Goal: Information Seeking & Learning: Learn about a topic

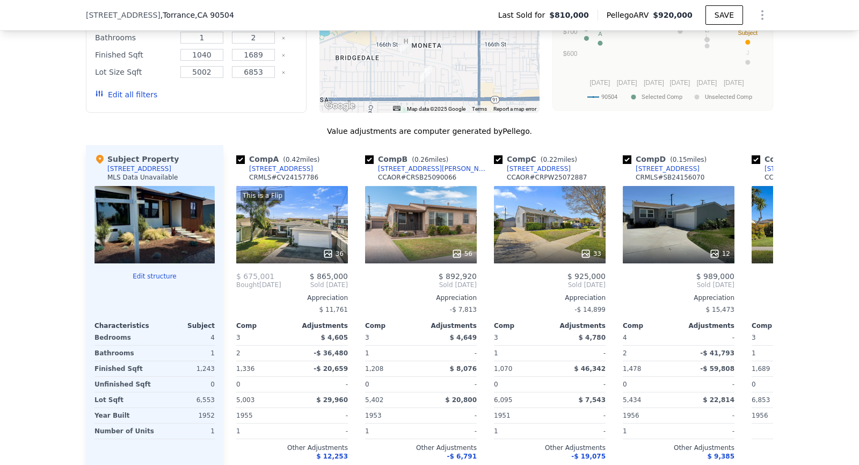
scroll to position [962, 0]
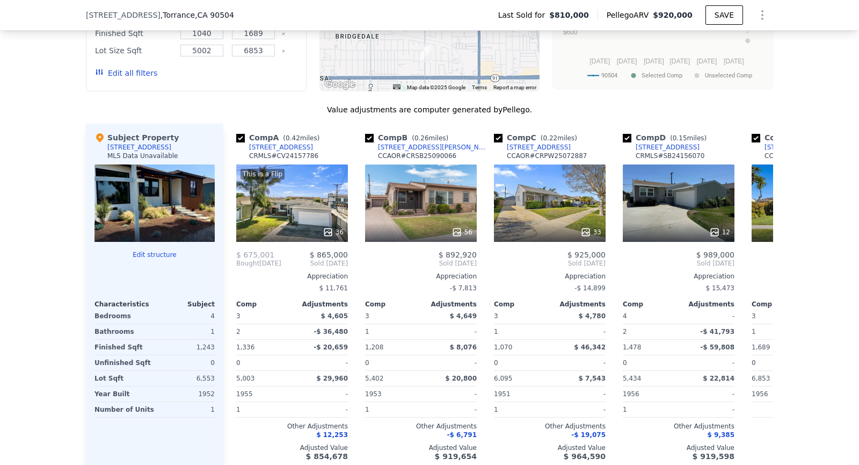
click at [169, 222] on div at bounding box center [155, 231] width 120 height 19
click at [165, 157] on div "MLS Data Unavailable" at bounding box center [142, 155] width 71 height 9
click at [146, 145] on div "[STREET_ADDRESS]" at bounding box center [139, 147] width 64 height 9
click at [179, 176] on div at bounding box center [155, 202] width 120 height 77
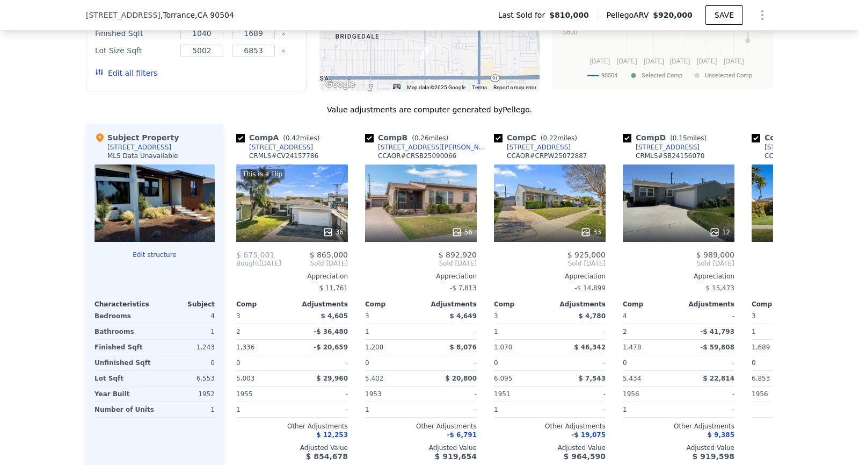
click at [179, 176] on div at bounding box center [155, 202] width 120 height 77
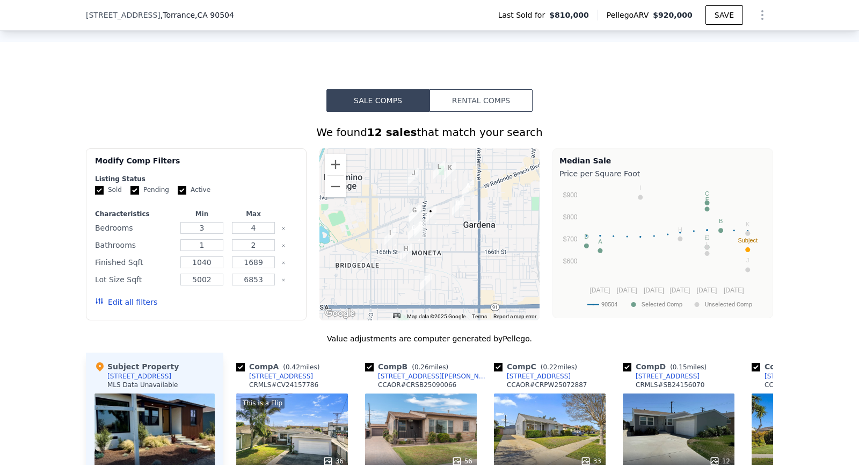
scroll to position [734, 0]
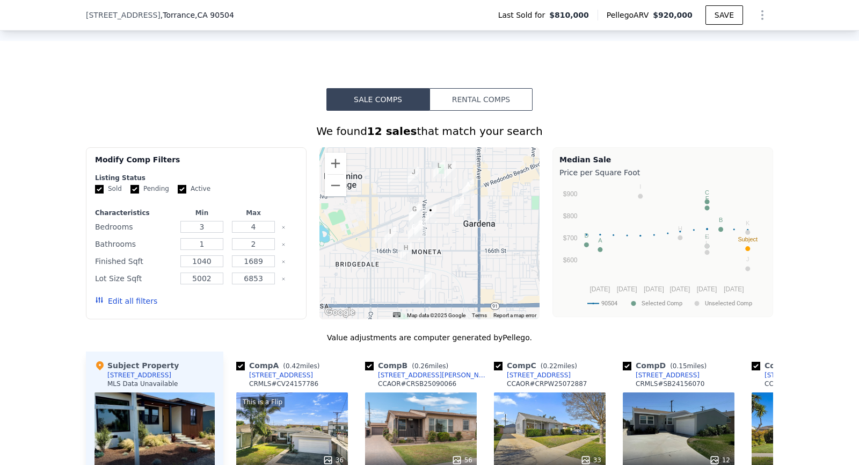
click at [0, 3] on div "[STREET_ADDRESS] Last Sold for $810,000 Pellego ARV $920,000 SAVE" at bounding box center [429, 15] width 859 height 31
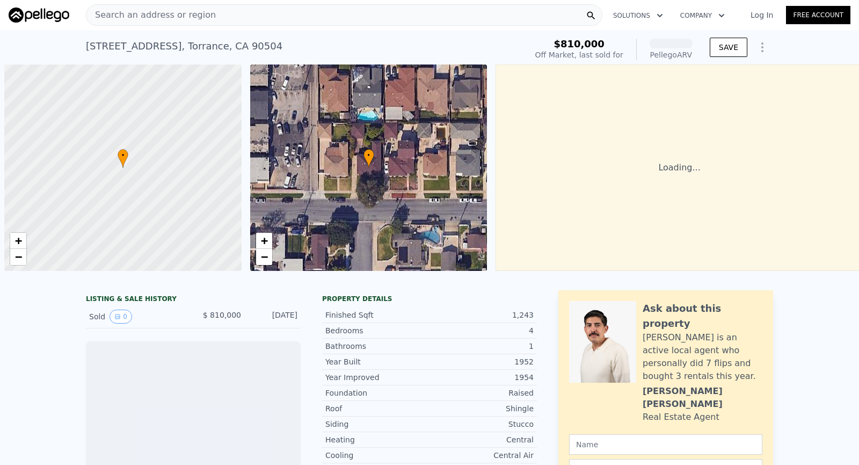
scroll to position [0, 4]
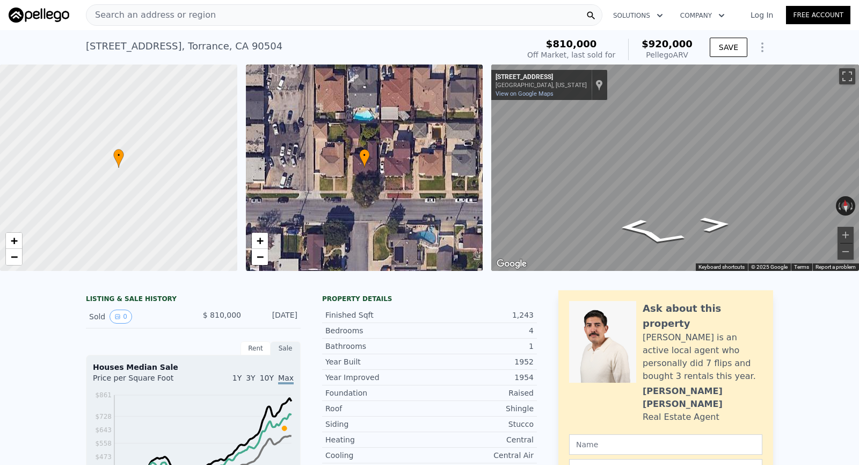
click at [420, 12] on div "Search an address or region" at bounding box center [344, 14] width 517 height 21
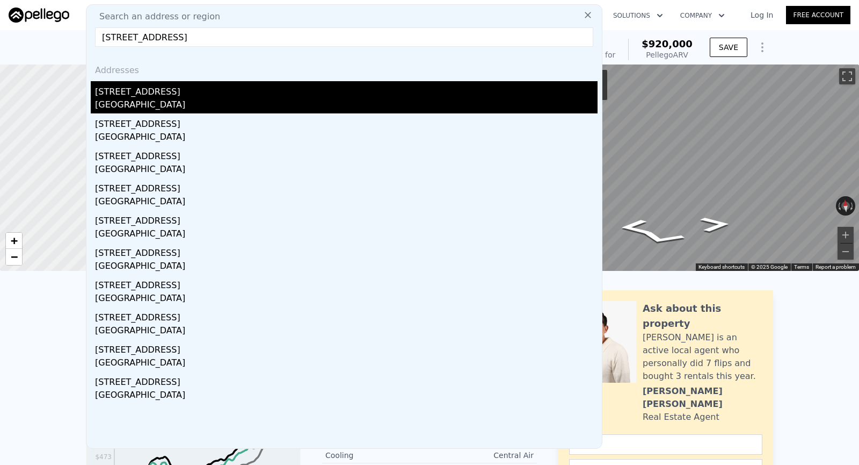
type input "[STREET_ADDRESS]"
click at [267, 90] on div "9220 Mallard Ave" at bounding box center [346, 89] width 503 height 17
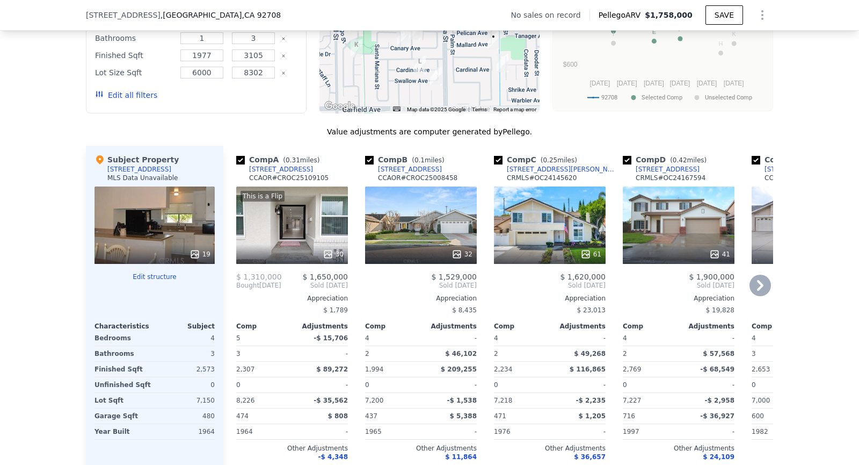
scroll to position [932, 0]
click at [318, 245] on div at bounding box center [292, 253] width 112 height 19
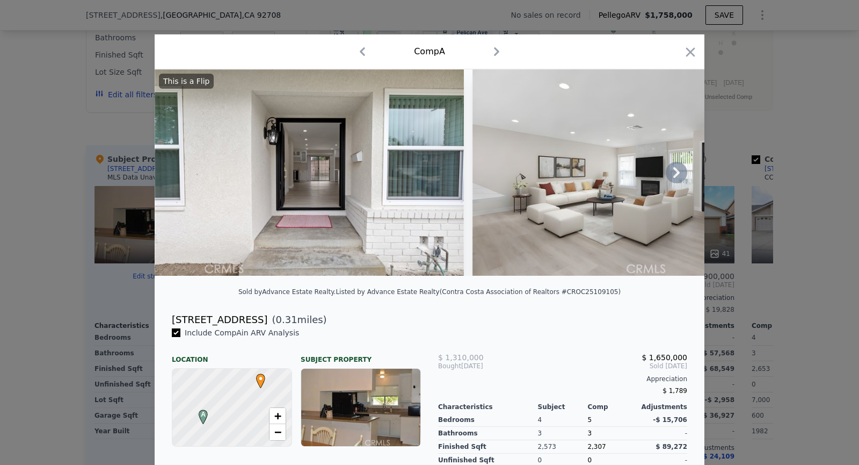
click at [671, 173] on icon at bounding box center [676, 172] width 21 height 21
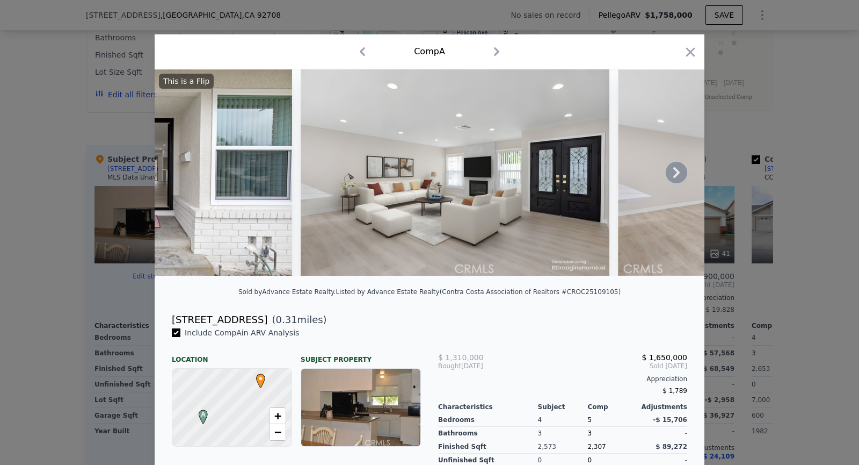
click at [671, 173] on img at bounding box center [772, 172] width 309 height 206
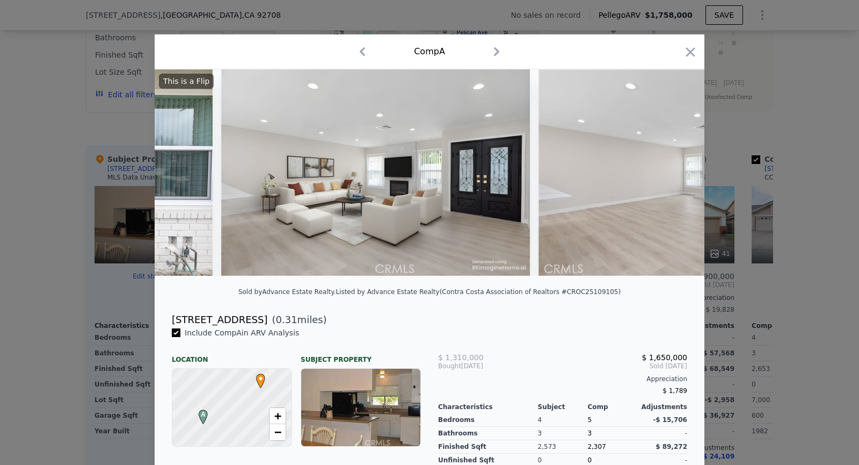
click at [671, 173] on img at bounding box center [693, 172] width 309 height 206
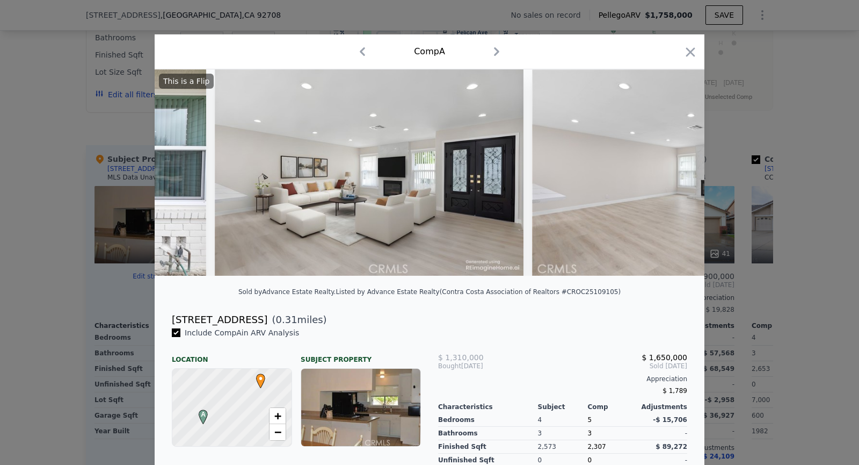
click at [671, 173] on img at bounding box center [686, 172] width 309 height 206
click at [671, 173] on icon at bounding box center [676, 172] width 21 height 21
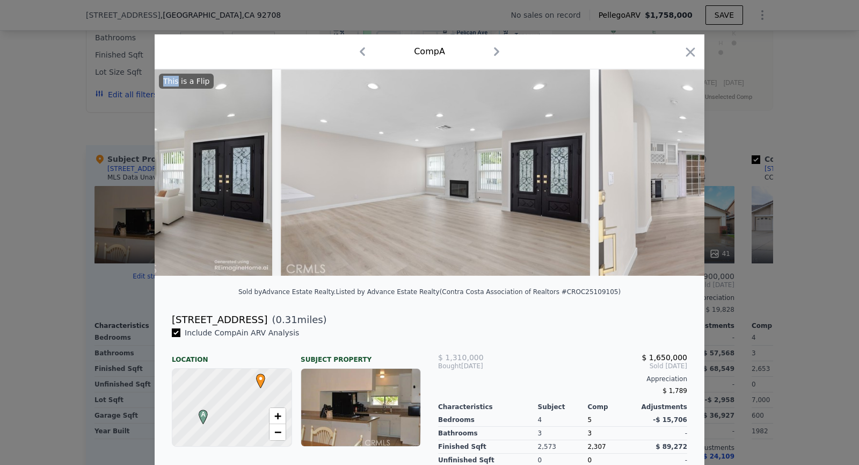
click at [671, 173] on img at bounding box center [753, 172] width 309 height 206
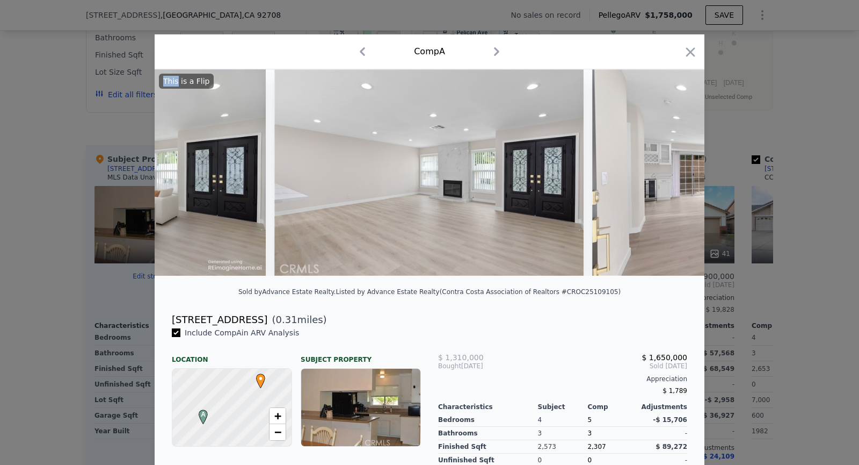
click at [671, 173] on img at bounding box center [746, 172] width 309 height 206
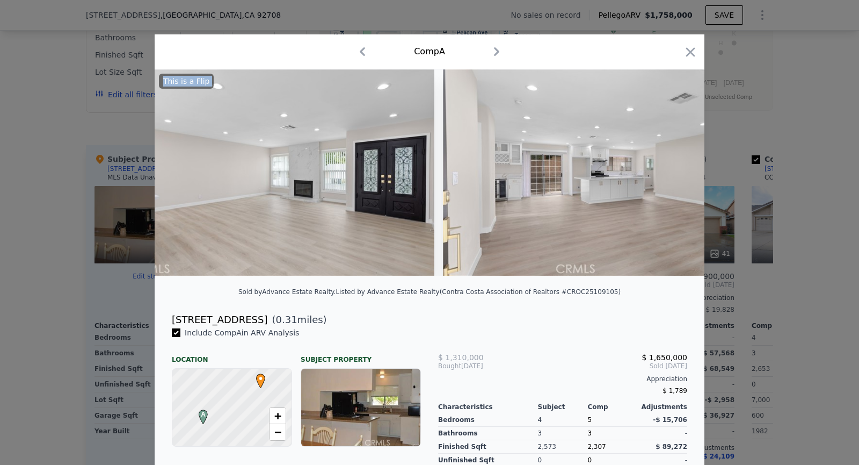
click at [671, 173] on img at bounding box center [597, 172] width 309 height 206
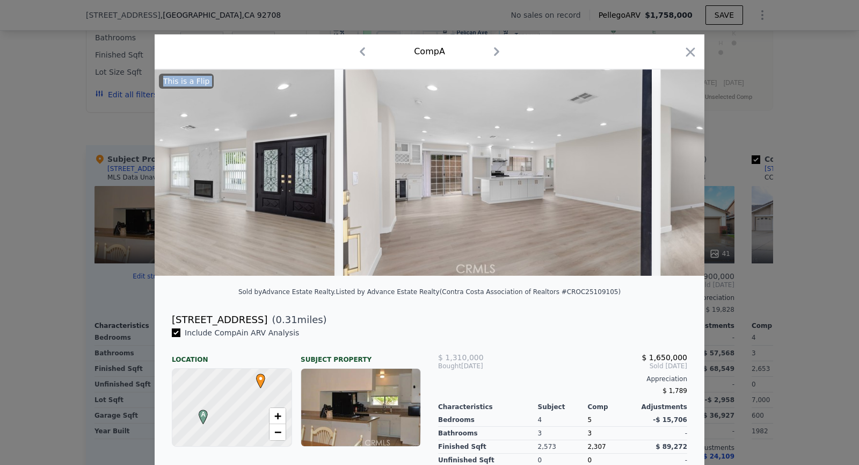
click at [671, 173] on img at bounding box center [815, 172] width 309 height 206
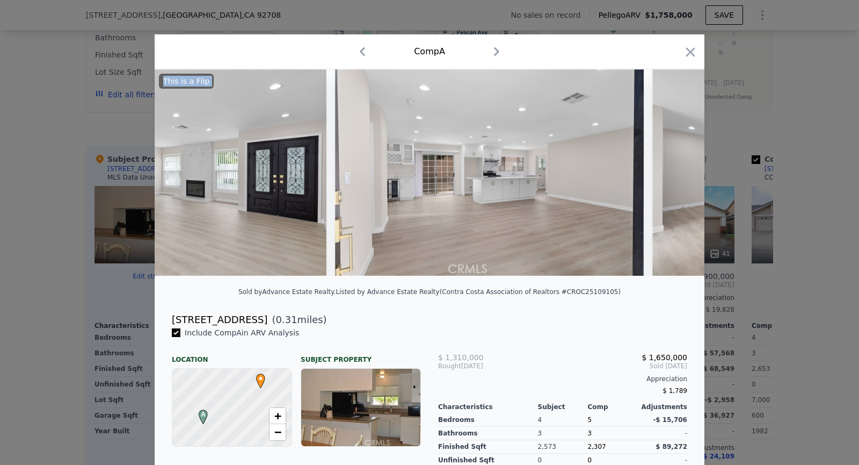
click at [671, 173] on img at bounding box center [806, 172] width 309 height 206
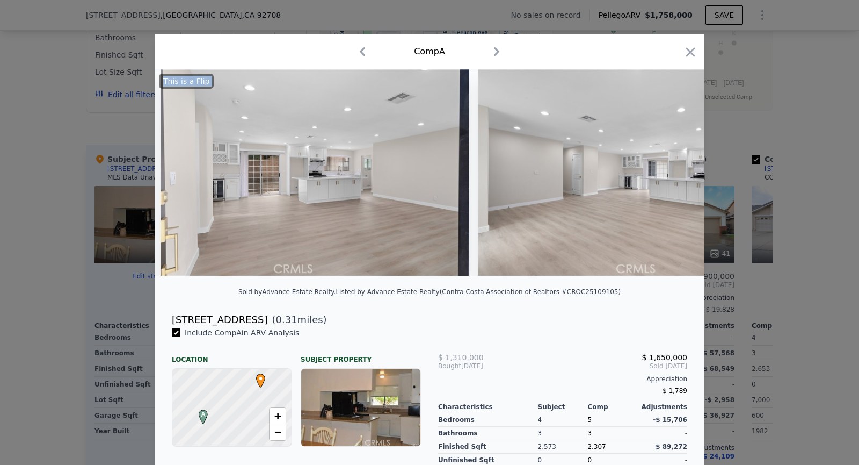
click at [671, 173] on img at bounding box center [632, 172] width 309 height 206
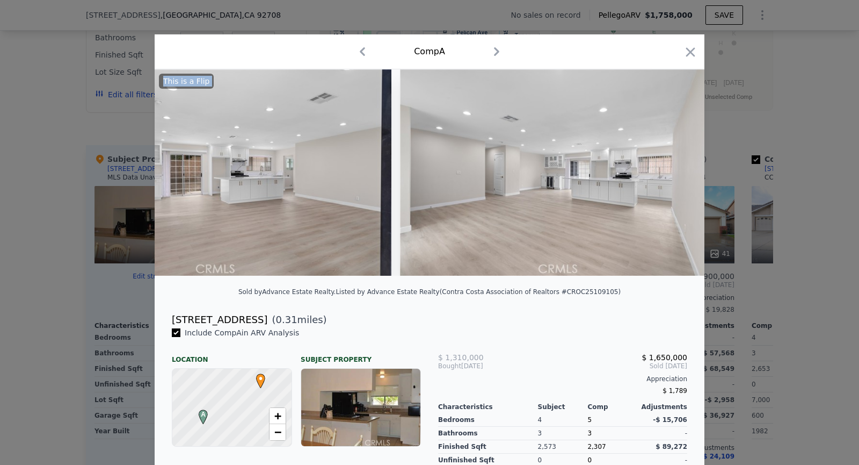
click at [671, 173] on img at bounding box center [554, 172] width 309 height 206
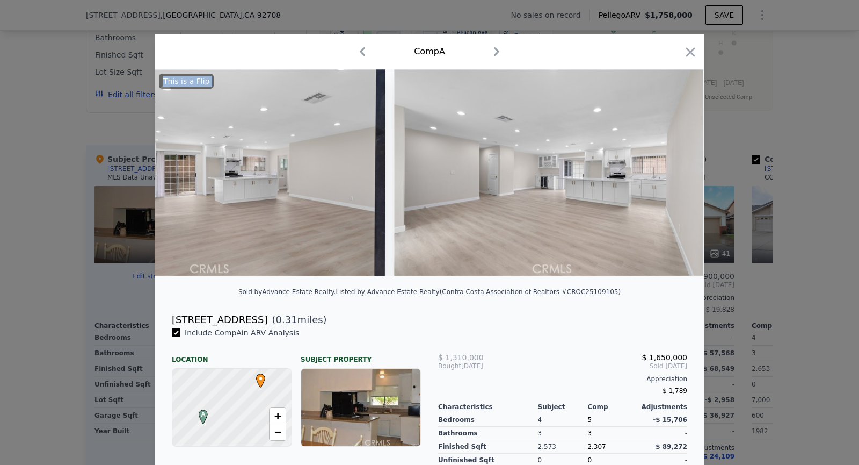
click at [671, 173] on img at bounding box center [548, 172] width 309 height 206
click at [671, 173] on icon at bounding box center [676, 172] width 21 height 21
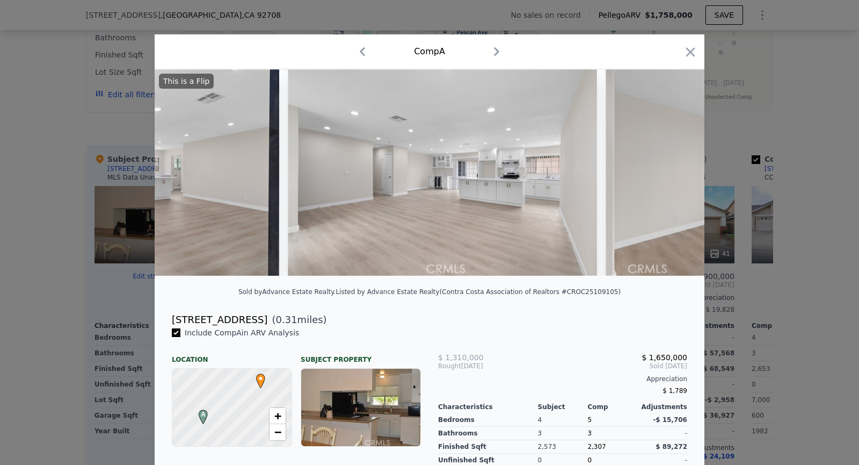
click at [671, 173] on img at bounding box center [760, 172] width 309 height 206
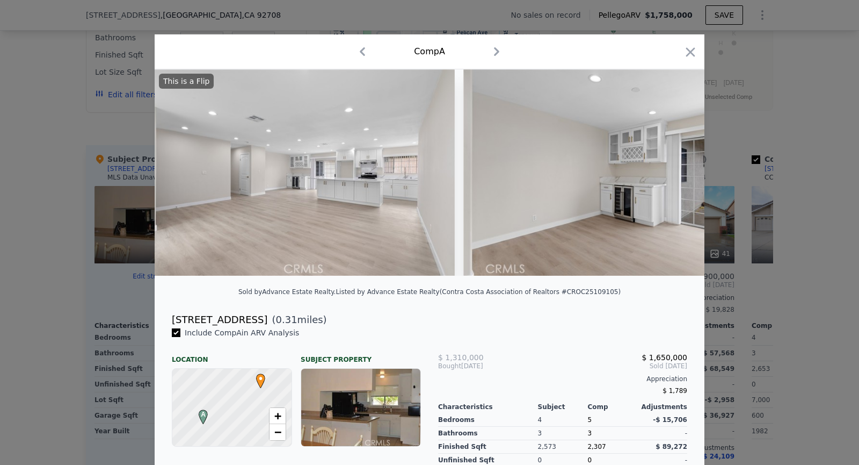
click at [671, 173] on img at bounding box center [617, 172] width 309 height 206
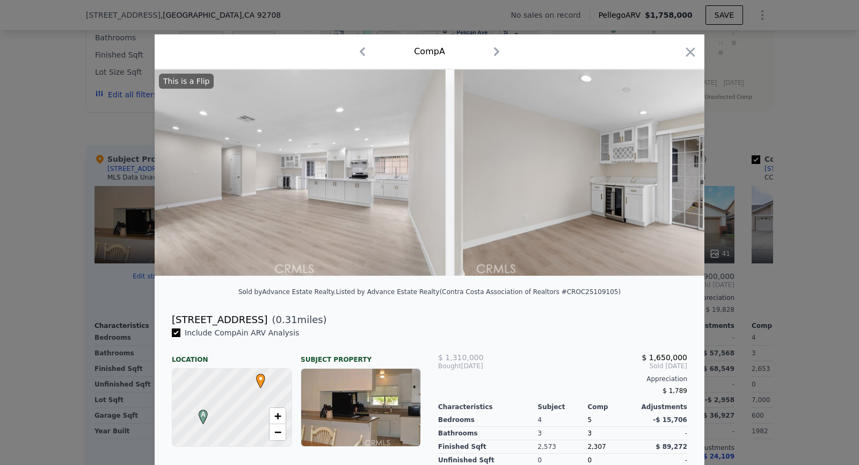
click at [671, 173] on img at bounding box center [608, 172] width 309 height 206
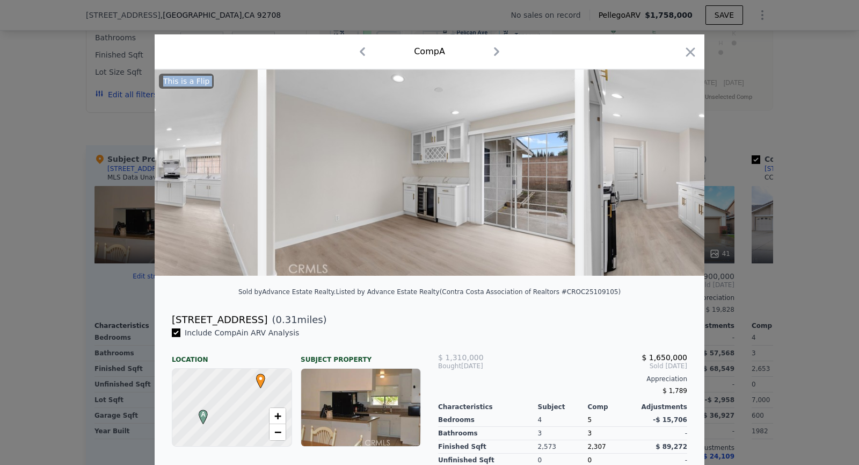
click at [671, 173] on img at bounding box center [738, 172] width 309 height 206
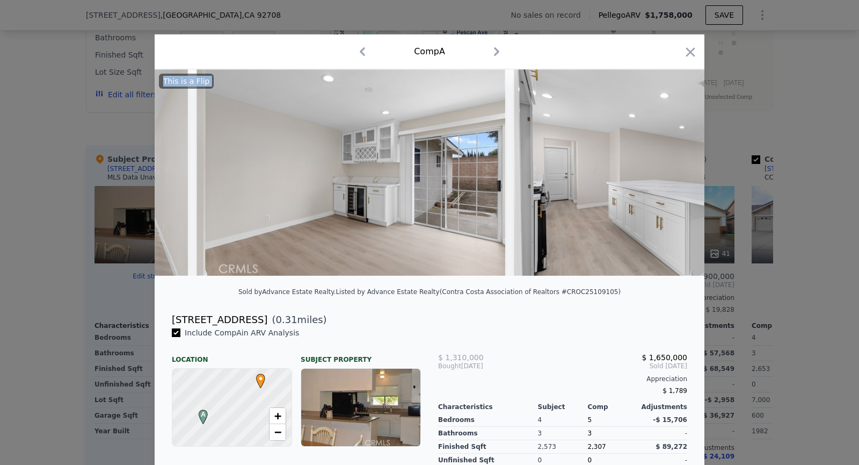
click at [671, 173] on img at bounding box center [668, 172] width 309 height 206
click at [671, 173] on icon at bounding box center [676, 172] width 21 height 21
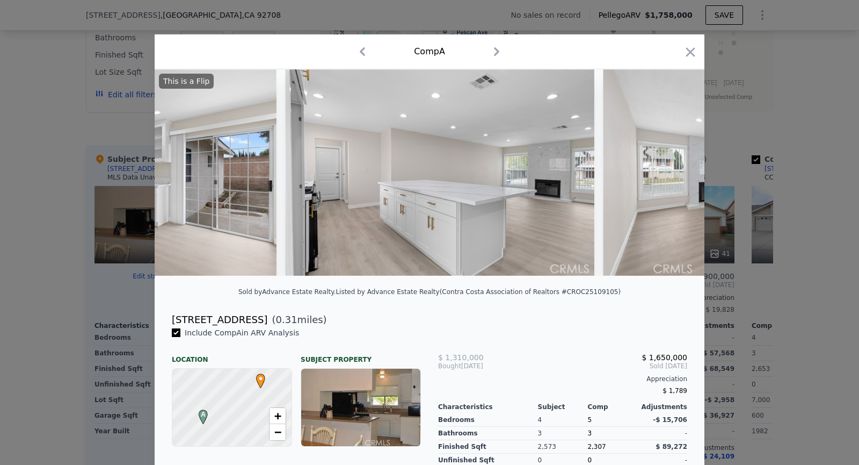
click at [671, 173] on img at bounding box center [757, 172] width 309 height 206
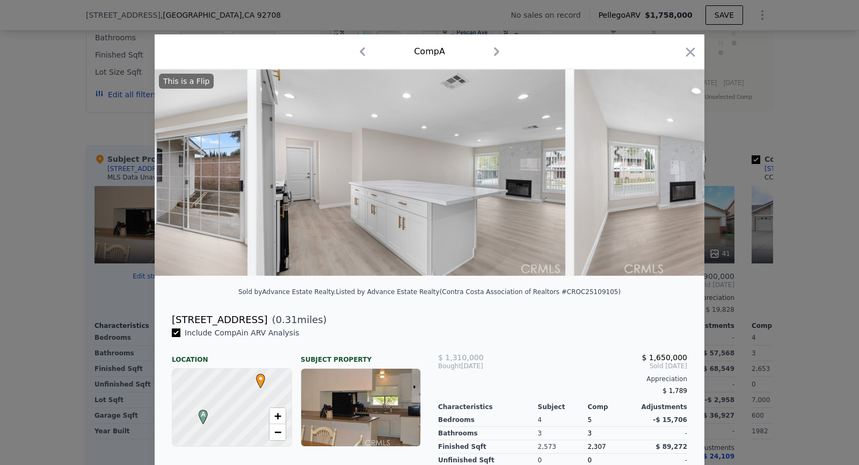
click at [671, 173] on img at bounding box center [728, 172] width 309 height 206
click at [671, 173] on icon at bounding box center [676, 172] width 21 height 21
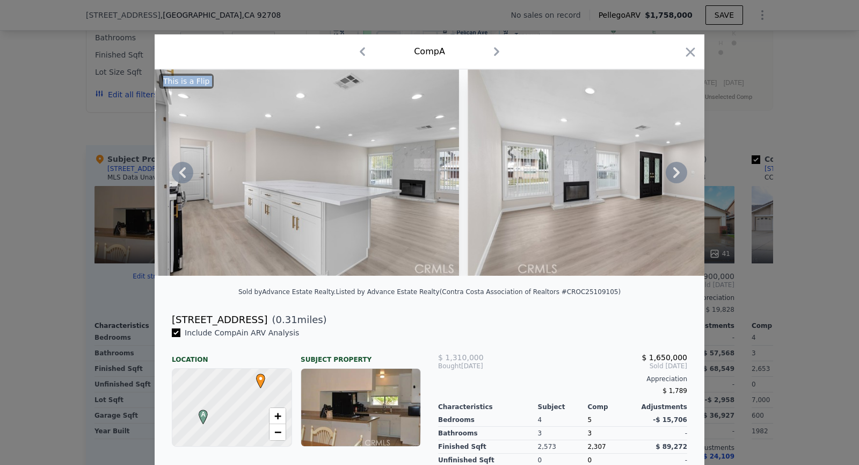
click at [671, 173] on img at bounding box center [622, 172] width 309 height 206
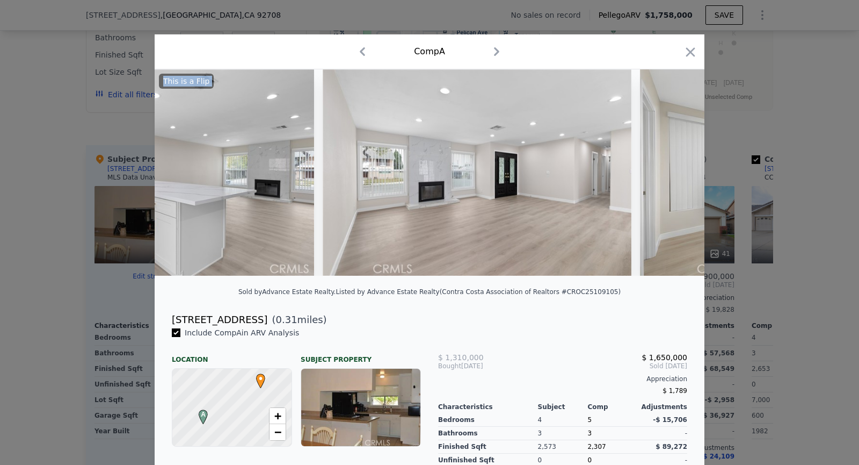
click at [671, 173] on img at bounding box center [794, 172] width 309 height 206
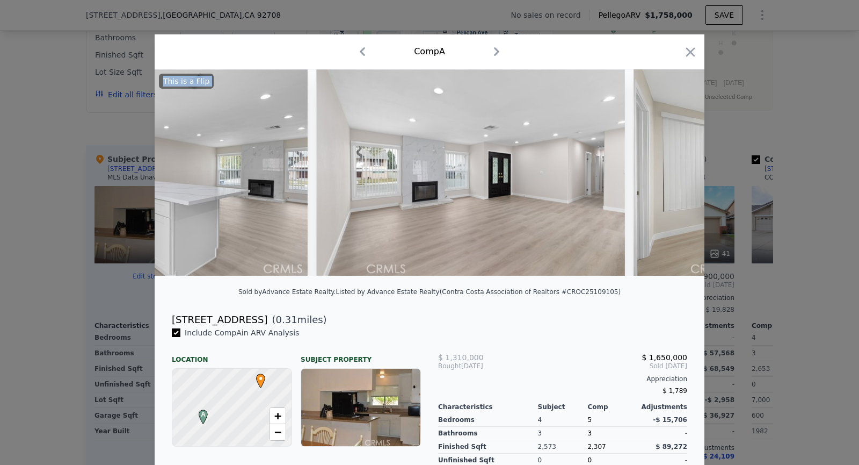
click at [671, 173] on img at bounding box center [788, 172] width 309 height 206
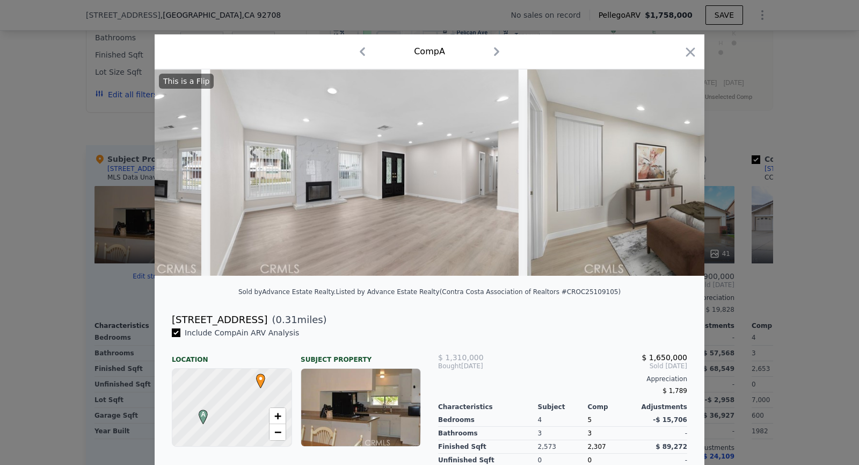
click at [671, 173] on img at bounding box center [681, 172] width 309 height 206
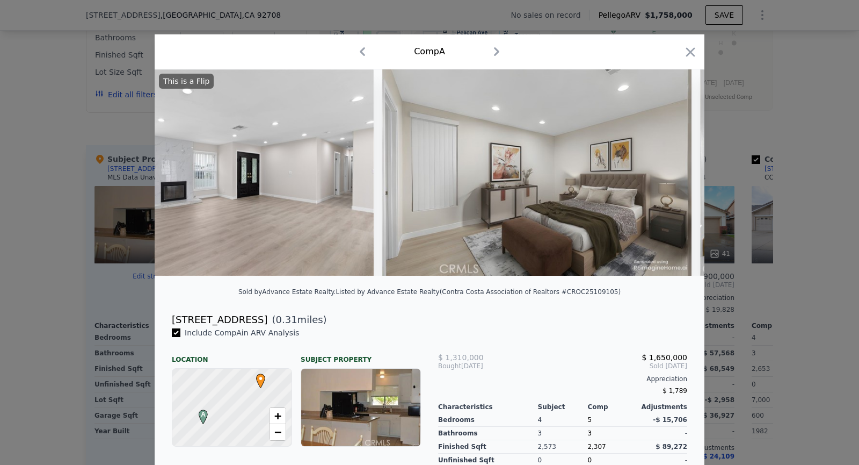
click at [671, 173] on img at bounding box center [536, 172] width 309 height 206
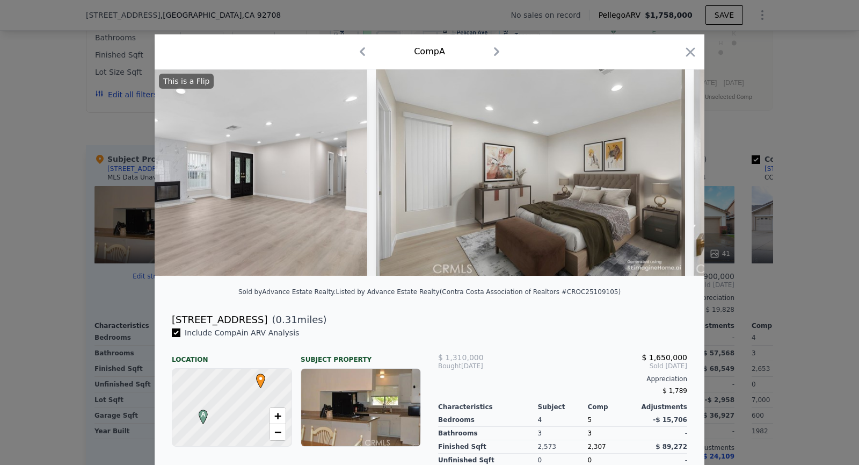
click at [671, 173] on img at bounding box center [530, 172] width 309 height 206
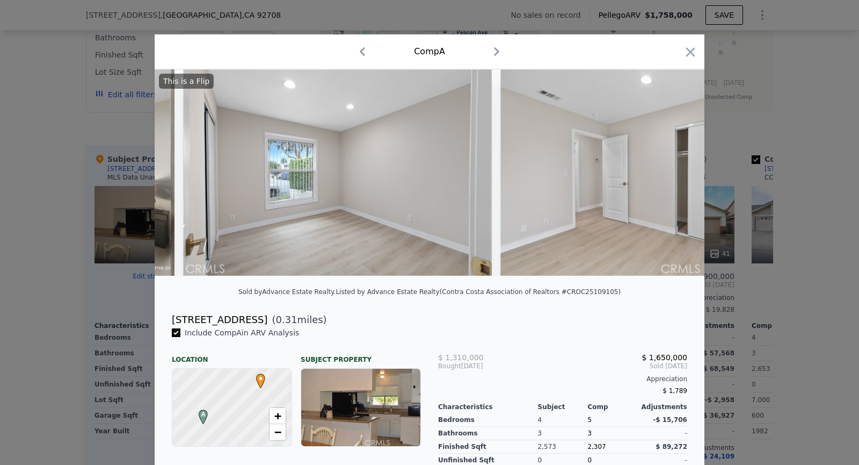
click at [671, 173] on img at bounding box center [655, 172] width 309 height 206
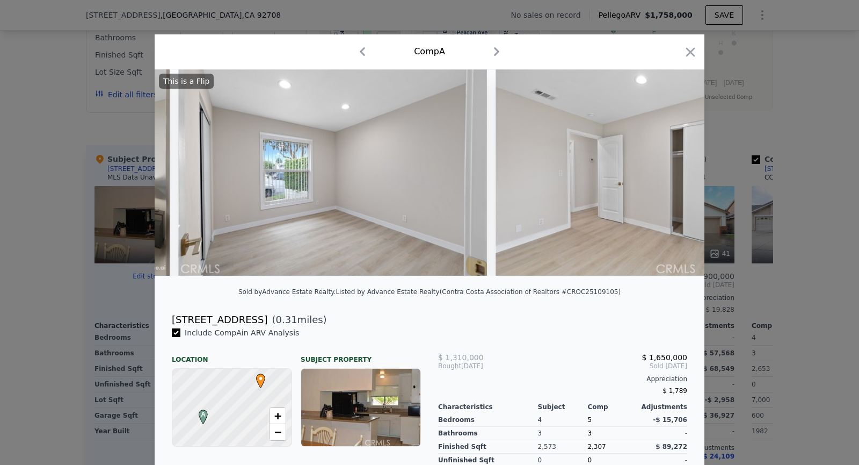
click at [671, 173] on img at bounding box center [650, 172] width 309 height 206
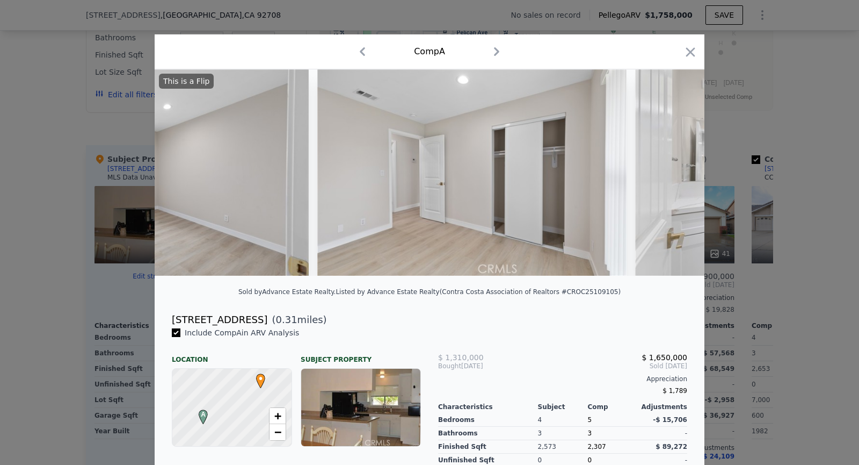
click at [671, 173] on img at bounding box center [789, 172] width 309 height 206
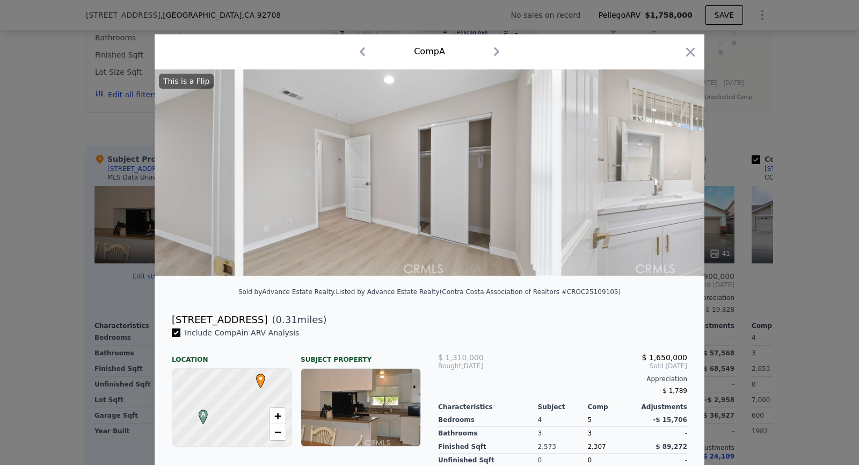
click at [671, 173] on img at bounding box center [715, 172] width 309 height 206
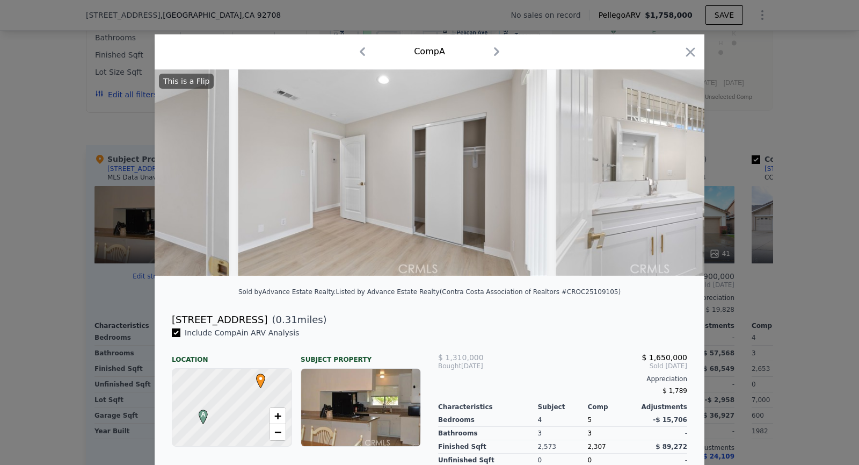
click at [671, 173] on img at bounding box center [710, 172] width 309 height 206
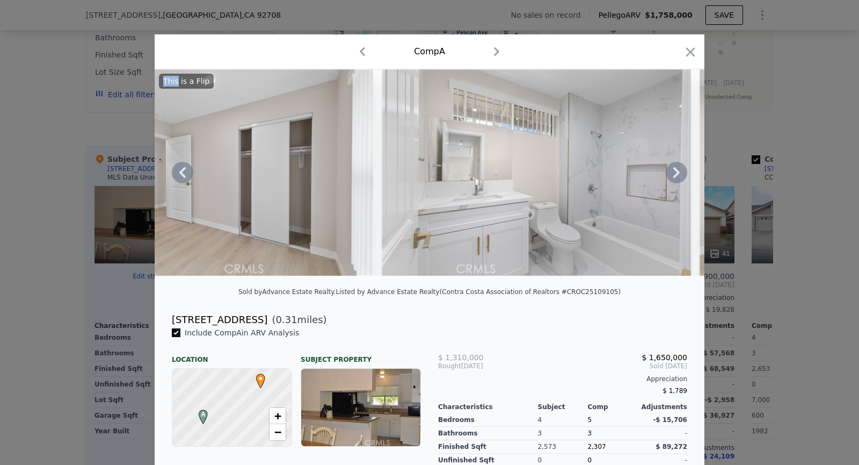
click at [671, 173] on img at bounding box center [536, 172] width 309 height 206
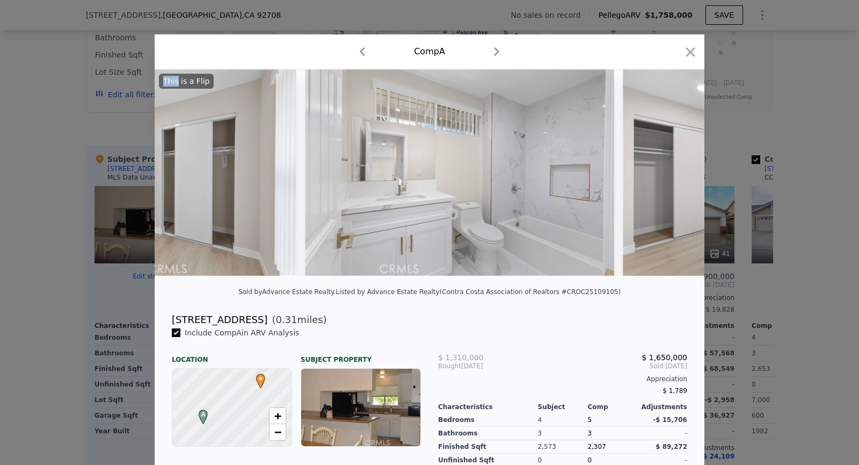
click at [671, 173] on img at bounding box center [777, 172] width 309 height 206
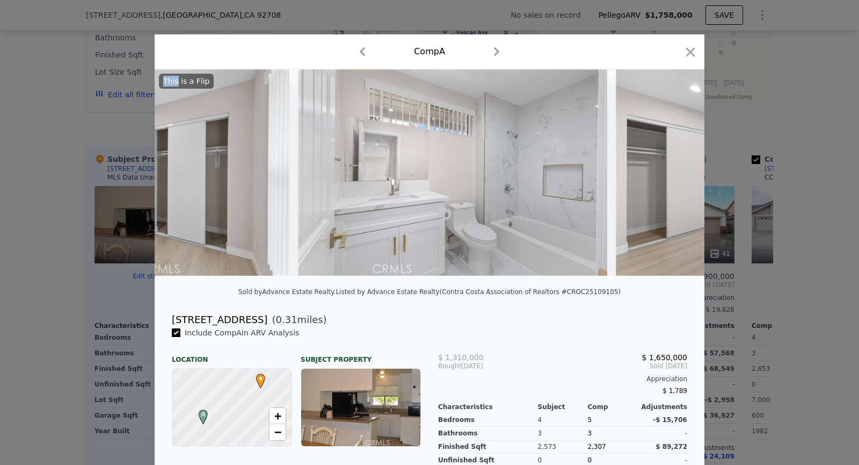
click at [671, 173] on img at bounding box center [770, 172] width 309 height 206
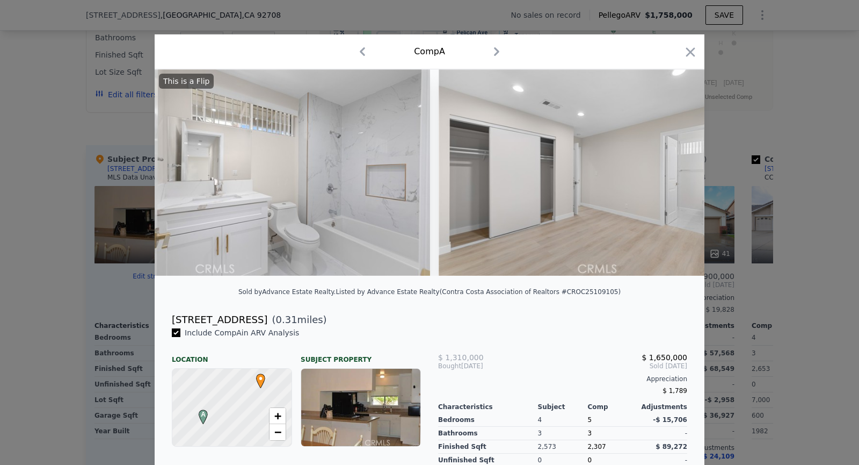
click at [671, 173] on img at bounding box center [593, 172] width 309 height 206
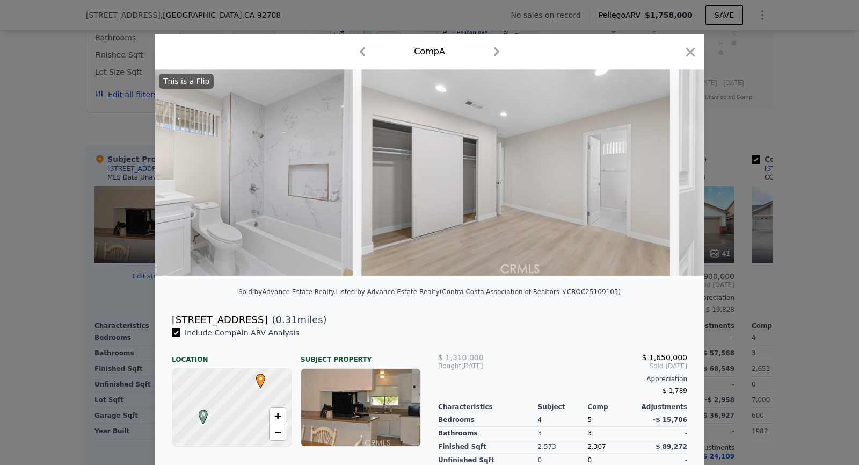
click at [671, 173] on div at bounding box center [430, 172] width 550 height 206
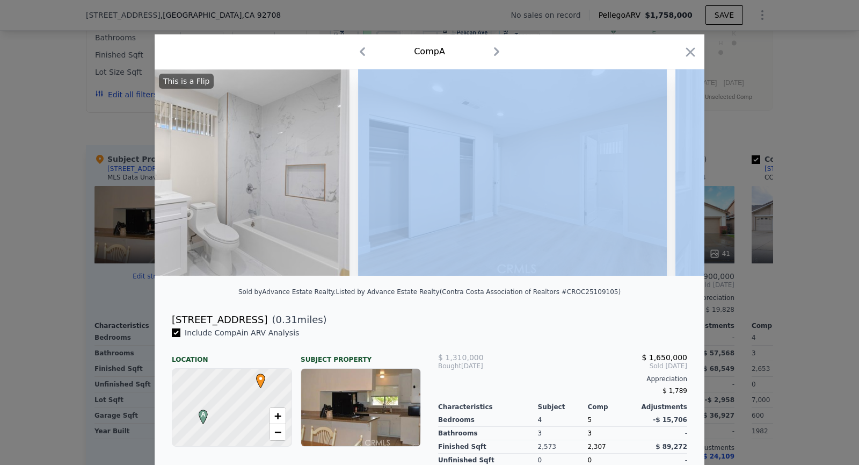
click at [671, 173] on div at bounding box center [430, 172] width 550 height 206
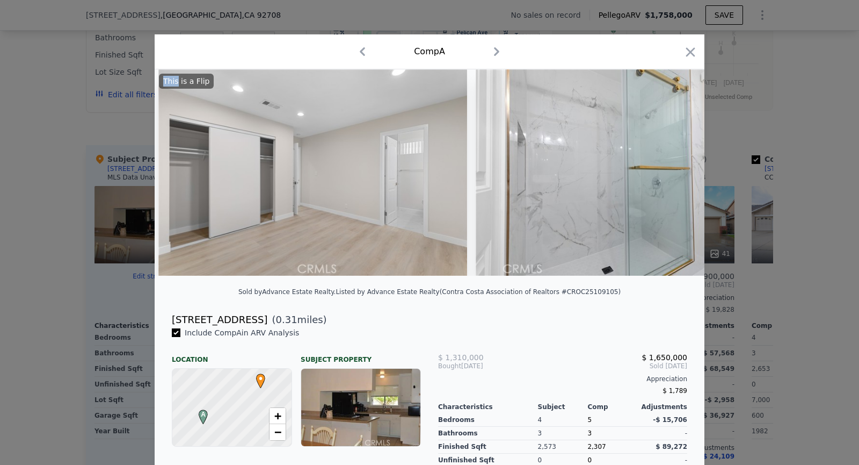
click at [671, 173] on img at bounding box center [630, 172] width 309 height 206
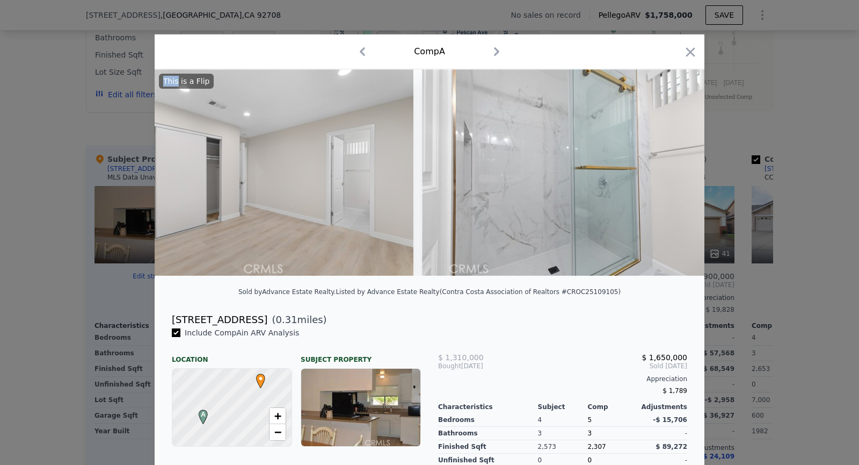
click at [671, 173] on img at bounding box center [576, 172] width 309 height 206
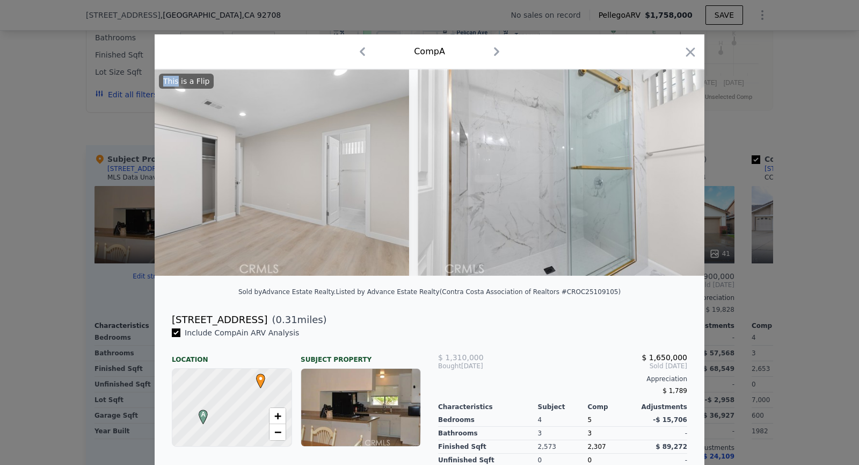
click at [671, 173] on img at bounding box center [572, 172] width 309 height 206
click at [671, 173] on icon at bounding box center [676, 172] width 21 height 21
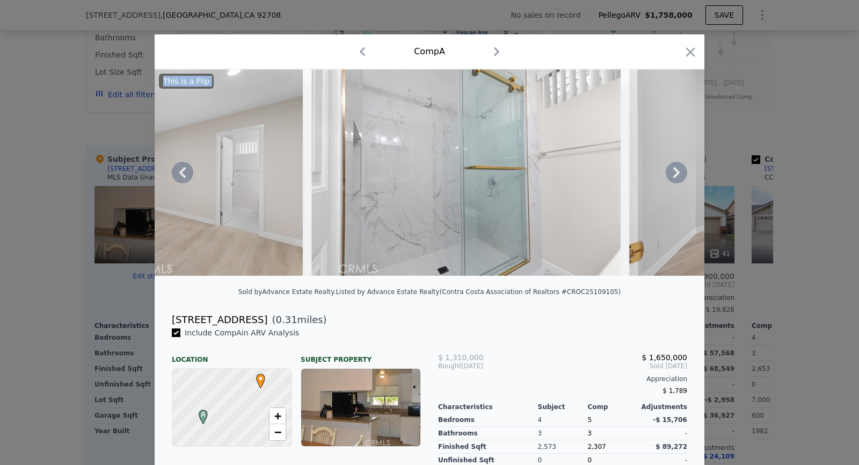
click at [671, 173] on img at bounding box center [783, 172] width 309 height 206
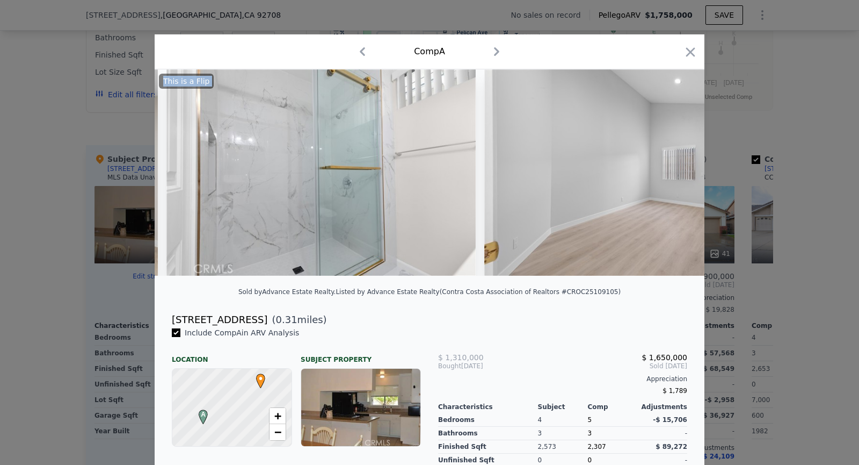
click at [671, 173] on img at bounding box center [638, 172] width 309 height 206
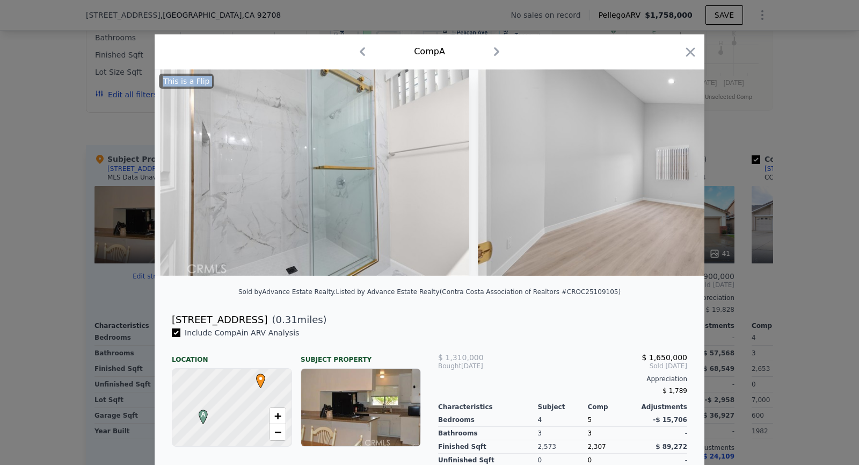
click at [671, 173] on img at bounding box center [632, 172] width 309 height 206
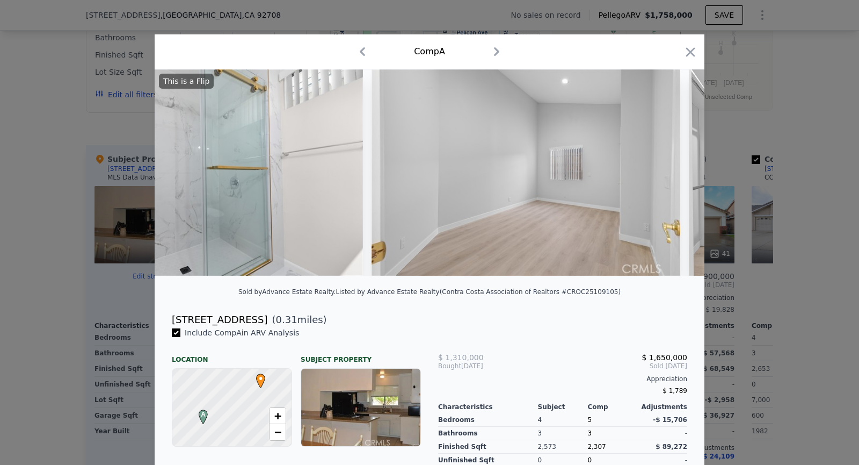
click at [689, 173] on img at bounding box center [757, 172] width 137 height 206
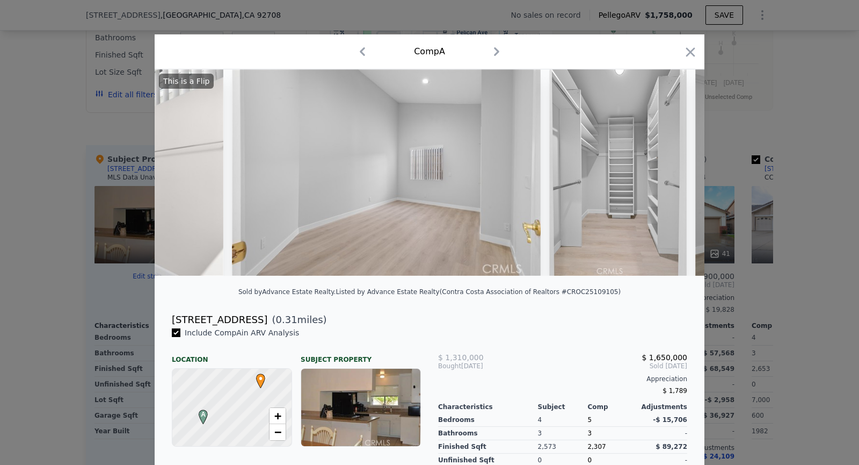
click at [671, 173] on img at bounding box center [617, 172] width 137 height 206
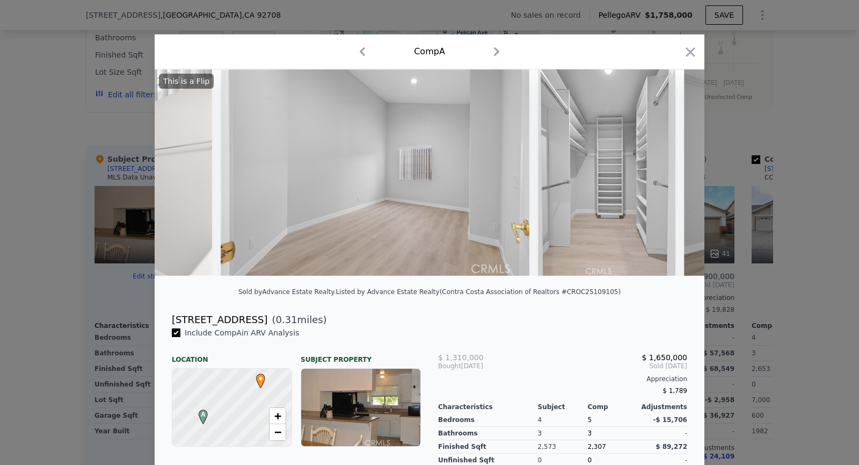
click at [671, 173] on img at bounding box center [606, 172] width 137 height 206
click at [671, 173] on icon at bounding box center [676, 172] width 21 height 21
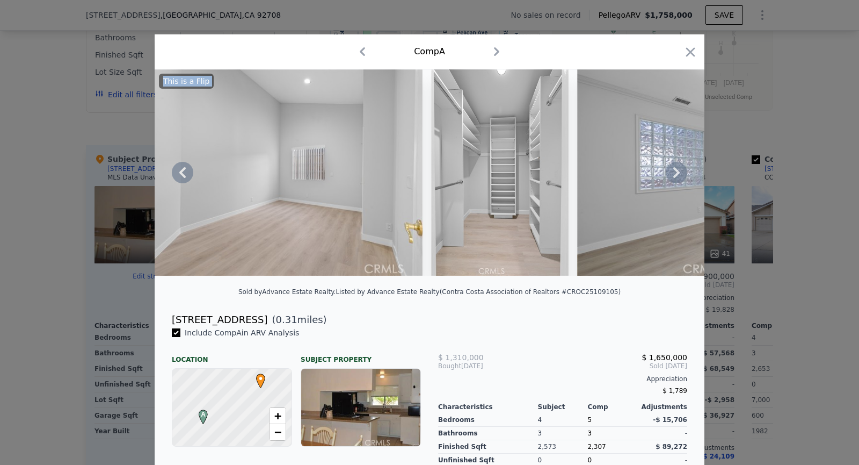
click at [671, 173] on img at bounding box center [731, 172] width 309 height 206
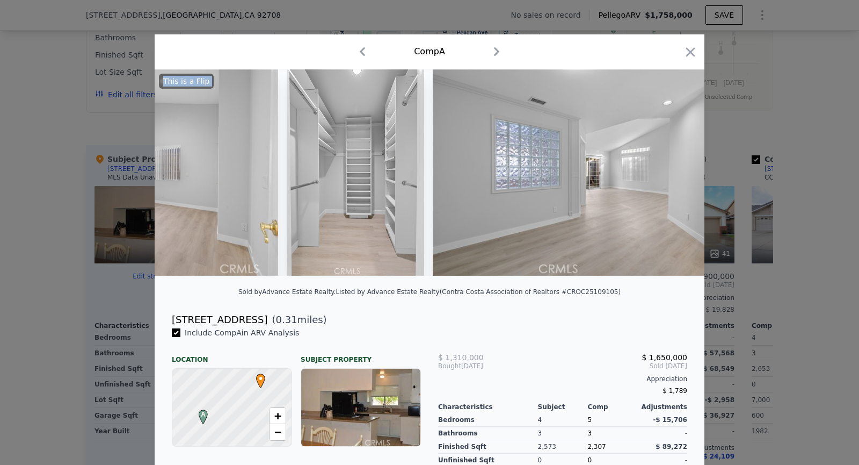
click at [671, 173] on img at bounding box center [587, 172] width 309 height 206
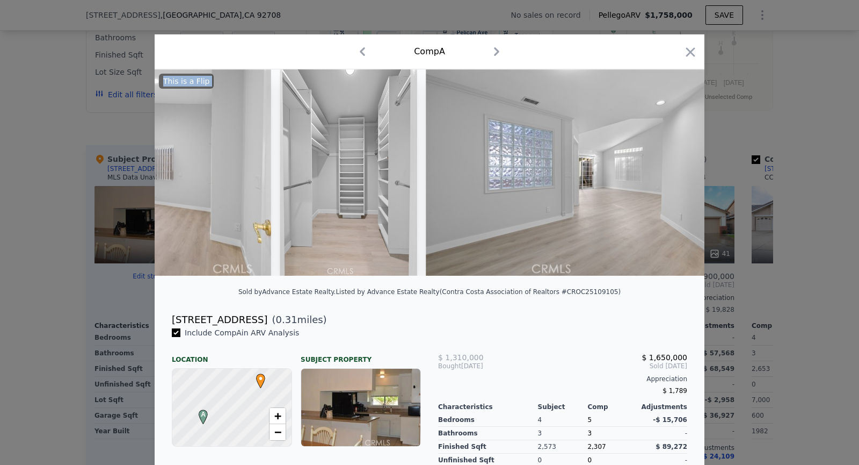
click at [671, 173] on img at bounding box center [580, 172] width 309 height 206
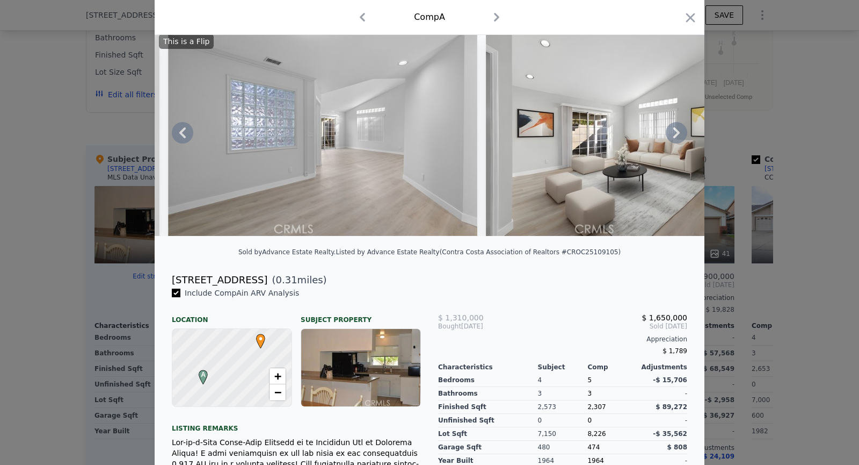
scroll to position [41, 0]
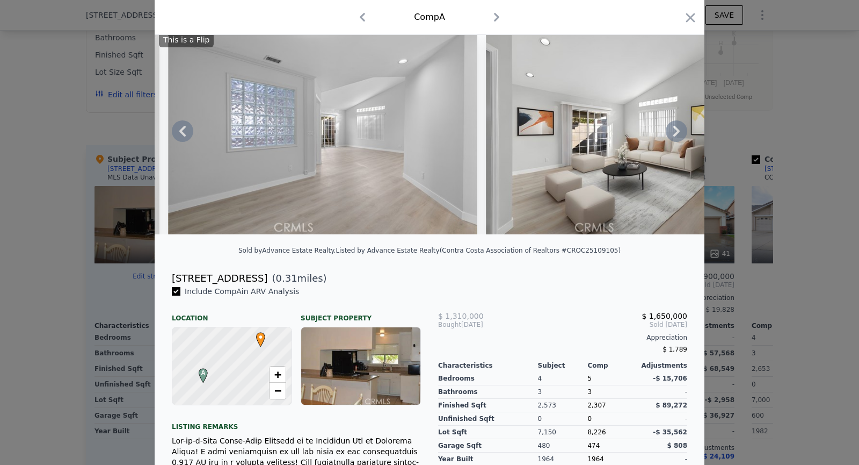
click at [670, 136] on icon at bounding box center [676, 130] width 21 height 21
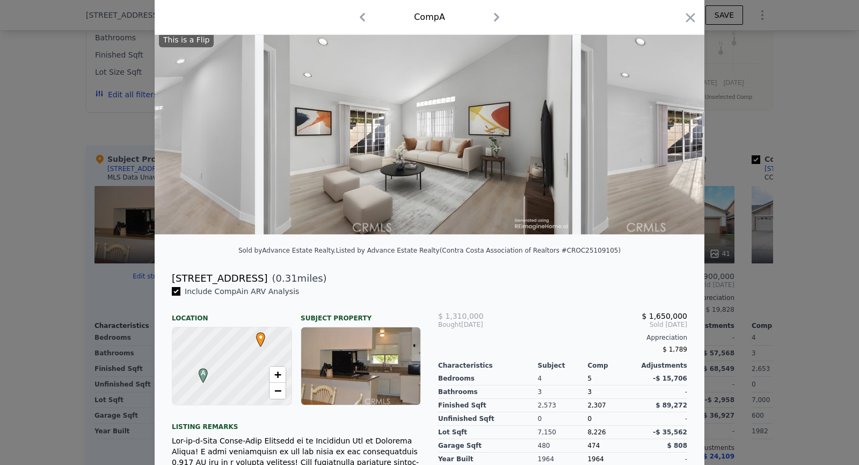
scroll to position [0, 5155]
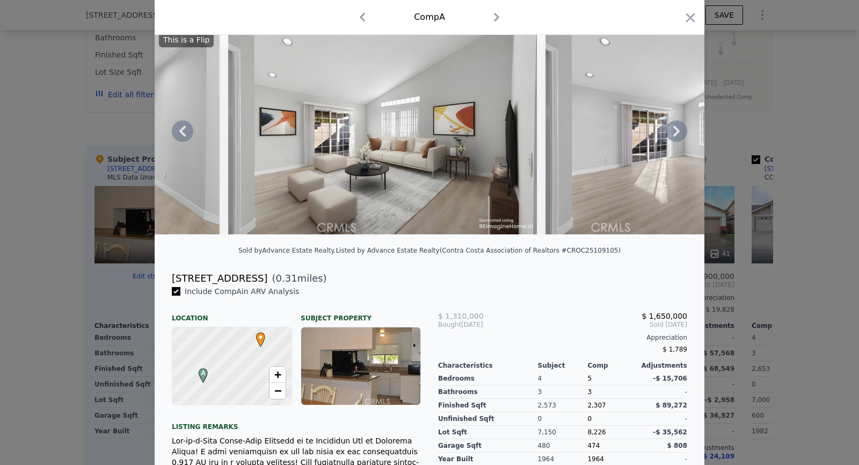
click at [671, 122] on icon at bounding box center [676, 130] width 21 height 21
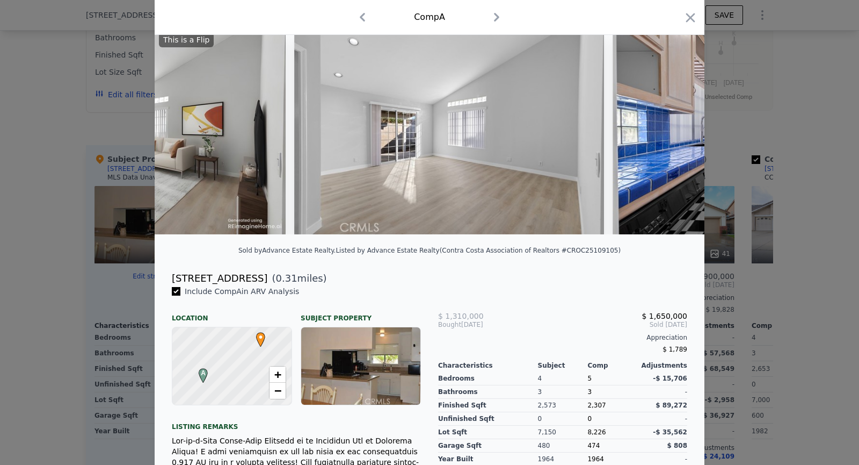
click at [671, 122] on img at bounding box center [767, 131] width 309 height 206
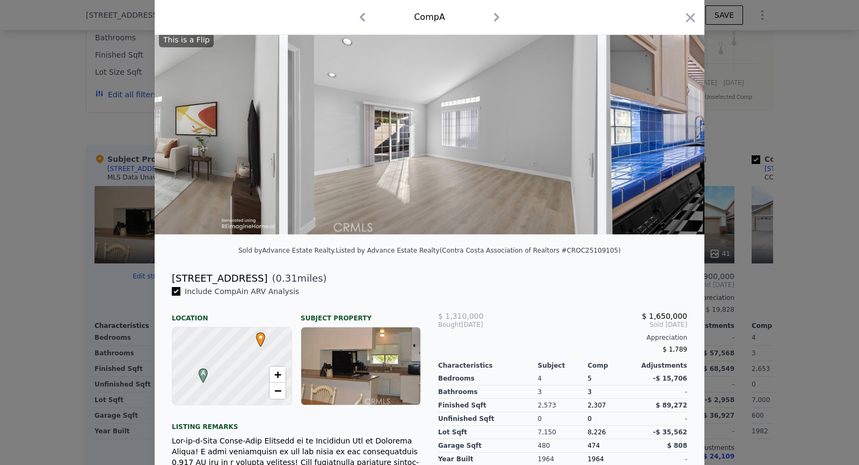
click at [671, 122] on img at bounding box center [760, 131] width 309 height 206
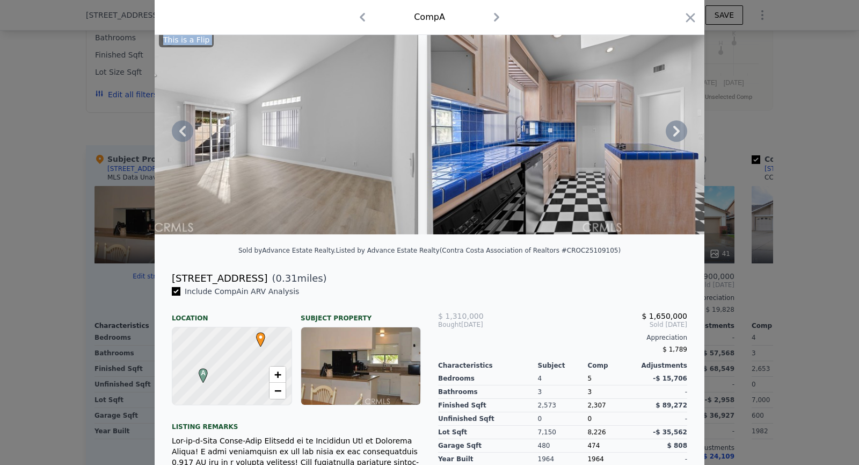
click at [671, 122] on img at bounding box center [581, 131] width 309 height 206
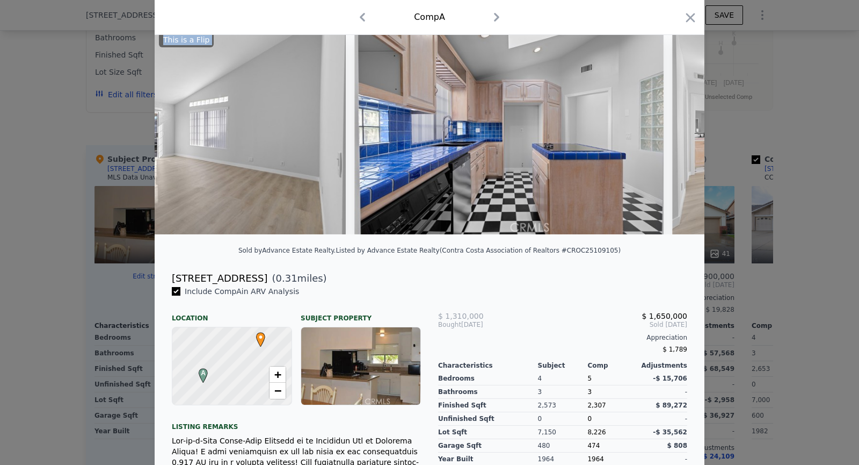
click at [672, 122] on img at bounding box center [826, 131] width 309 height 206
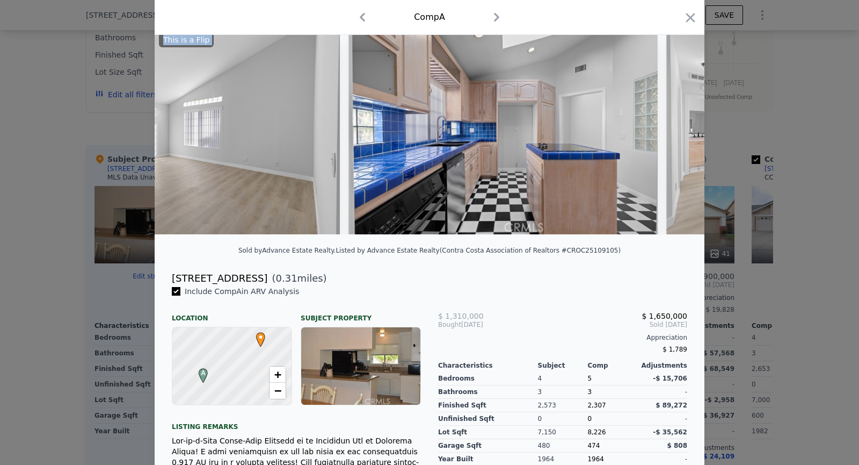
click at [671, 122] on img at bounding box center [820, 131] width 309 height 206
click at [671, 122] on icon at bounding box center [676, 130] width 21 height 21
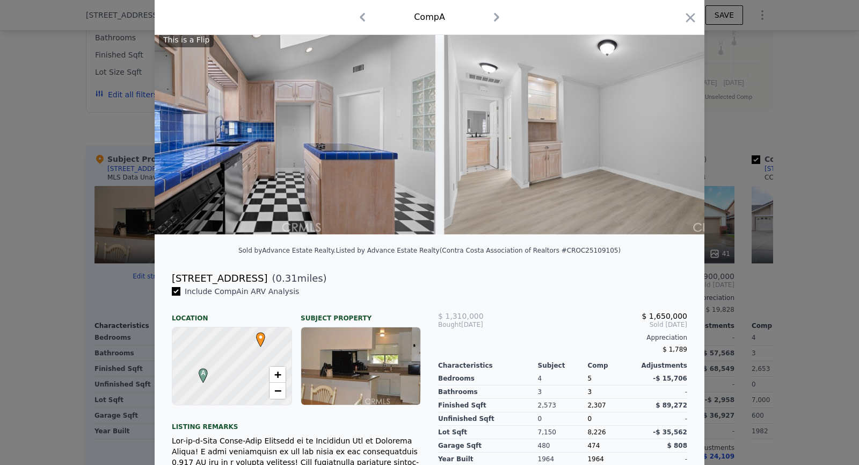
scroll to position [0, 5929]
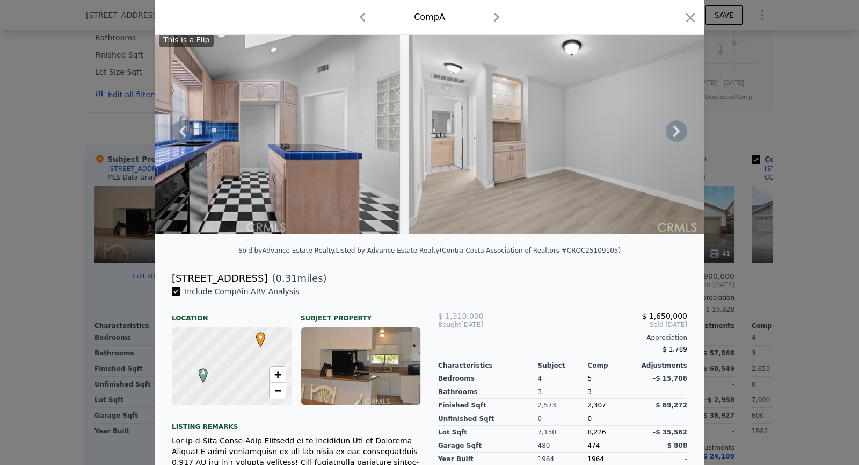
click at [178, 129] on icon at bounding box center [182, 130] width 21 height 21
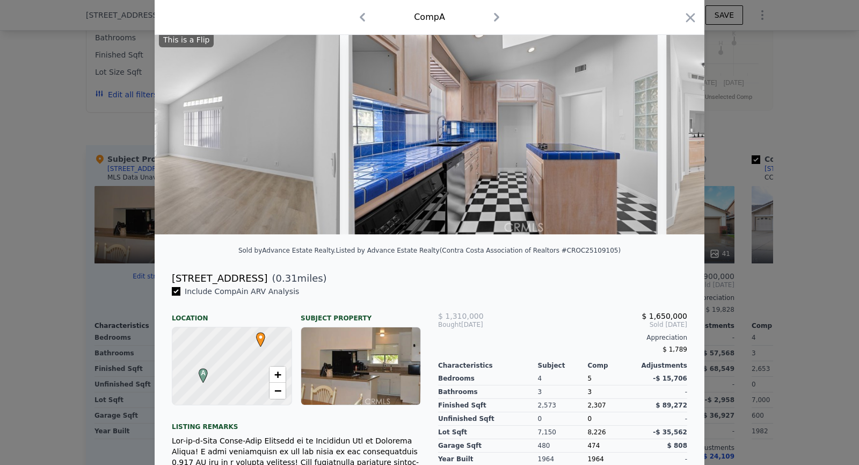
scroll to position [0, 5671]
click at [672, 132] on icon at bounding box center [676, 130] width 21 height 21
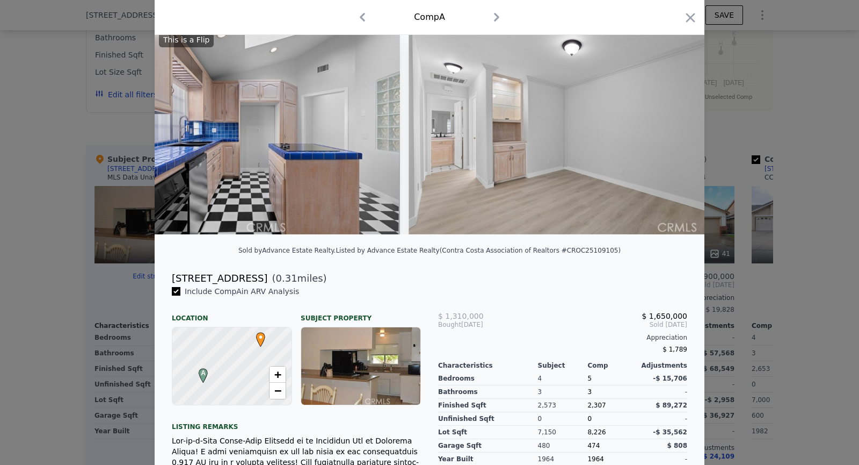
click at [672, 132] on img at bounding box center [563, 131] width 309 height 206
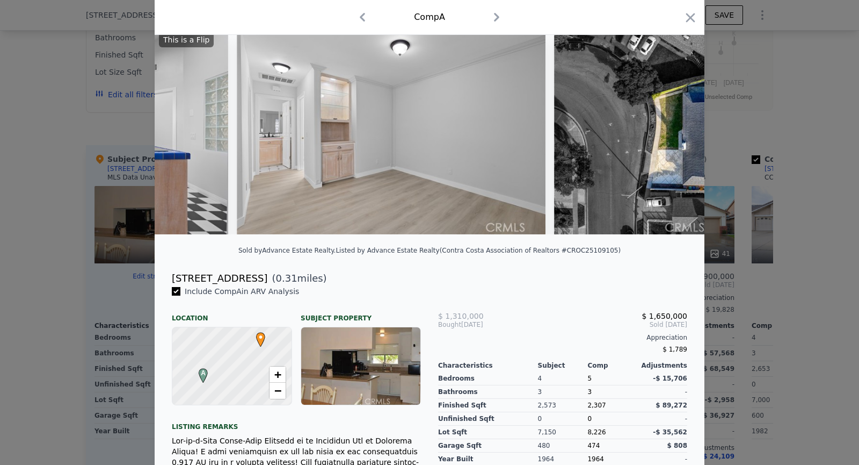
click at [672, 132] on img at bounding box center [709, 131] width 310 height 206
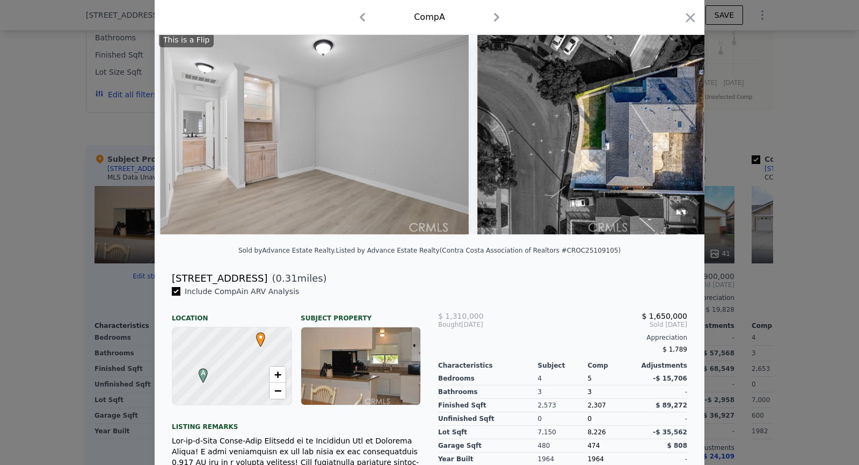
click at [672, 132] on img at bounding box center [632, 131] width 310 height 206
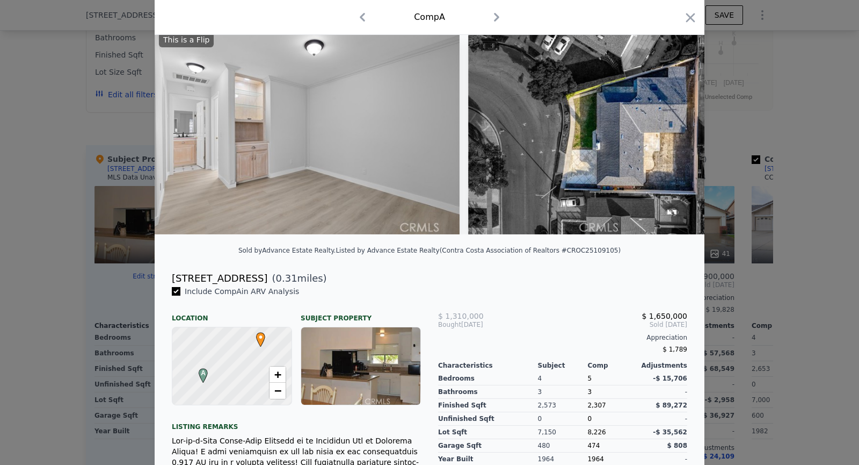
click at [672, 132] on img at bounding box center [623, 131] width 310 height 206
click at [672, 132] on icon at bounding box center [676, 130] width 21 height 21
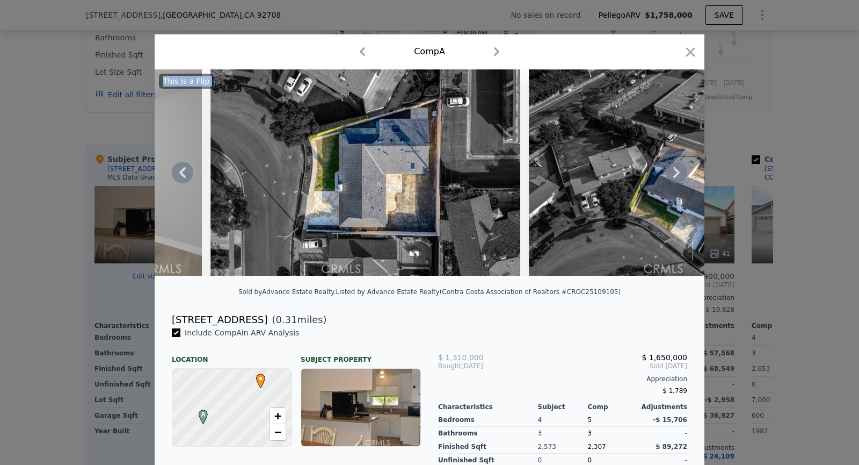
scroll to position [3, 0]
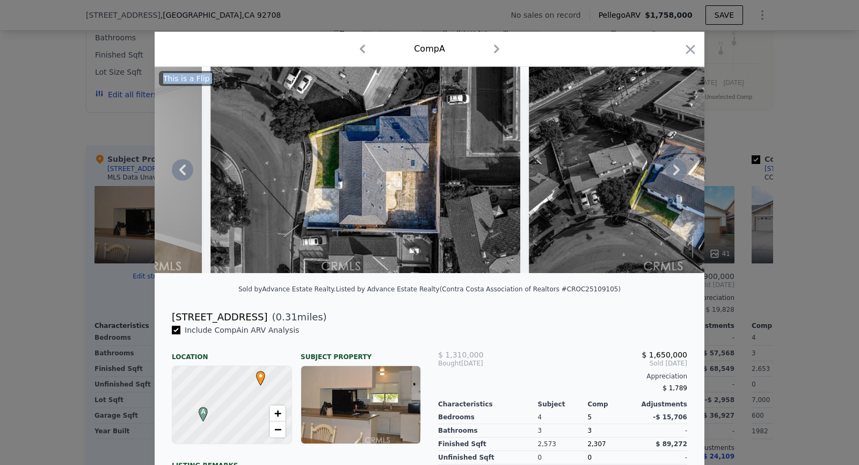
click at [677, 163] on icon at bounding box center [676, 169] width 21 height 21
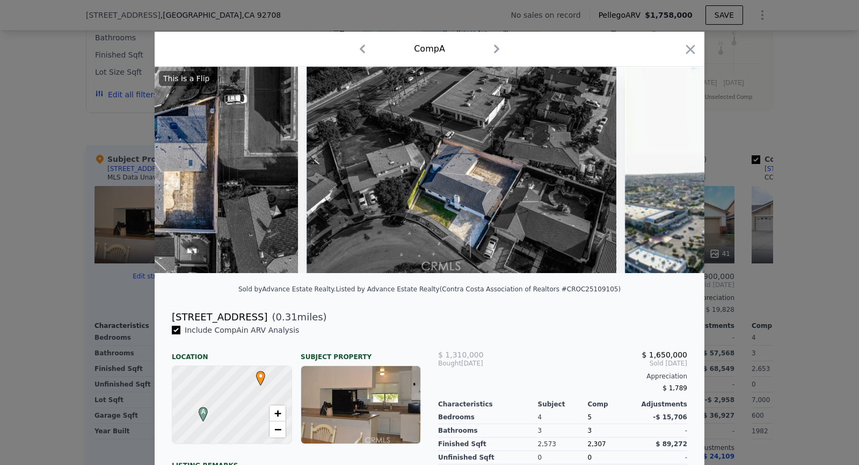
scroll to position [0, 6702]
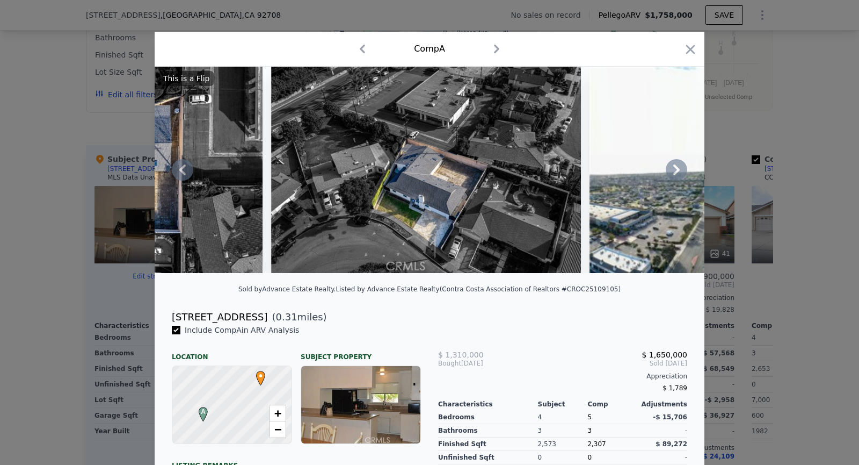
click at [676, 171] on icon at bounding box center [676, 169] width 6 height 11
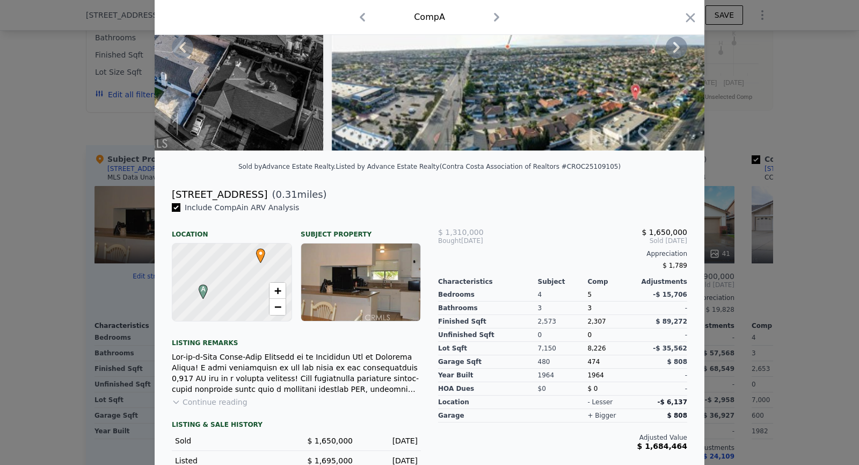
scroll to position [125, 0]
drag, startPoint x: 164, startPoint y: 194, endPoint x: 250, endPoint y: 195, distance: 85.4
click at [250, 195] on div "8956 Swallow Ave ( 0.31 miles)" at bounding box center [429, 194] width 533 height 15
copy div "8956 Swallow Ave"
click at [388, 180] on div "8956 Swallow Ave ( 0.31 miles)" at bounding box center [430, 190] width 550 height 21
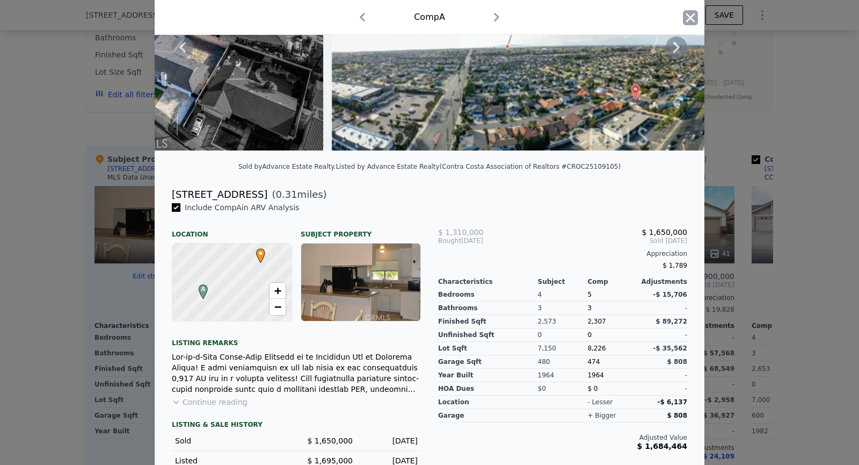
click at [685, 17] on icon "button" at bounding box center [690, 17] width 15 height 15
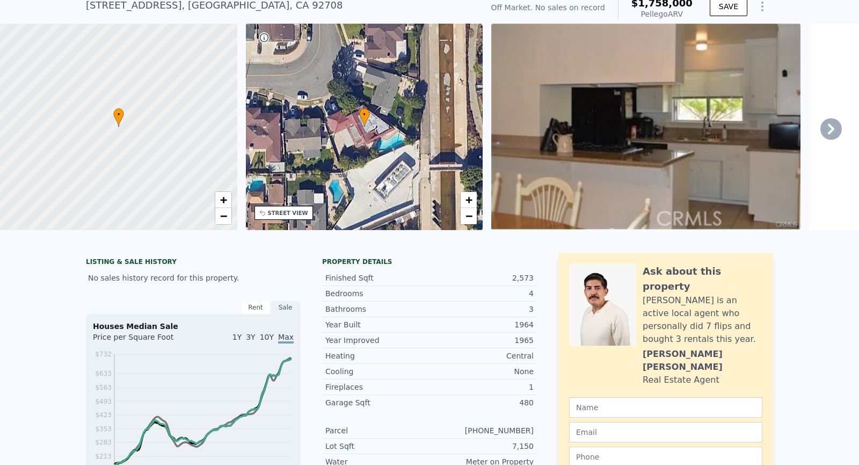
scroll to position [4, 0]
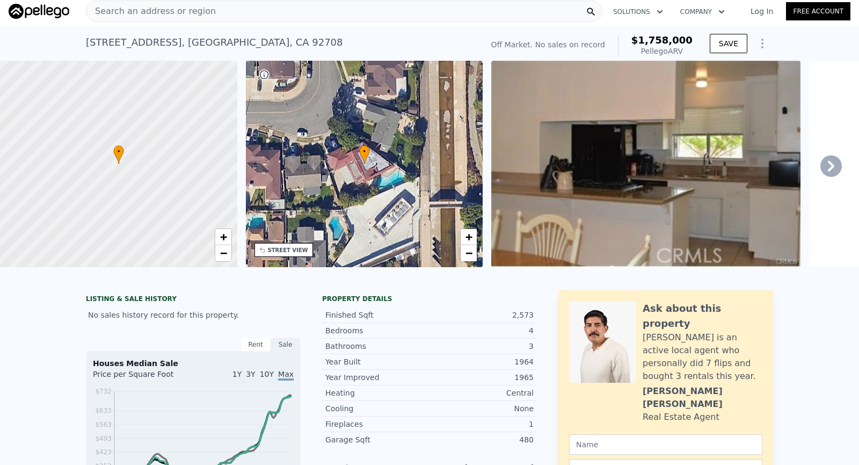
click at [357, 14] on div "Search an address or region" at bounding box center [344, 11] width 517 height 21
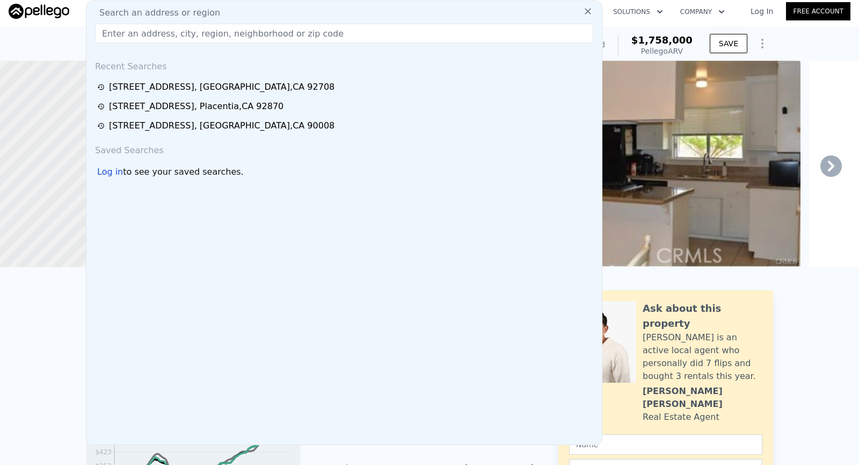
type input "2135 W 162nd St, Torrance, CA 90504"
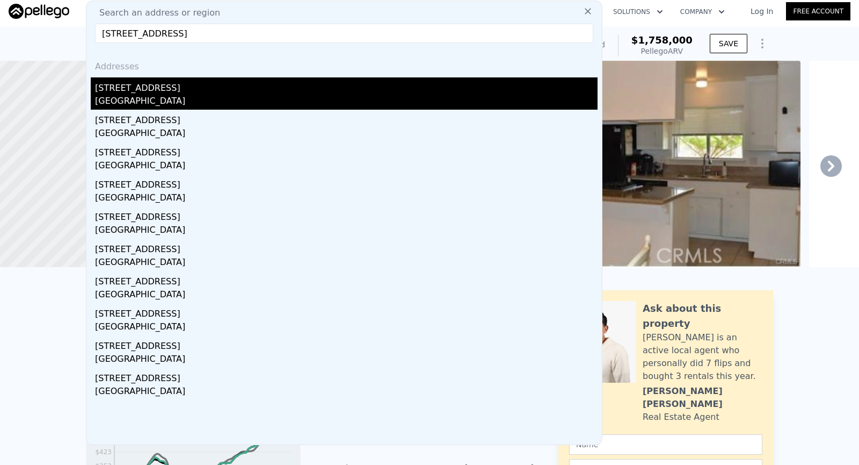
click at [289, 86] on div "[STREET_ADDRESS]" at bounding box center [346, 85] width 503 height 17
type input "3"
type input "4"
type input "2"
type input "1040"
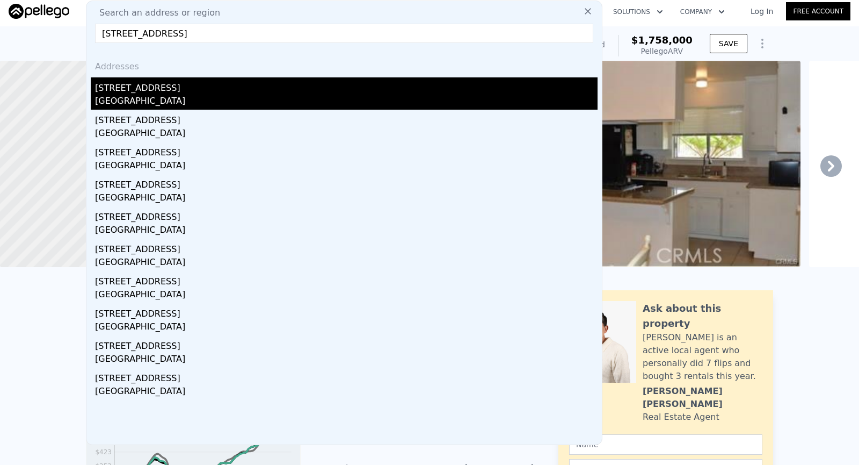
type input "1689"
type input "5002"
type input "6853"
type input "$ 920,000"
type input "6"
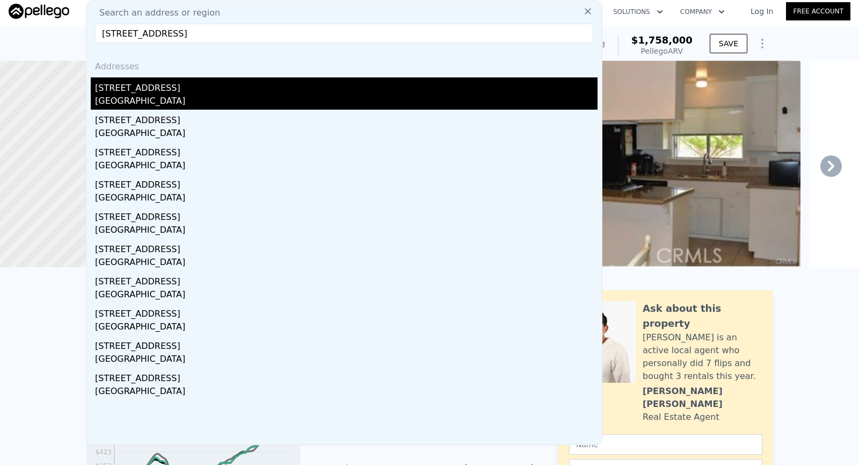
type input "-$ 2,003"
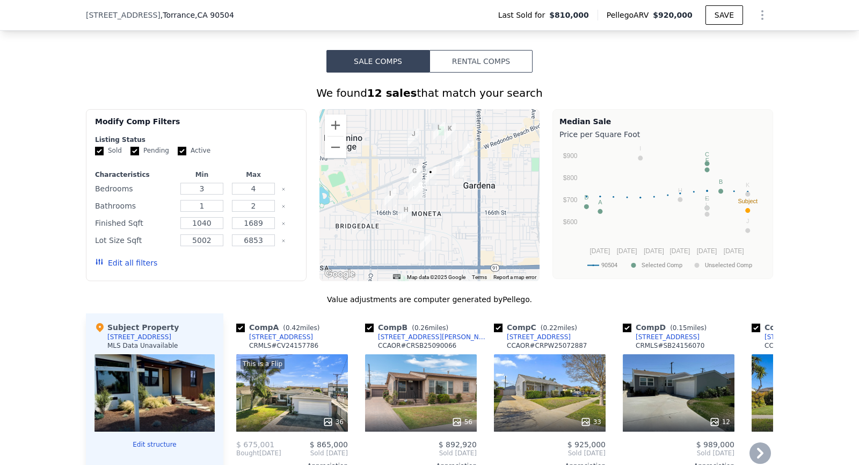
scroll to position [782, 0]
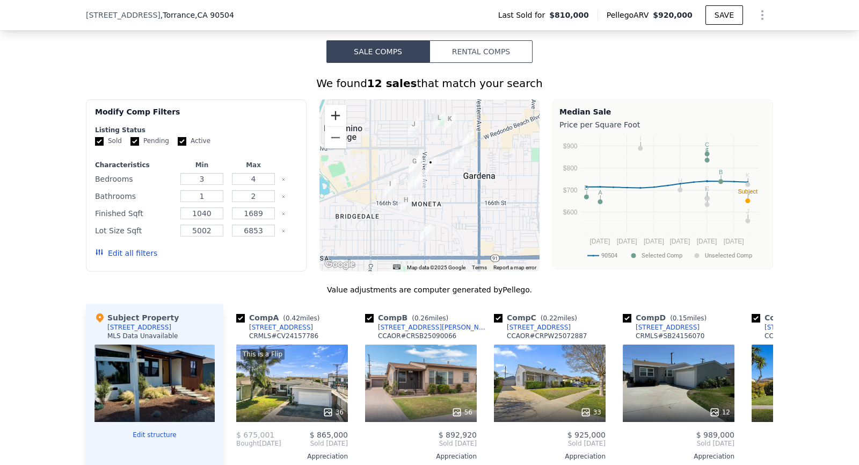
click at [338, 117] on button "Zoom in" at bounding box center [335, 115] width 21 height 21
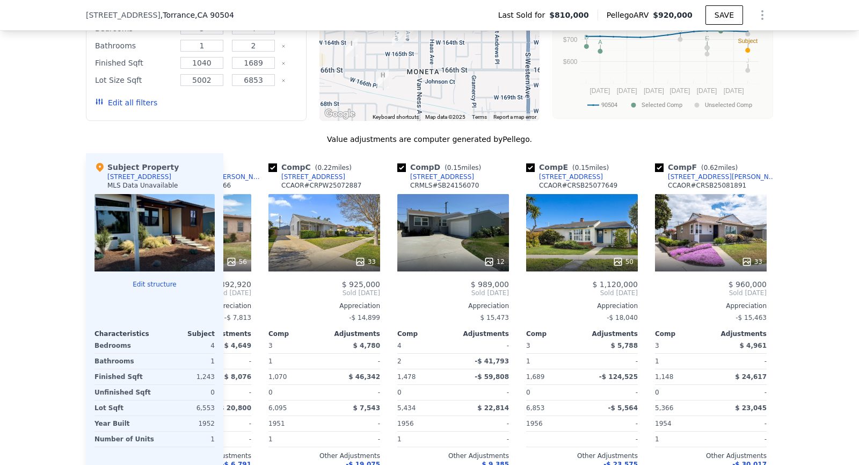
scroll to position [0, 227]
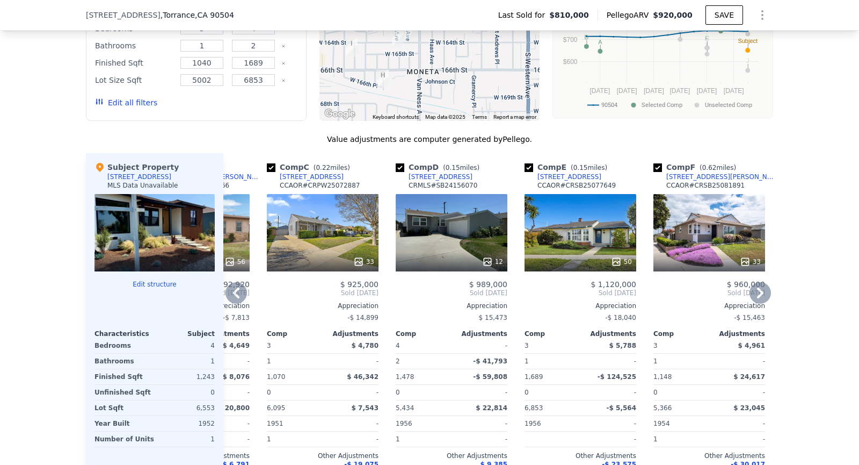
click at [478, 252] on div at bounding box center [452, 261] width 112 height 19
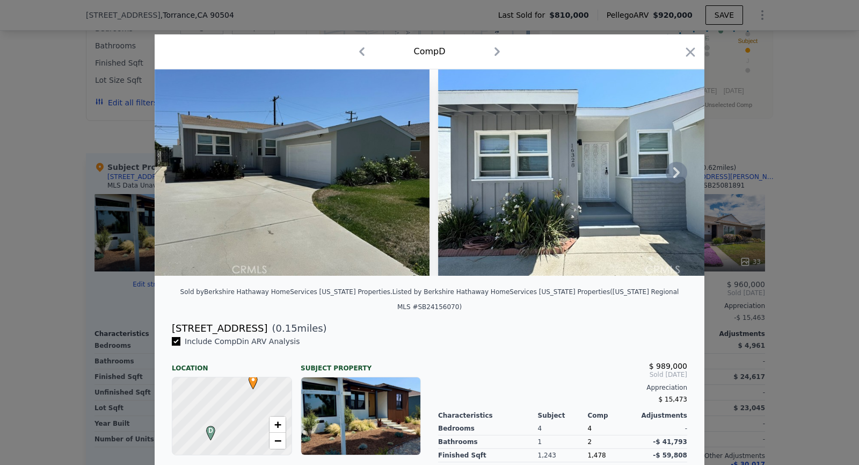
click at [679, 176] on icon at bounding box center [676, 172] width 21 height 21
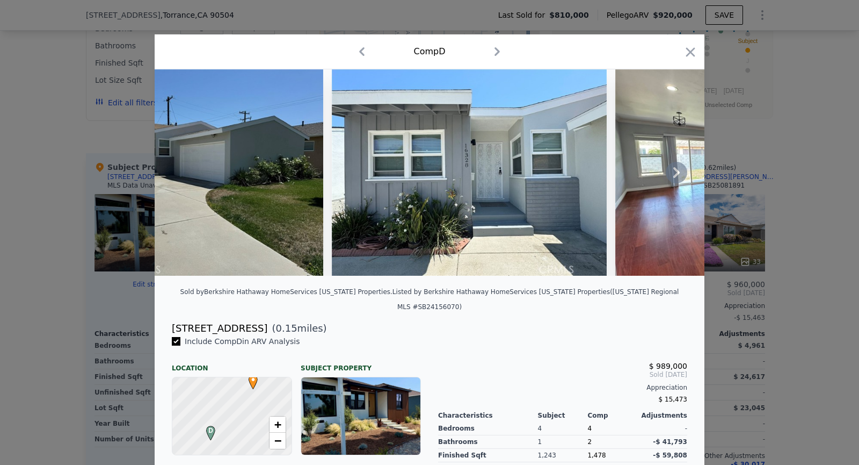
click at [679, 176] on img at bounding box center [752, 172] width 275 height 206
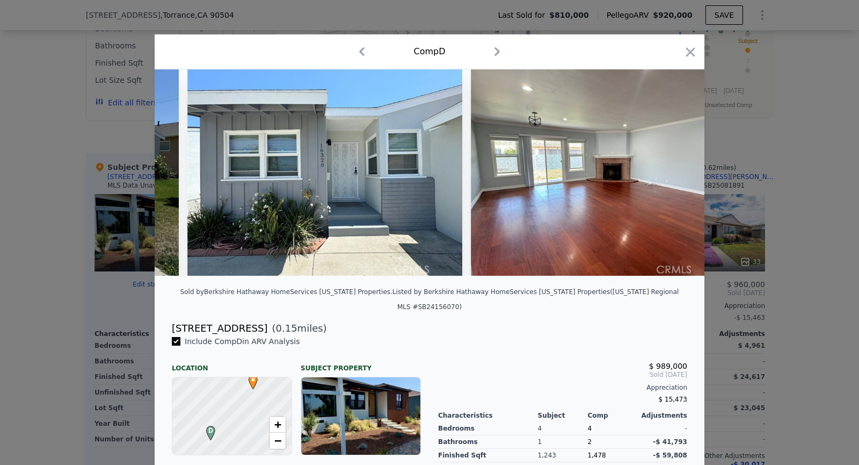
click at [679, 176] on img at bounding box center [608, 172] width 275 height 206
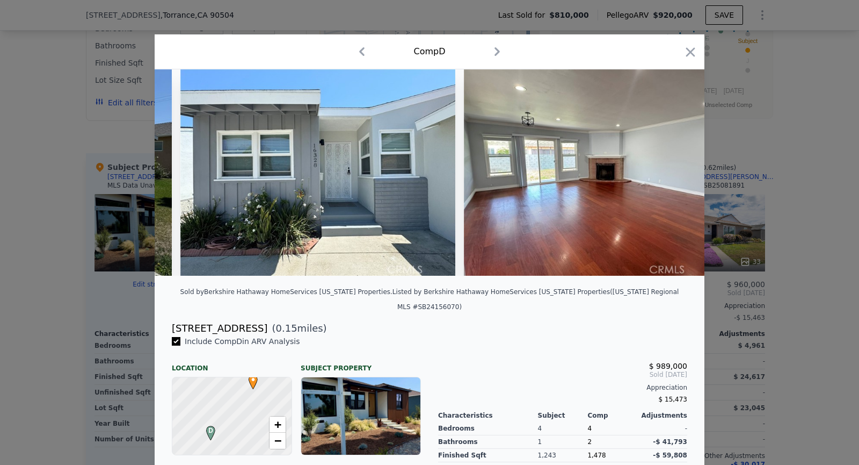
click at [679, 176] on img at bounding box center [601, 172] width 275 height 206
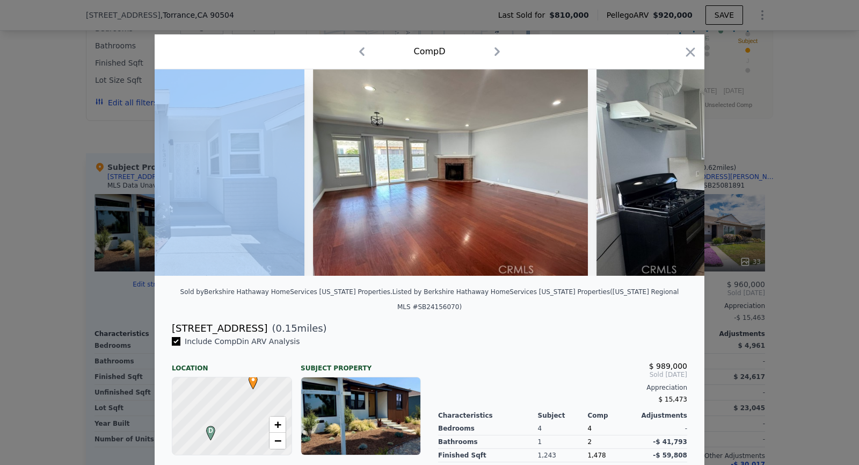
click at [679, 176] on img at bounding box center [734, 172] width 275 height 206
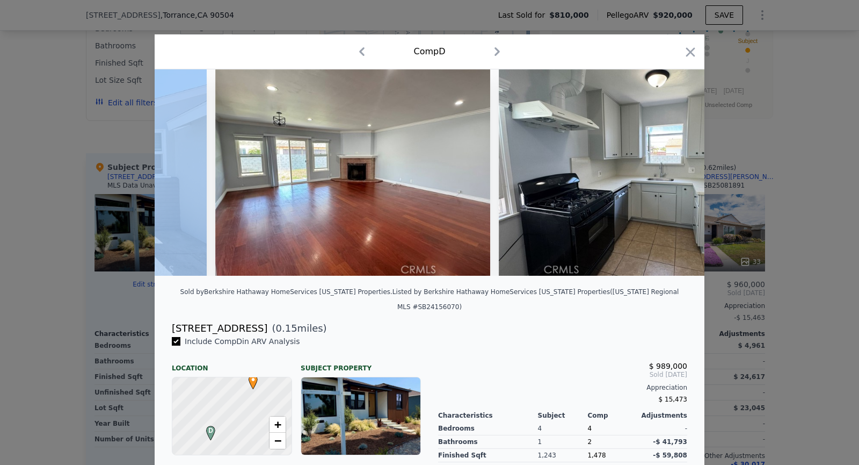
click at [679, 176] on img at bounding box center [636, 172] width 275 height 206
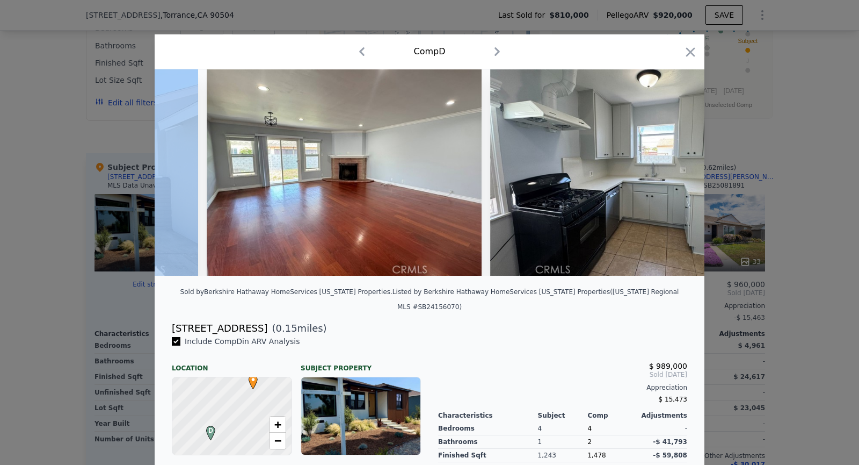
click at [679, 176] on img at bounding box center [627, 172] width 275 height 206
click at [679, 176] on icon at bounding box center [676, 172] width 21 height 21
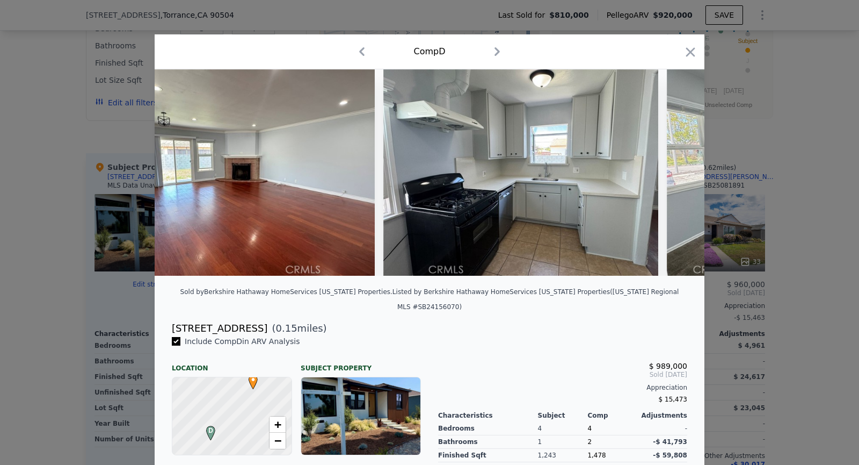
click at [679, 176] on img at bounding box center [804, 172] width 275 height 206
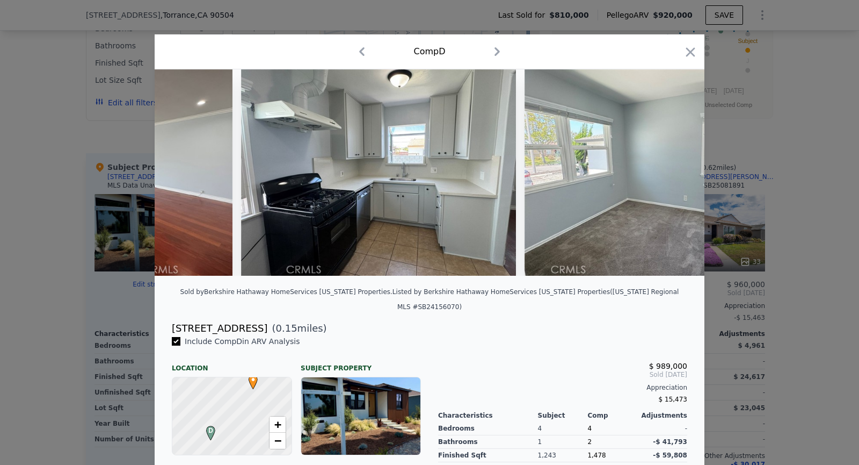
click at [679, 176] on img at bounding box center [662, 172] width 275 height 206
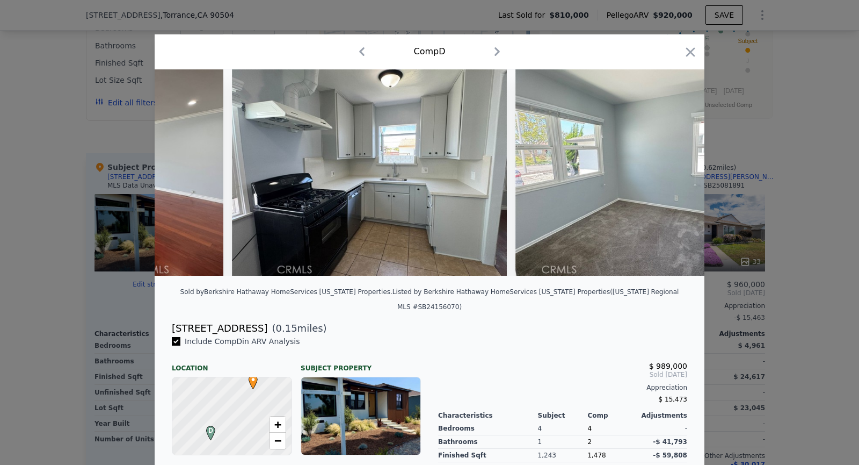
click at [679, 176] on img at bounding box center [653, 172] width 275 height 206
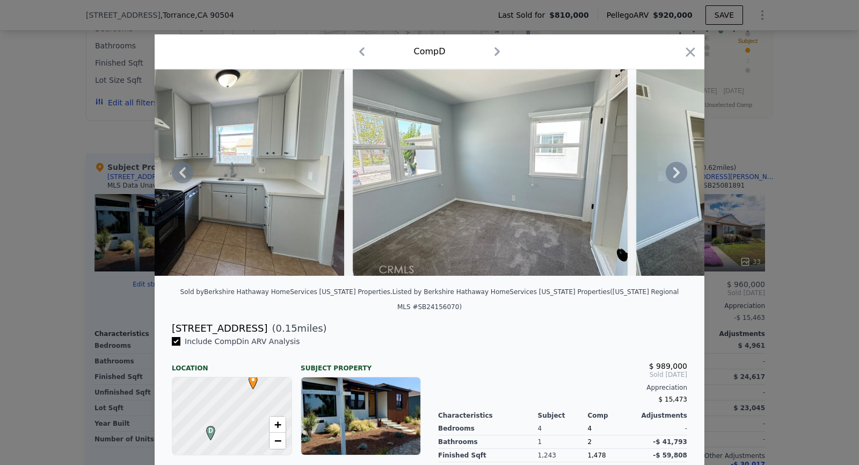
click at [679, 176] on img at bounding box center [773, 172] width 275 height 206
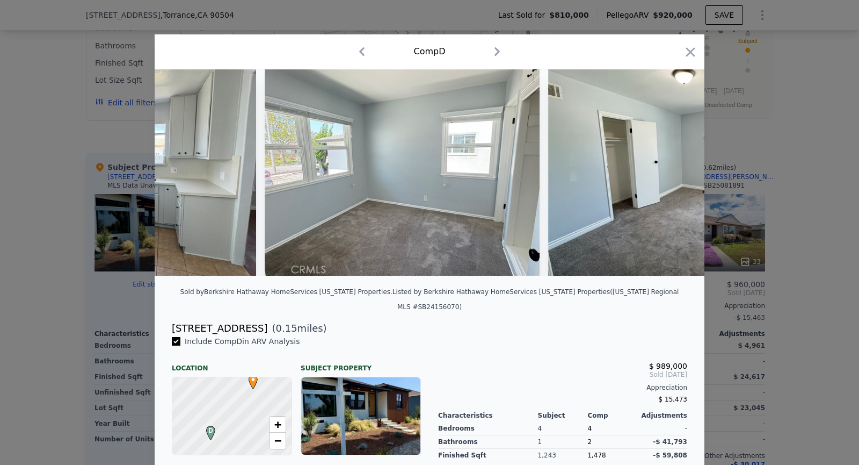
click at [679, 176] on img at bounding box center [685, 172] width 275 height 206
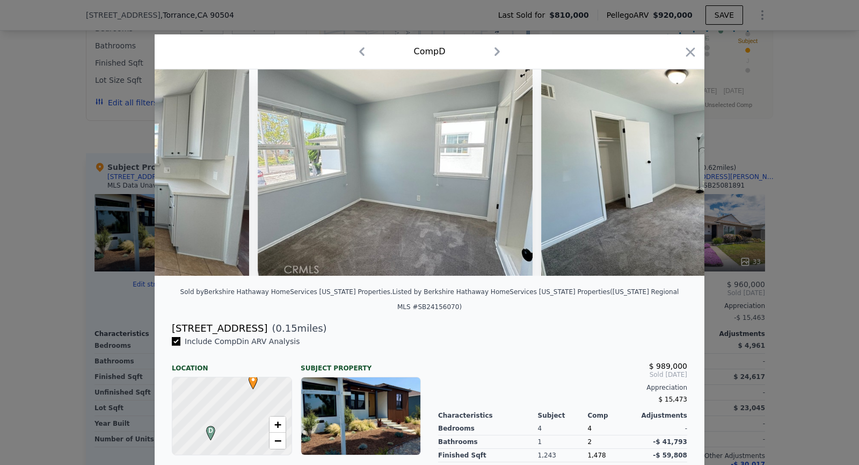
click at [679, 176] on img at bounding box center [678, 172] width 275 height 206
click at [679, 176] on icon at bounding box center [676, 172] width 21 height 21
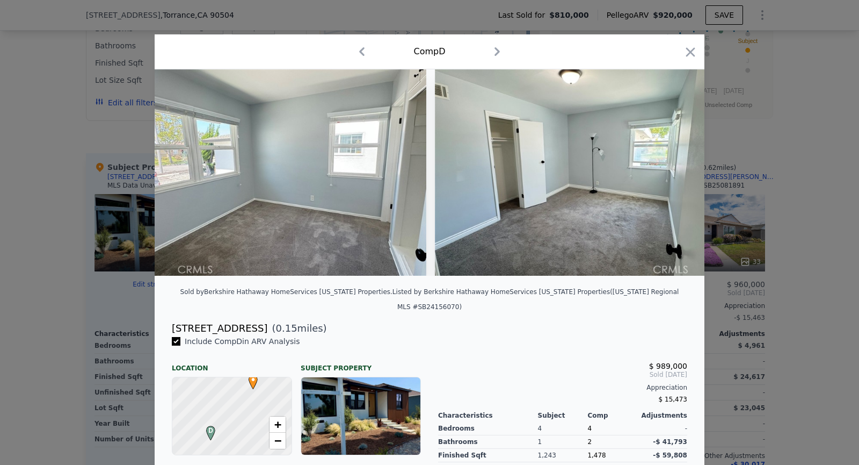
click at [719, 176] on img at bounding box center [856, 172] width 275 height 206
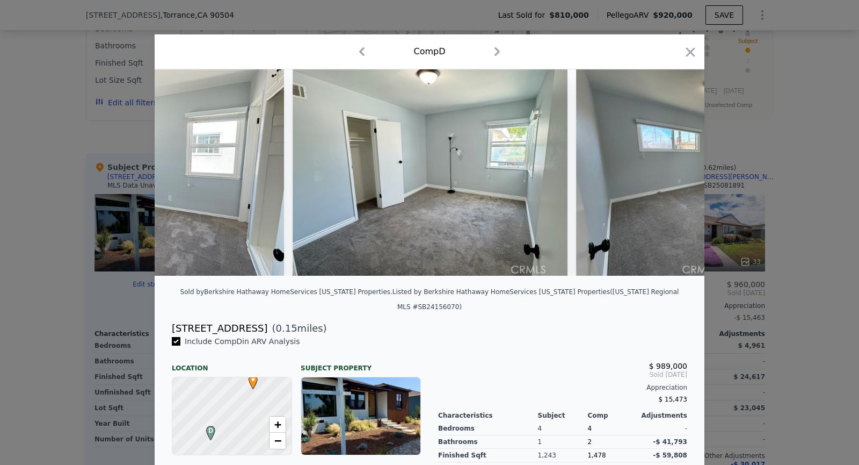
click at [679, 176] on img at bounding box center [713, 172] width 275 height 206
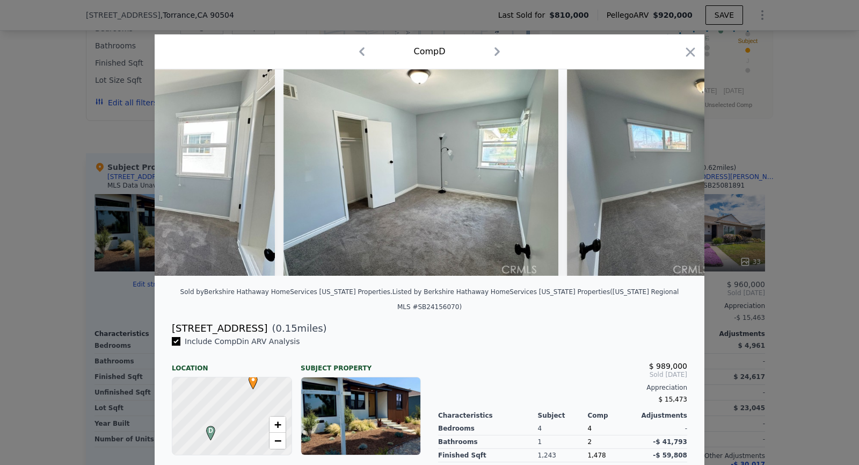
click at [679, 176] on img at bounding box center [704, 172] width 275 height 206
click at [679, 176] on icon at bounding box center [676, 172] width 21 height 21
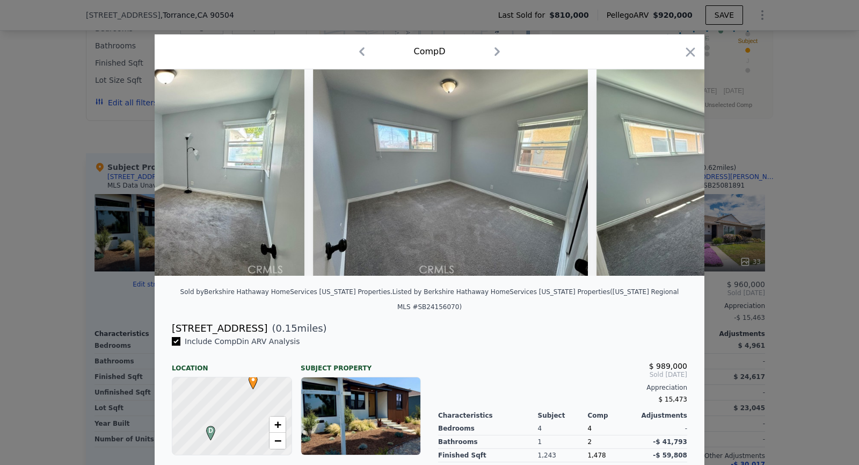
click at [679, 176] on img at bounding box center [734, 172] width 275 height 206
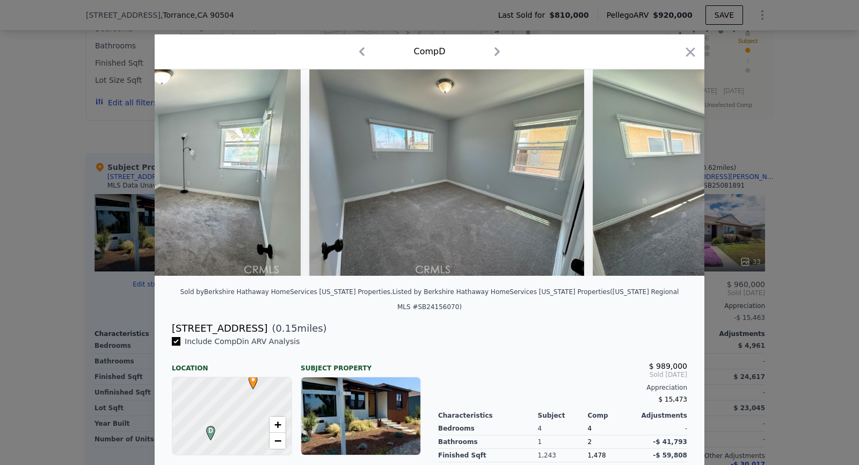
click at [679, 176] on img at bounding box center [730, 172] width 275 height 206
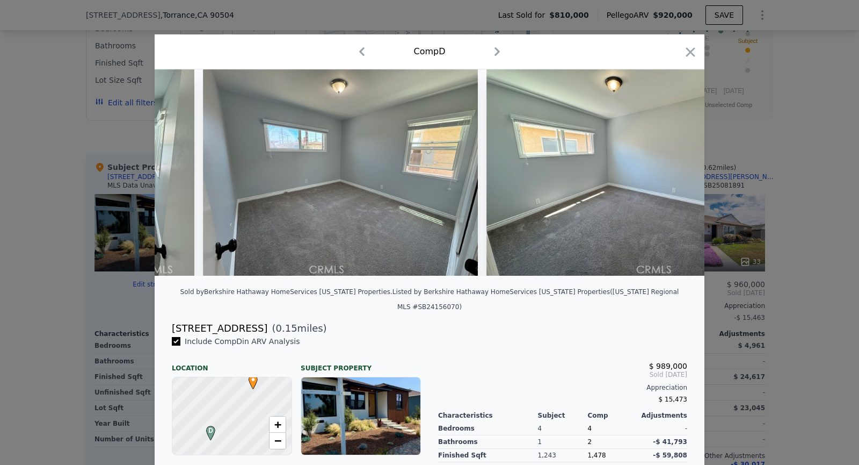
click at [679, 176] on img at bounding box center [624, 172] width 275 height 206
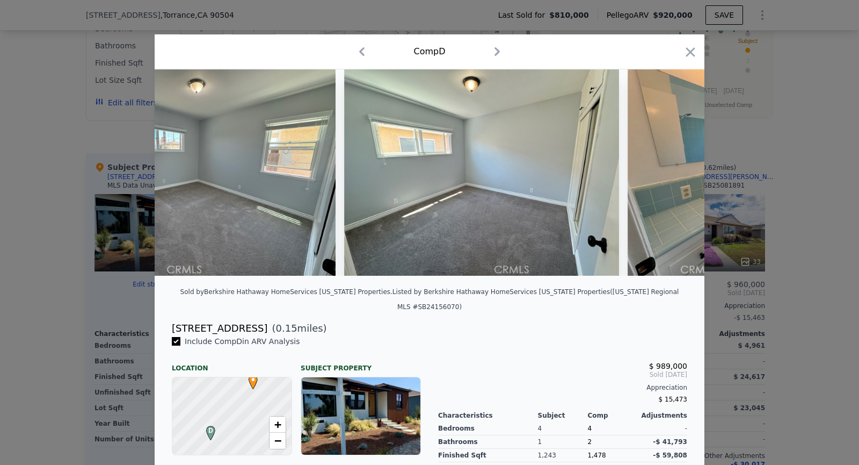
click at [679, 176] on img at bounding box center [765, 172] width 275 height 206
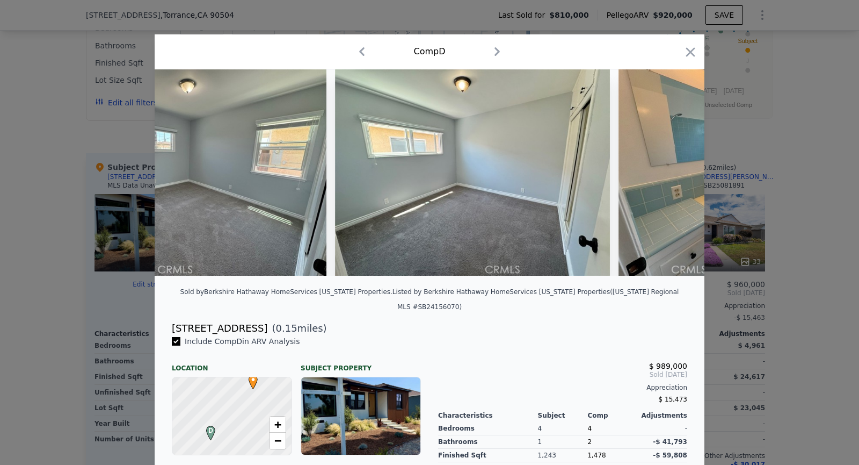
click at [679, 176] on img at bounding box center [756, 172] width 275 height 206
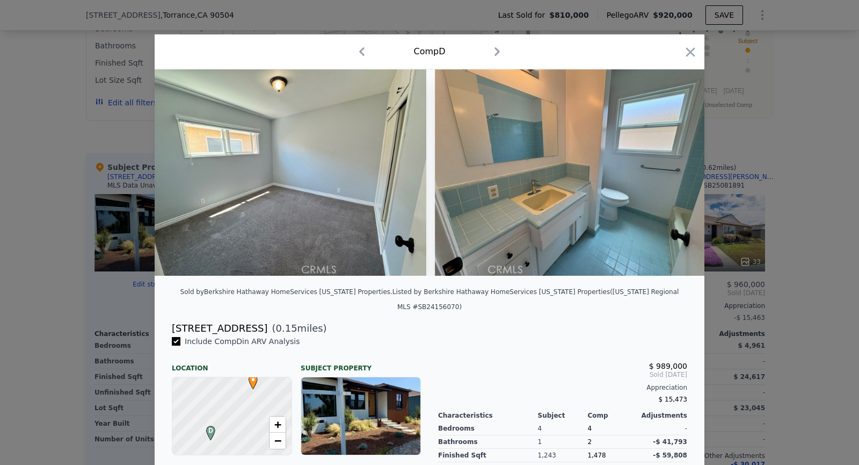
click at [679, 176] on img at bounding box center [572, 172] width 275 height 206
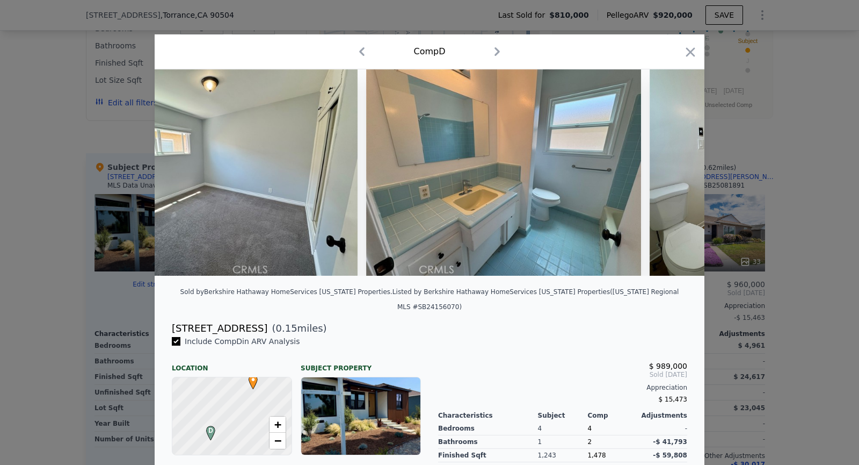
click at [679, 176] on img at bounding box center [727, 172] width 155 height 206
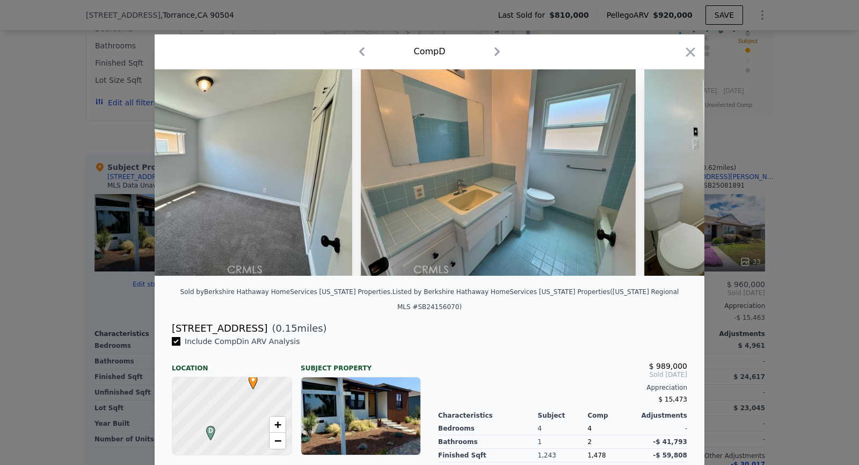
click at [679, 176] on img at bounding box center [721, 172] width 155 height 206
click at [679, 176] on icon at bounding box center [676, 172] width 21 height 21
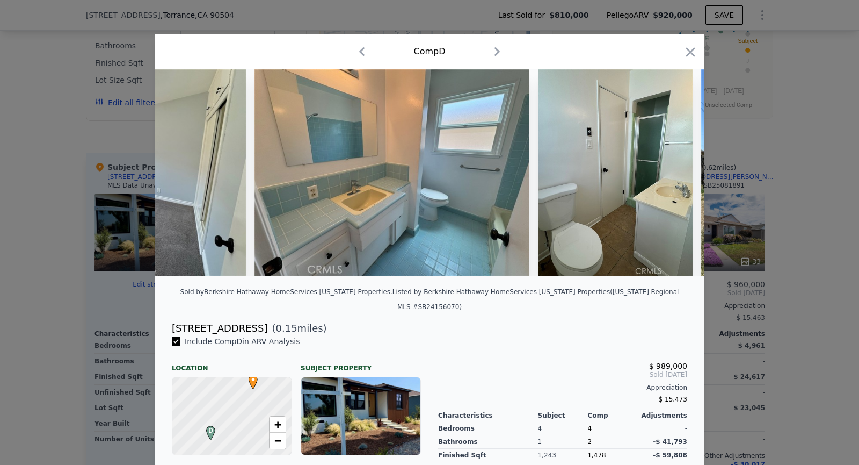
click at [701, 176] on img at bounding box center [838, 172] width 275 height 206
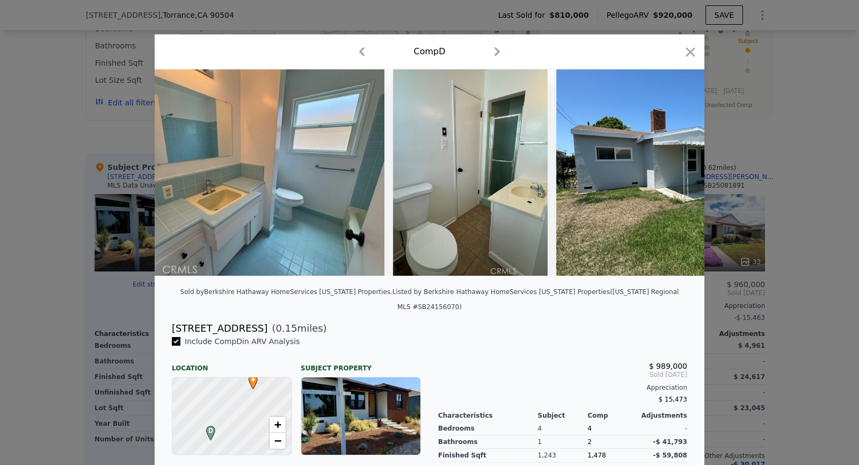
click at [679, 176] on img at bounding box center [693, 172] width 275 height 206
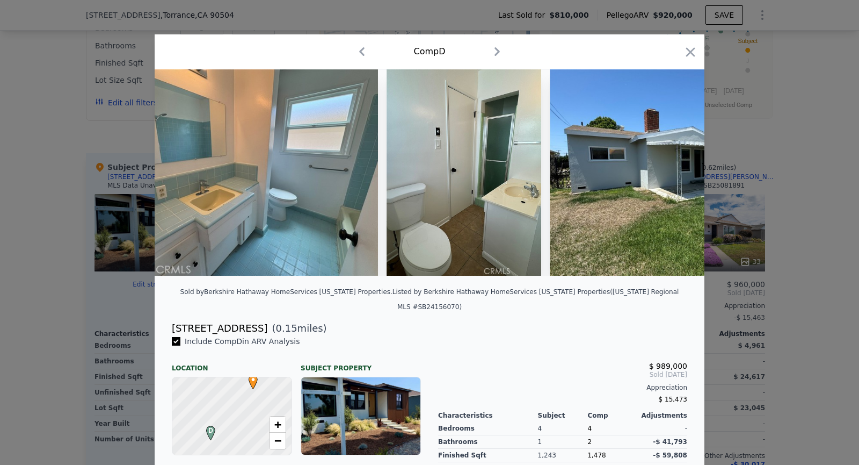
click at [679, 176] on img at bounding box center [687, 172] width 275 height 206
click at [678, 175] on icon at bounding box center [676, 172] width 21 height 21
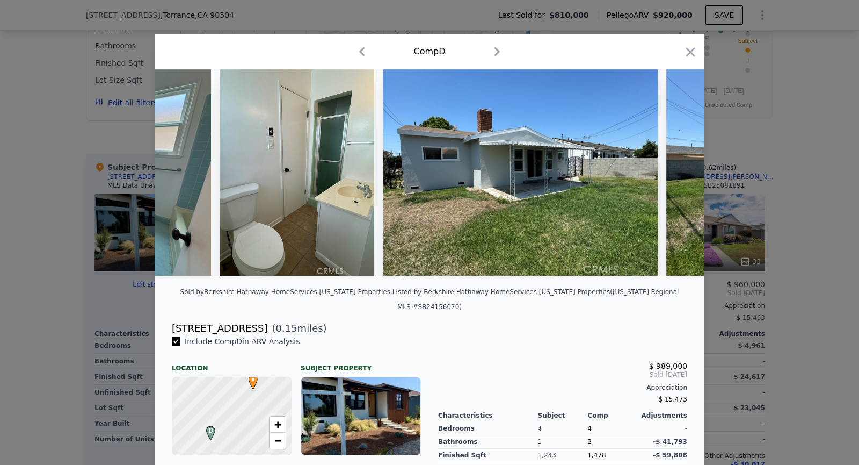
click at [678, 175] on img at bounding box center [803, 172] width 275 height 206
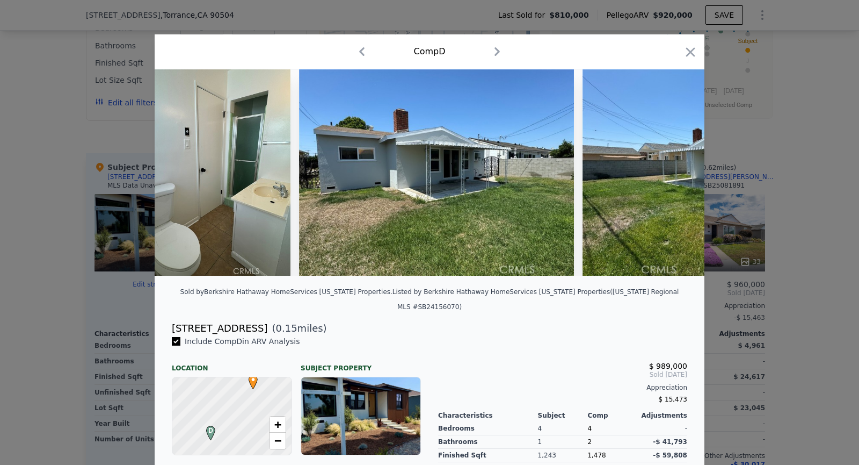
click at [678, 175] on img at bounding box center [720, 172] width 275 height 206
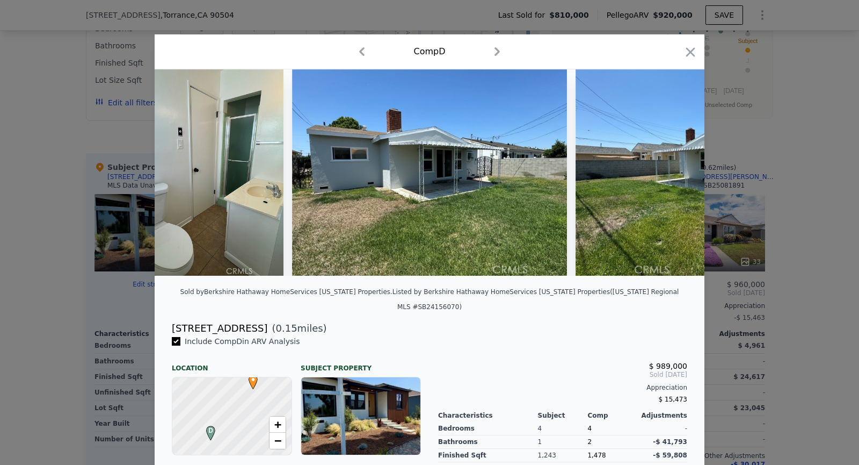
click at [678, 175] on img at bounding box center [713, 172] width 275 height 206
click at [678, 175] on icon at bounding box center [676, 172] width 21 height 21
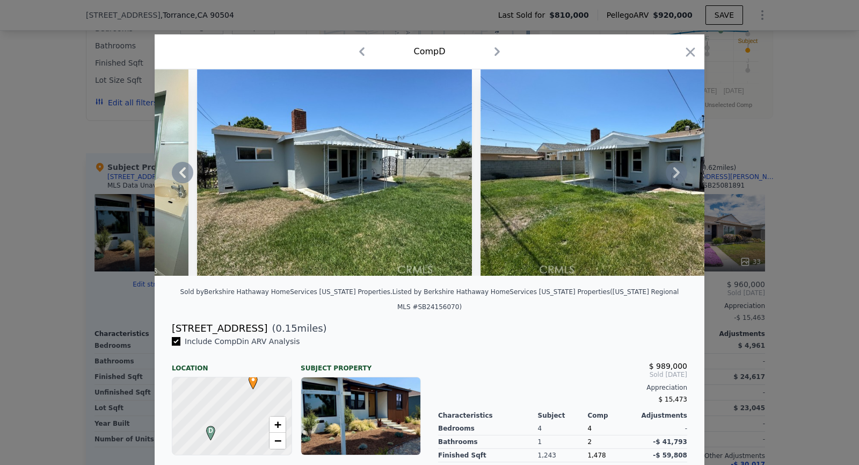
click at [678, 175] on img at bounding box center [618, 172] width 275 height 206
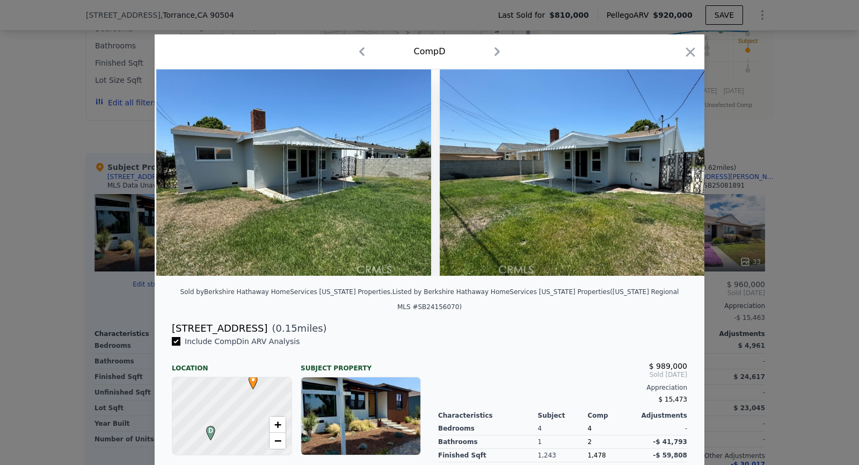
scroll to position [0, 2723]
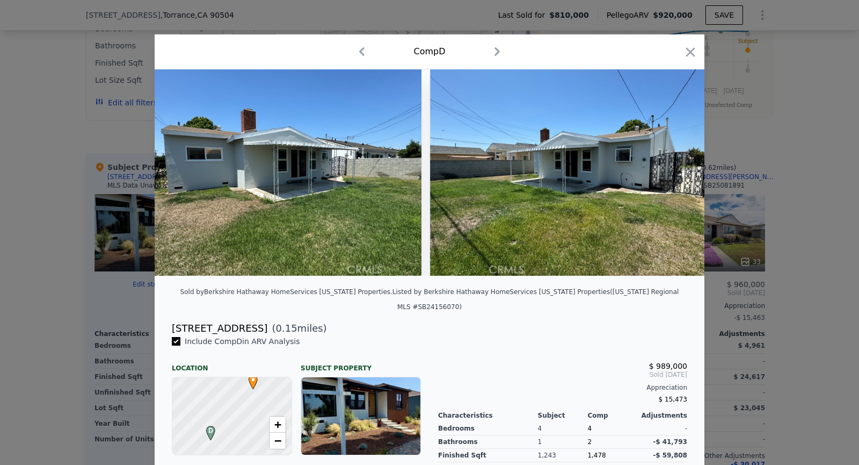
click at [678, 175] on img at bounding box center [567, 172] width 275 height 206
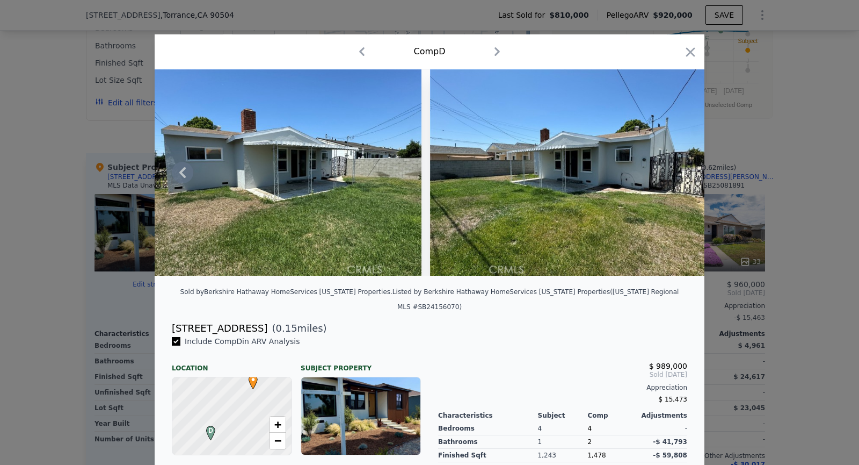
click at [678, 175] on img at bounding box center [567, 172] width 275 height 206
click at [694, 52] on icon "button" at bounding box center [690, 52] width 15 height 15
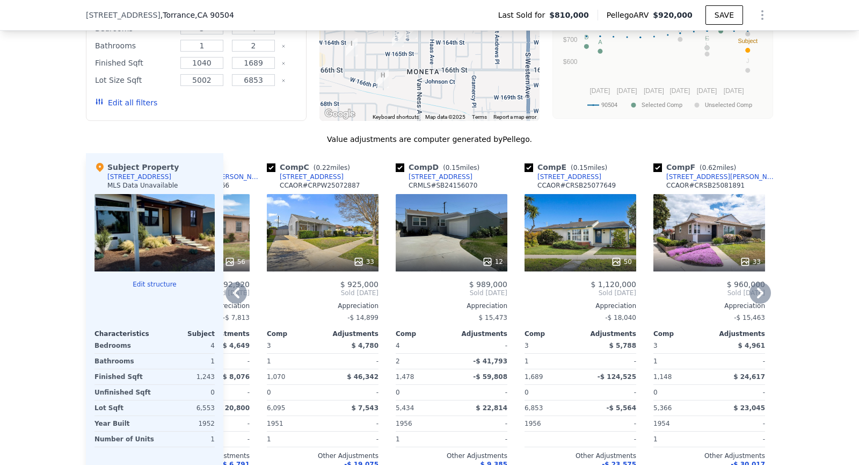
click at [618, 246] on div "50" at bounding box center [581, 232] width 112 height 77
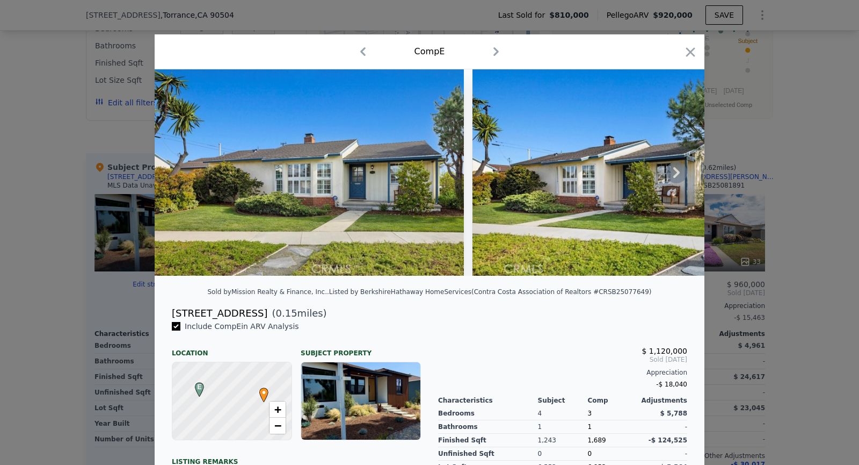
click at [676, 166] on icon at bounding box center [676, 172] width 21 height 21
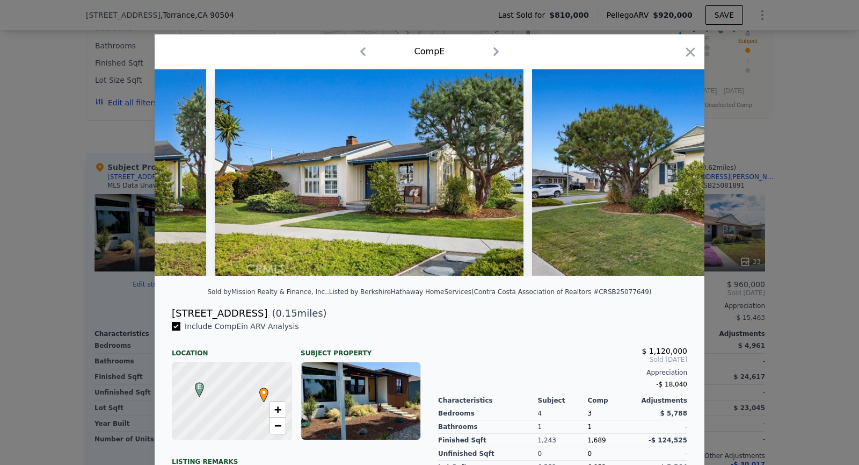
click at [676, 166] on img at bounding box center [686, 172] width 309 height 206
click at [676, 166] on icon at bounding box center [676, 172] width 21 height 21
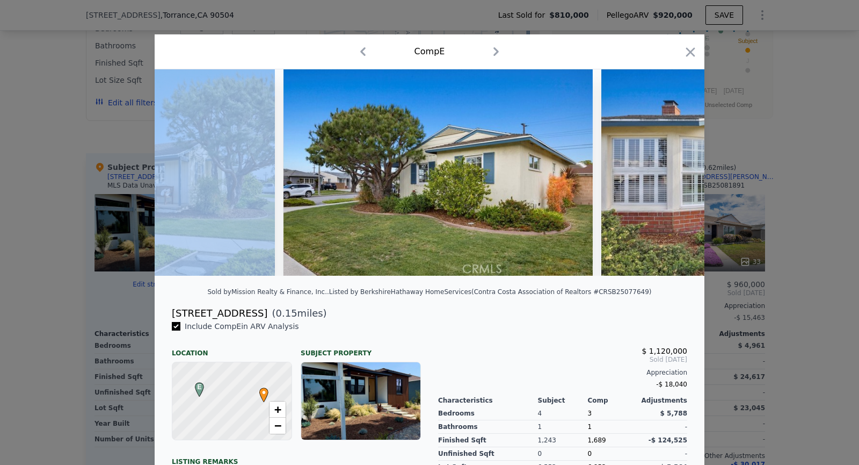
click at [676, 166] on img at bounding box center [755, 172] width 309 height 206
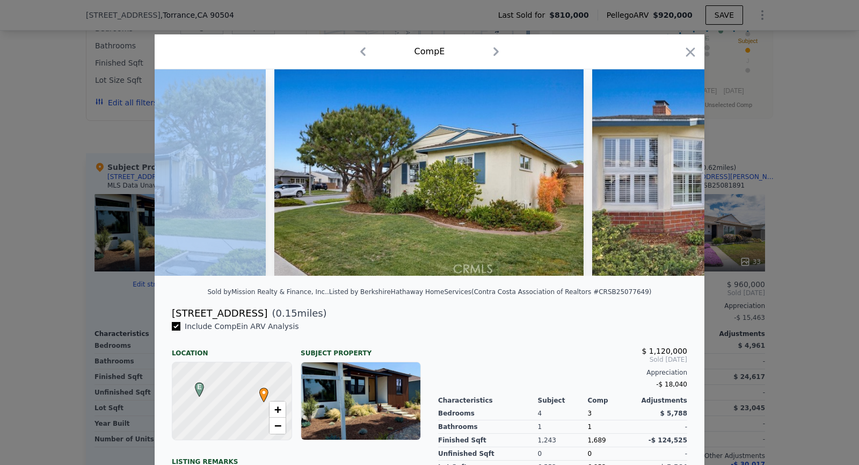
click at [676, 166] on img at bounding box center [746, 172] width 309 height 206
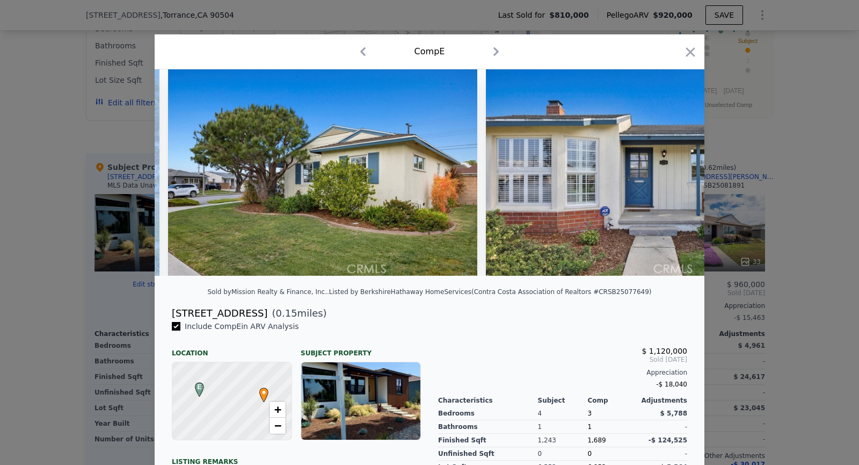
click at [676, 166] on img at bounding box center [640, 172] width 309 height 206
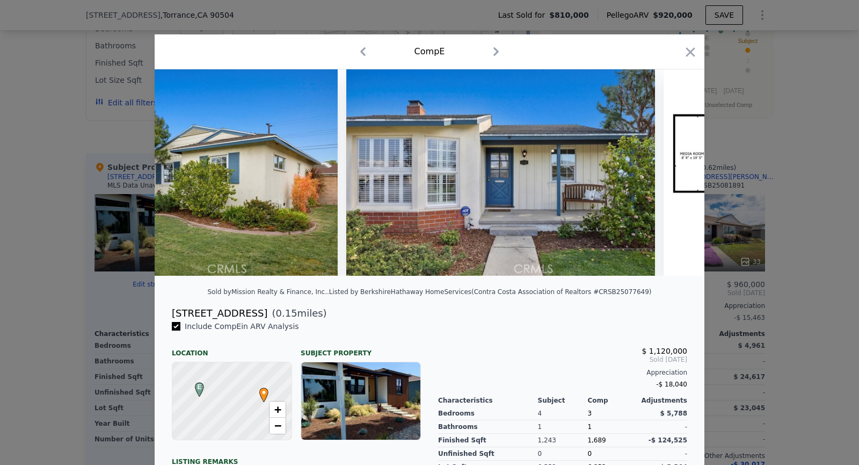
click at [676, 166] on img at bounding box center [810, 172] width 292 height 206
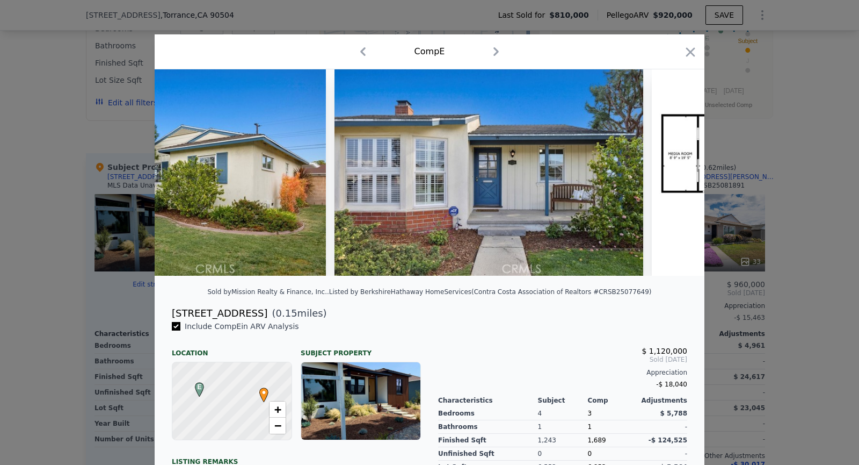
click at [676, 166] on img at bounding box center [798, 172] width 292 height 206
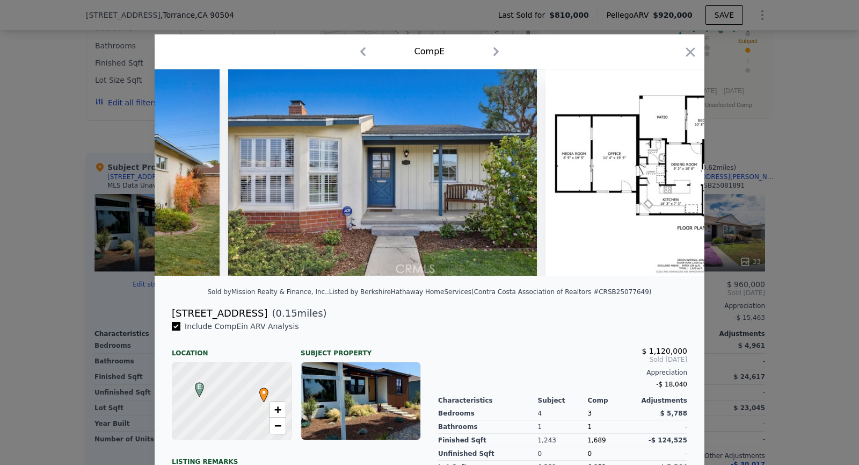
click at [676, 166] on img at bounding box center [692, 172] width 292 height 206
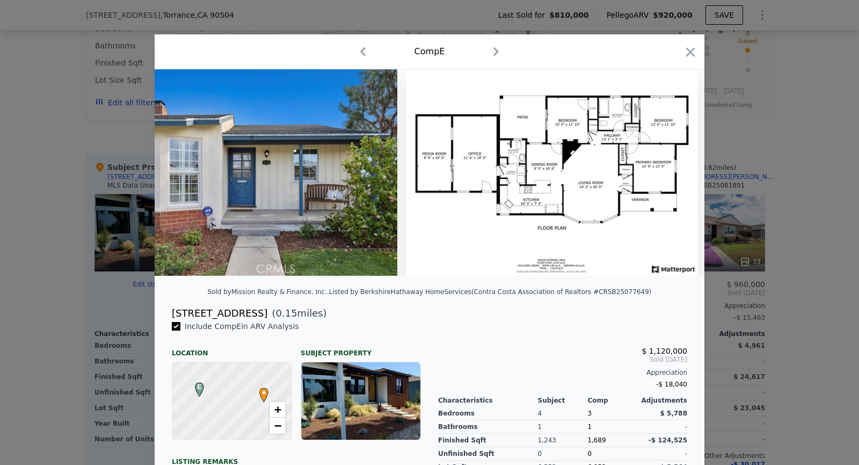
click at [676, 166] on img at bounding box center [552, 172] width 292 height 206
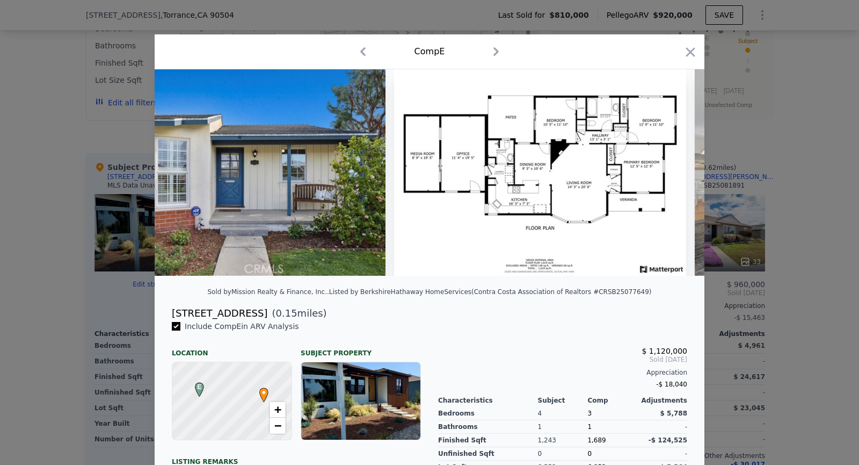
click at [676, 166] on img at bounding box center [540, 172] width 292 height 206
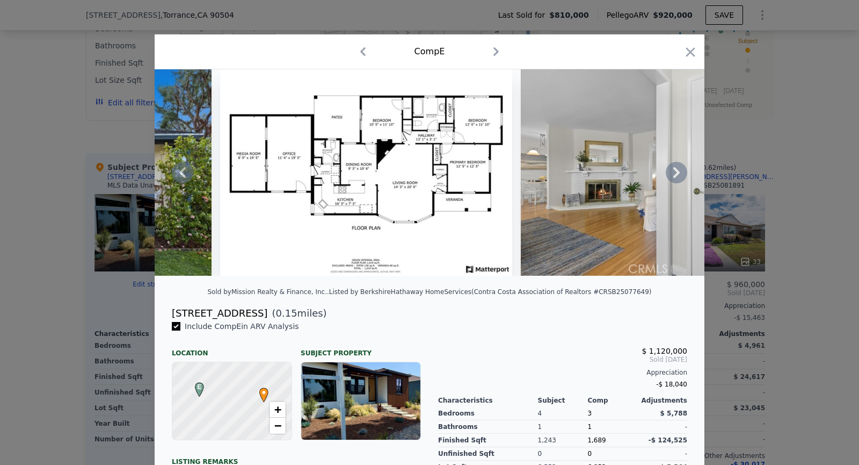
click at [676, 166] on img at bounding box center [675, 172] width 309 height 206
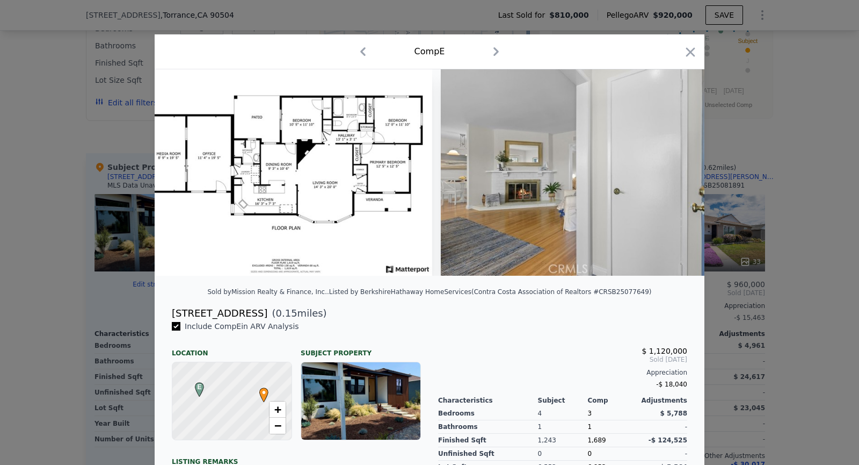
click at [676, 166] on img at bounding box center [595, 172] width 309 height 206
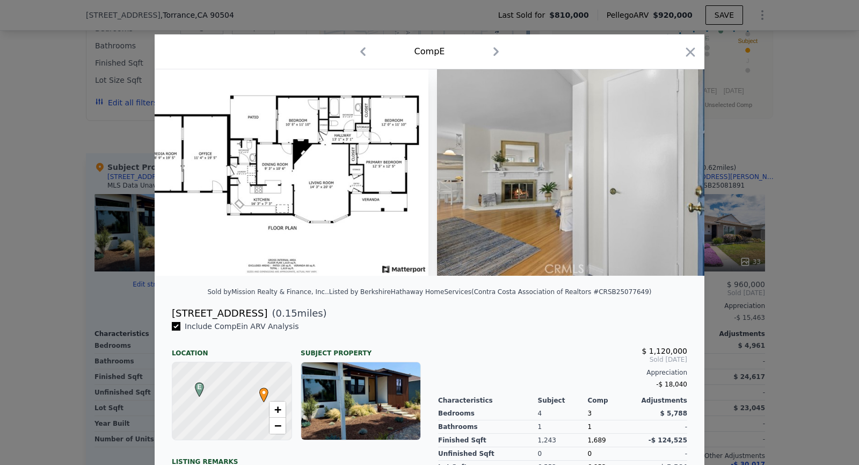
click at [676, 166] on img at bounding box center [591, 172] width 309 height 206
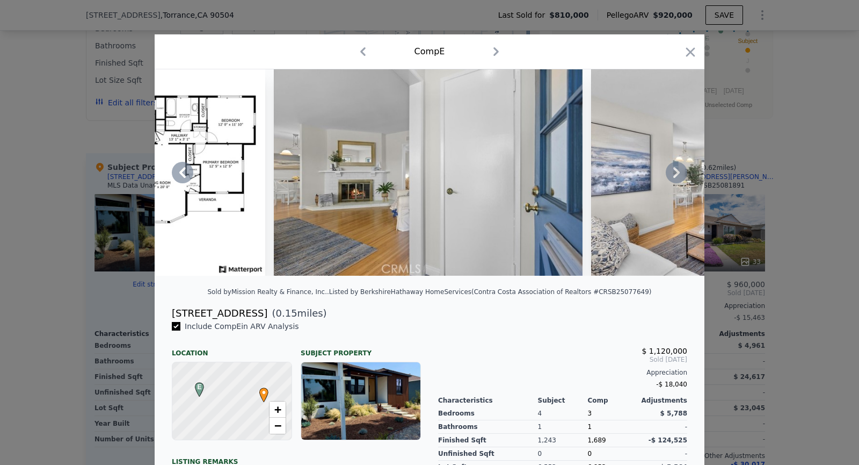
click at [676, 166] on img at bounding box center [745, 172] width 309 height 206
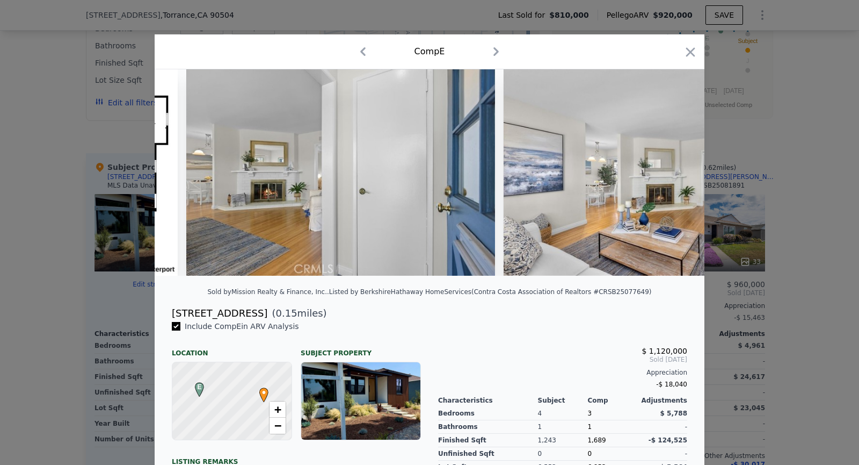
click at [676, 166] on img at bounding box center [658, 172] width 309 height 206
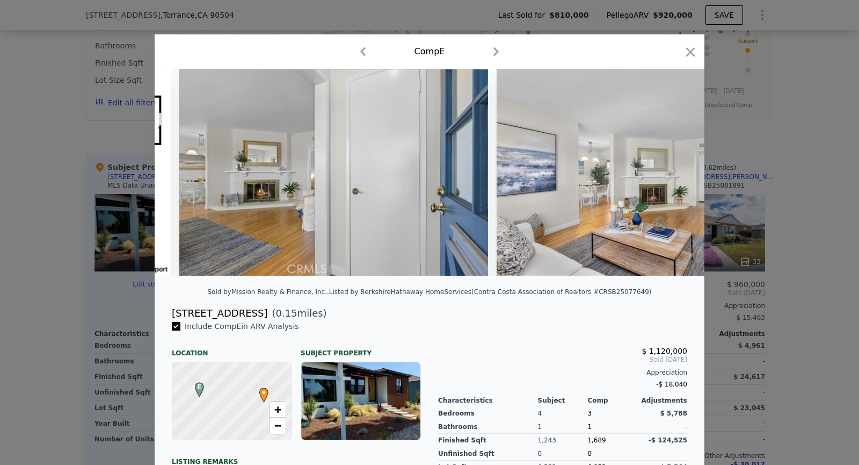
click at [676, 166] on img at bounding box center [651, 172] width 309 height 206
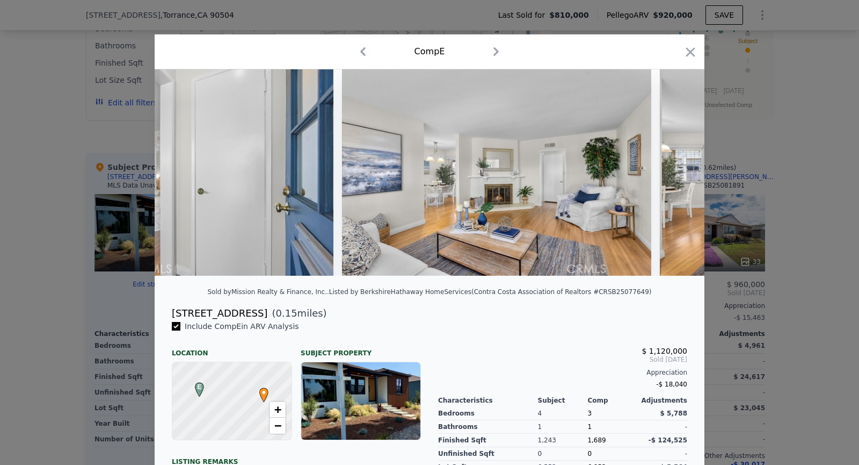
click at [676, 166] on img at bounding box center [814, 172] width 309 height 206
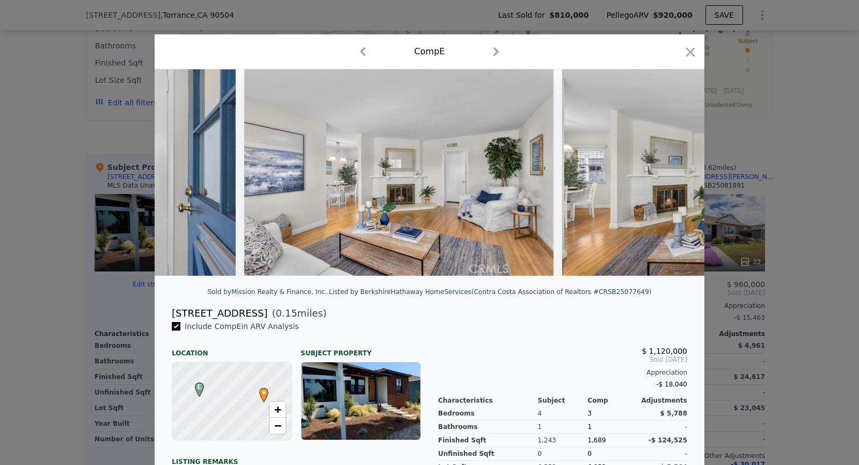
click at [676, 166] on img at bounding box center [716, 172] width 309 height 206
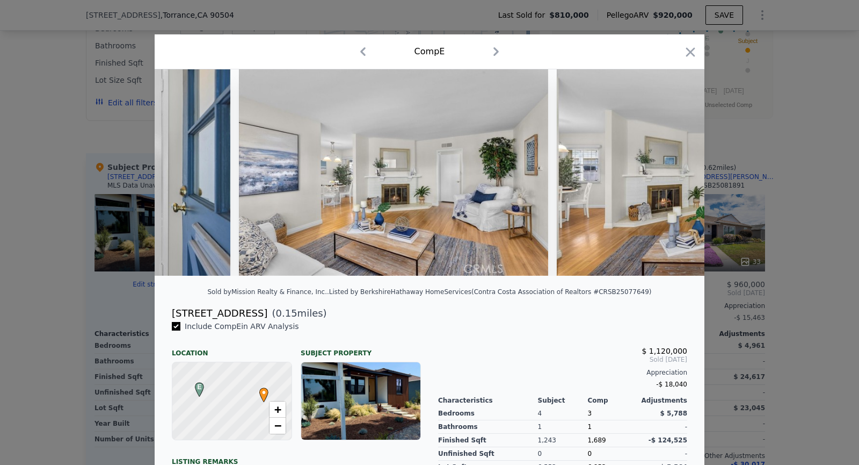
click at [676, 166] on img at bounding box center [711, 172] width 309 height 206
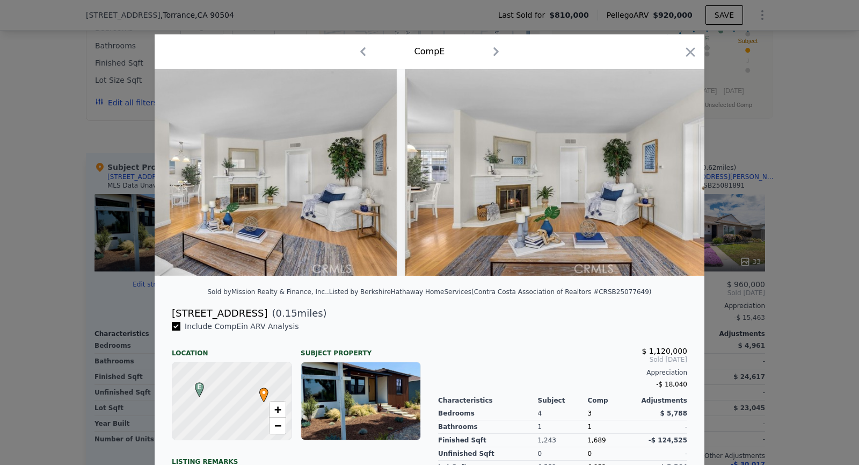
click at [676, 166] on img at bounding box center [559, 172] width 309 height 206
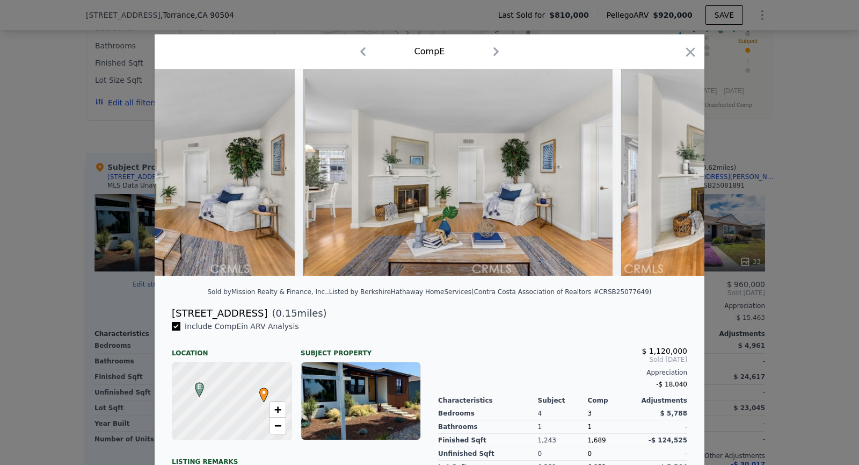
click at [676, 166] on img at bounding box center [775, 172] width 309 height 206
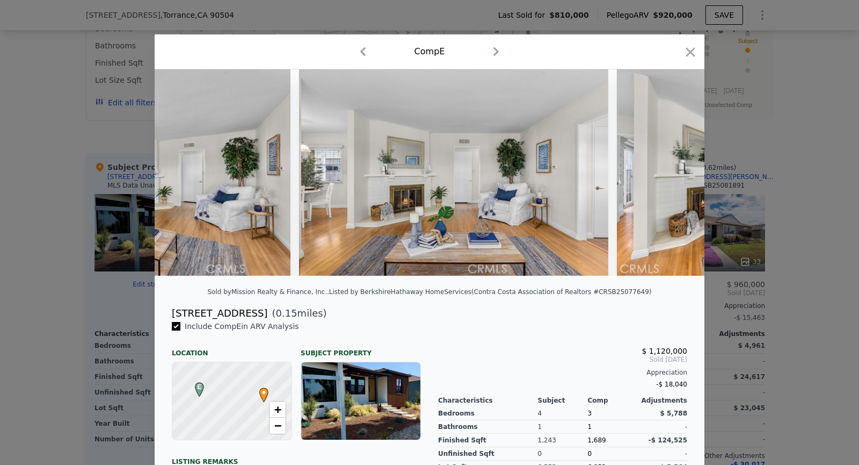
click at [676, 166] on img at bounding box center [771, 172] width 309 height 206
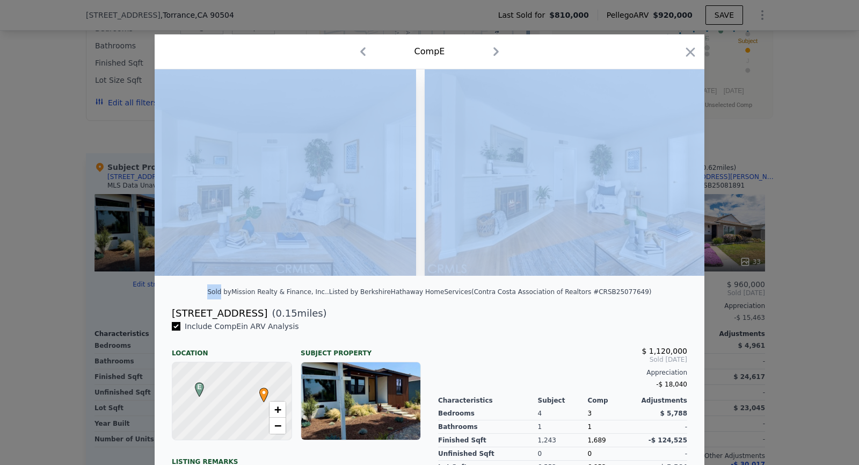
click at [676, 166] on img at bounding box center [579, 172] width 309 height 206
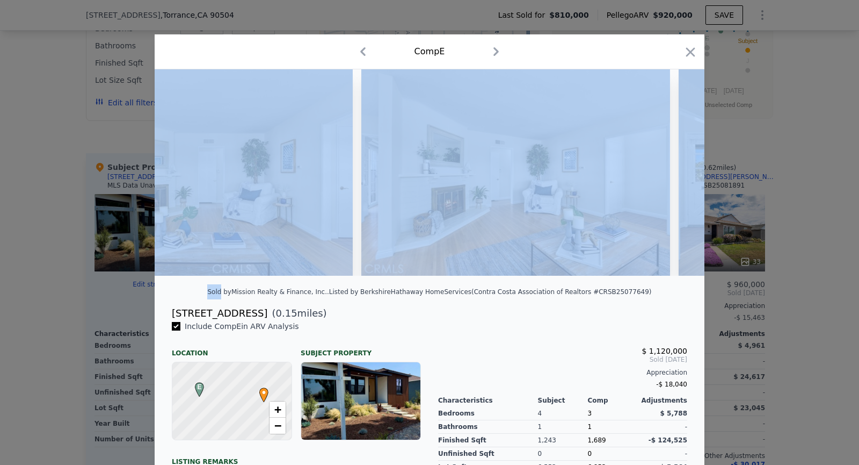
click at [676, 166] on div at bounding box center [430, 172] width 550 height 206
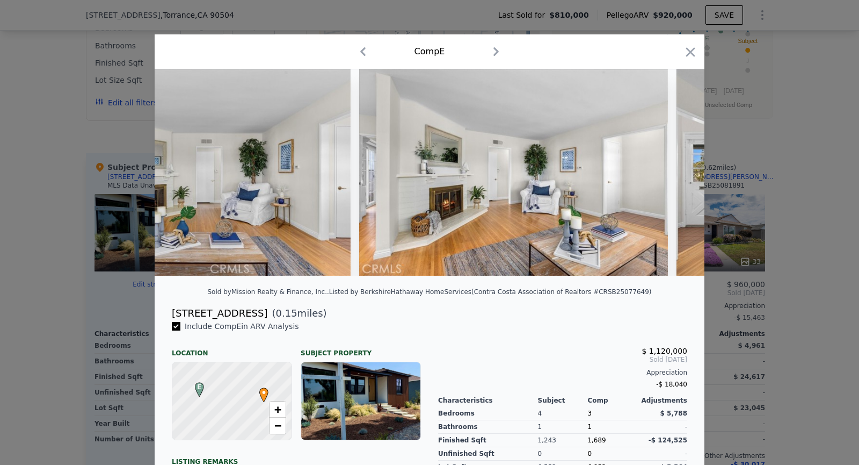
click at [676, 166] on div at bounding box center [430, 172] width 550 height 206
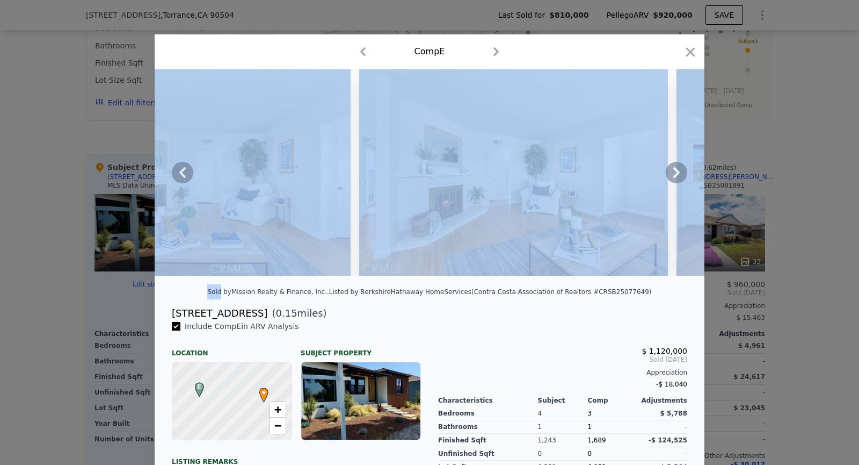
click at [676, 166] on icon at bounding box center [676, 172] width 21 height 21
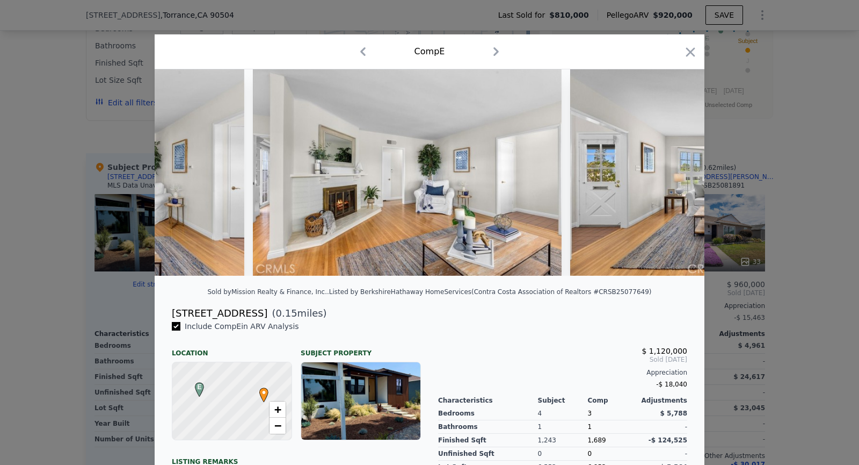
click at [676, 166] on img at bounding box center [724, 172] width 309 height 206
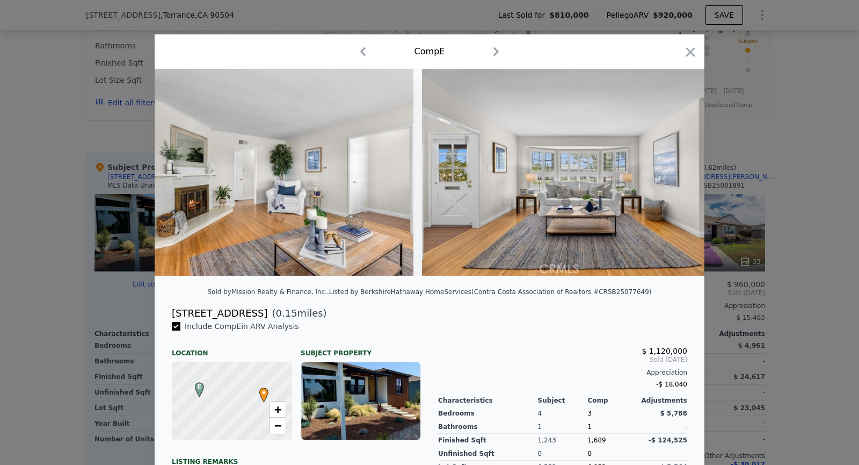
click at [676, 166] on img at bounding box center [576, 172] width 309 height 206
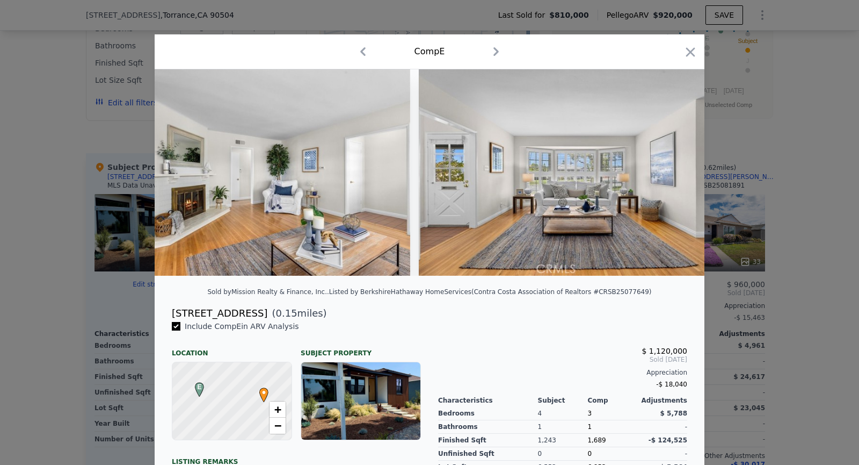
click at [676, 166] on img at bounding box center [573, 172] width 309 height 206
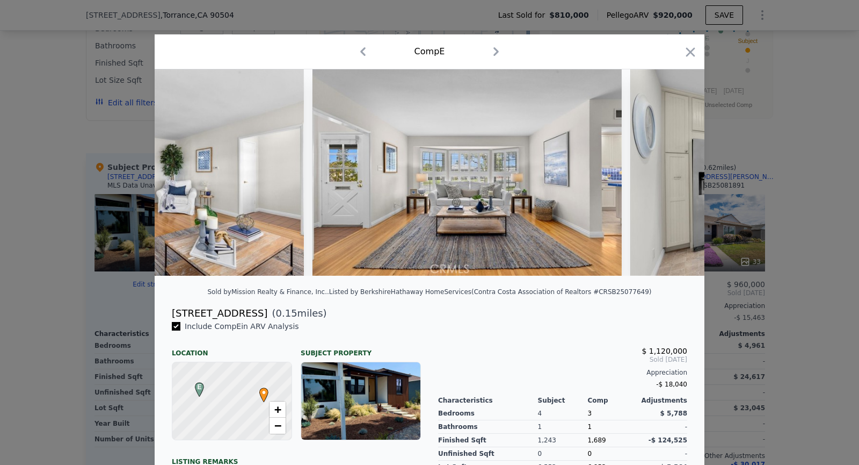
click at [676, 166] on img at bounding box center [784, 172] width 309 height 206
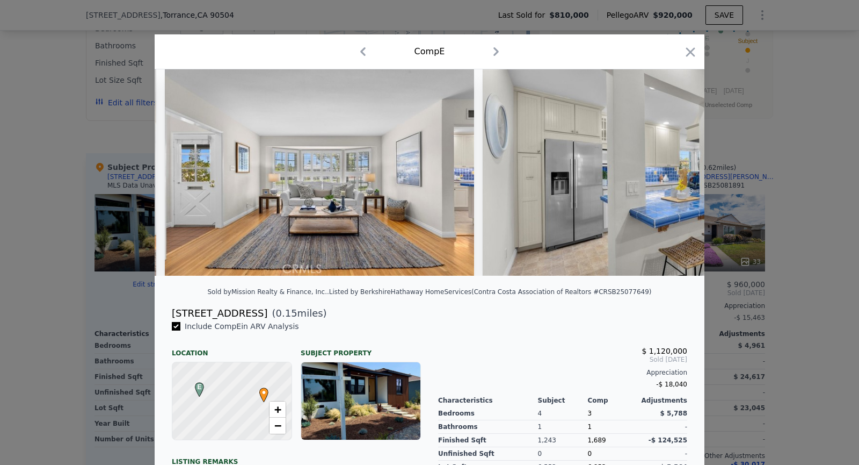
click at [676, 166] on img at bounding box center [637, 172] width 309 height 206
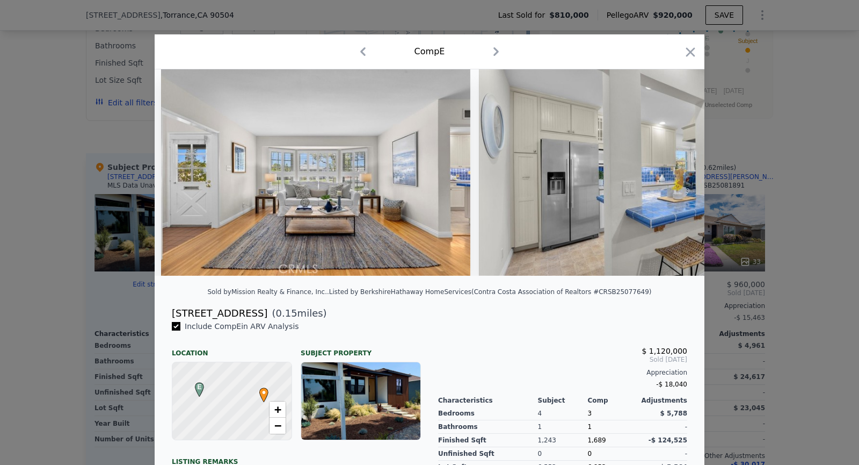
click at [676, 166] on img at bounding box center [633, 172] width 309 height 206
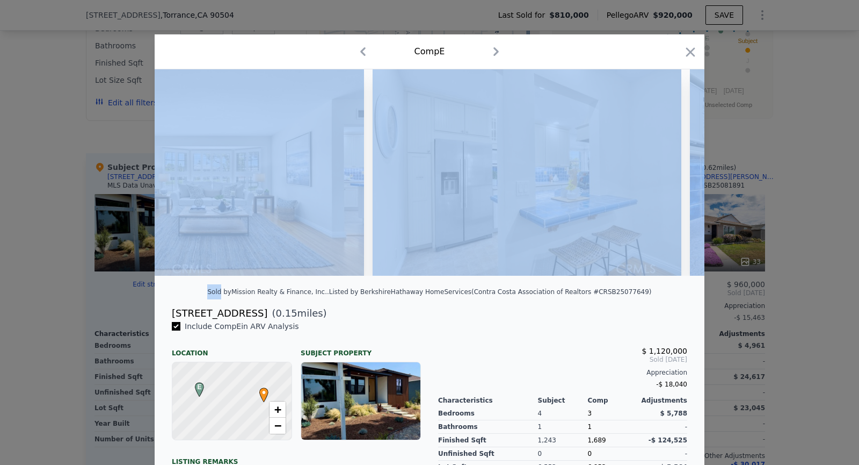
click at [690, 166] on img at bounding box center [844, 172] width 309 height 206
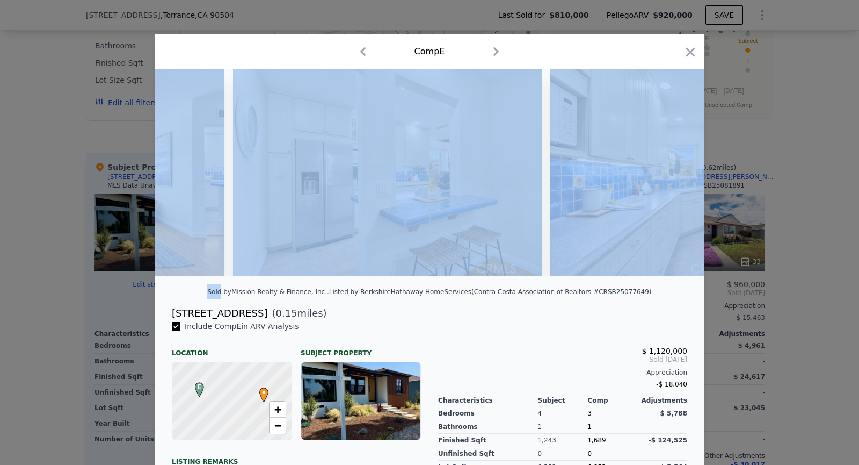
click at [676, 166] on img at bounding box center [704, 172] width 309 height 206
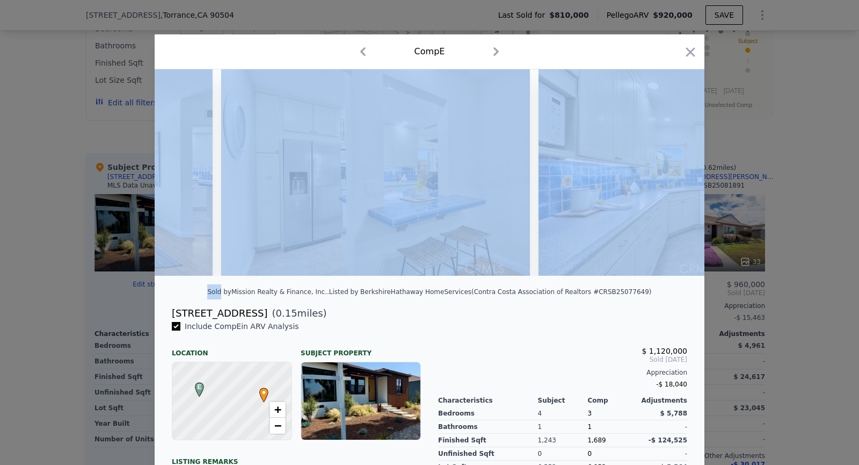
click at [676, 166] on img at bounding box center [693, 172] width 309 height 206
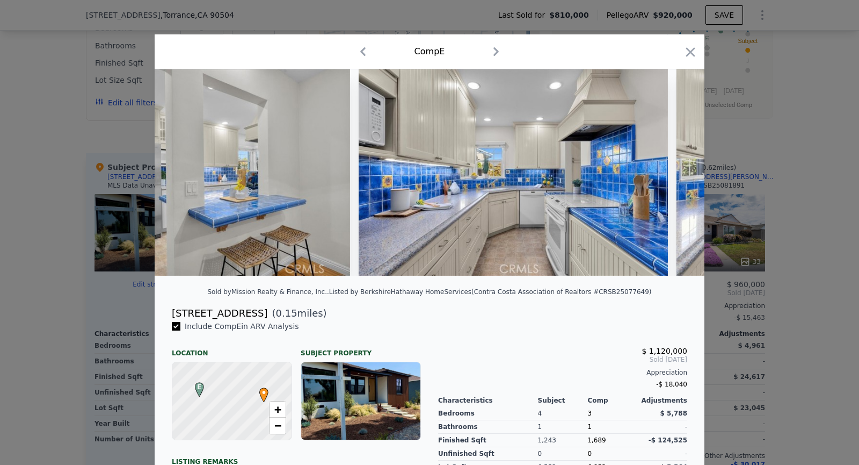
click at [677, 166] on img at bounding box center [831, 172] width 309 height 206
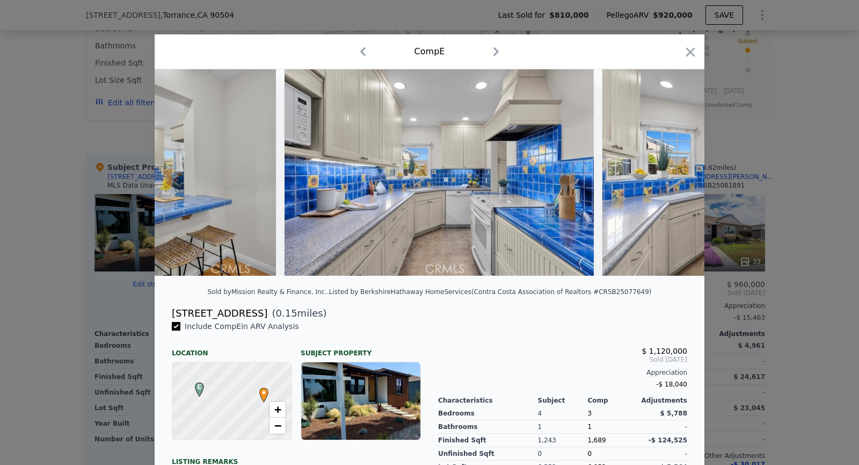
click at [676, 166] on img at bounding box center [757, 172] width 309 height 206
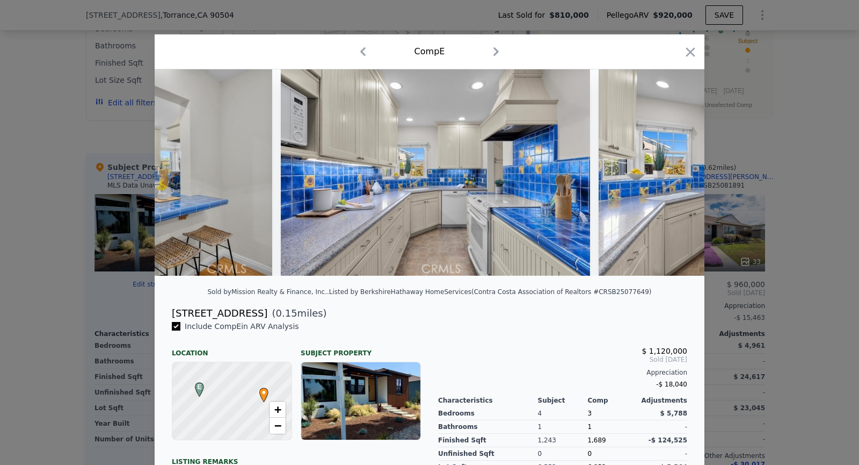
click at [676, 166] on img at bounding box center [753, 172] width 309 height 206
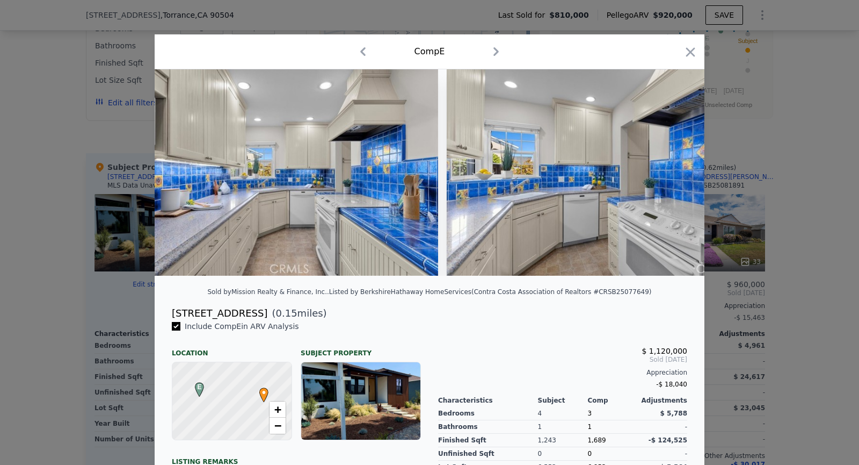
click at [676, 166] on img at bounding box center [601, 172] width 309 height 206
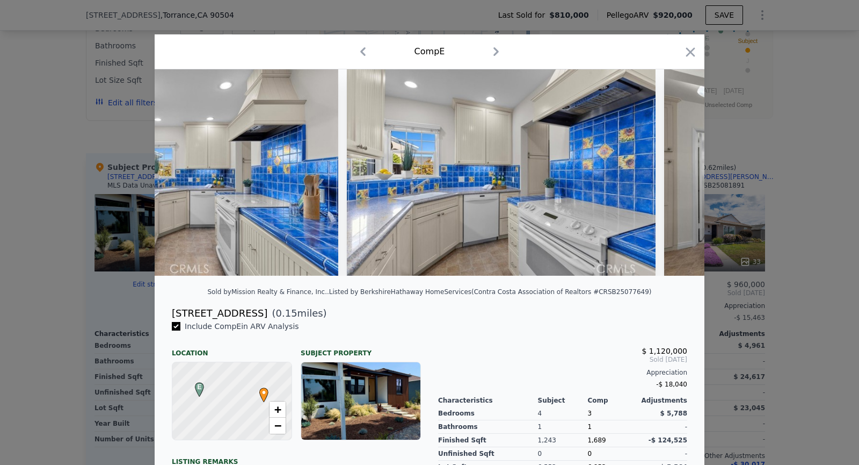
click at [676, 166] on img at bounding box center [818, 172] width 309 height 206
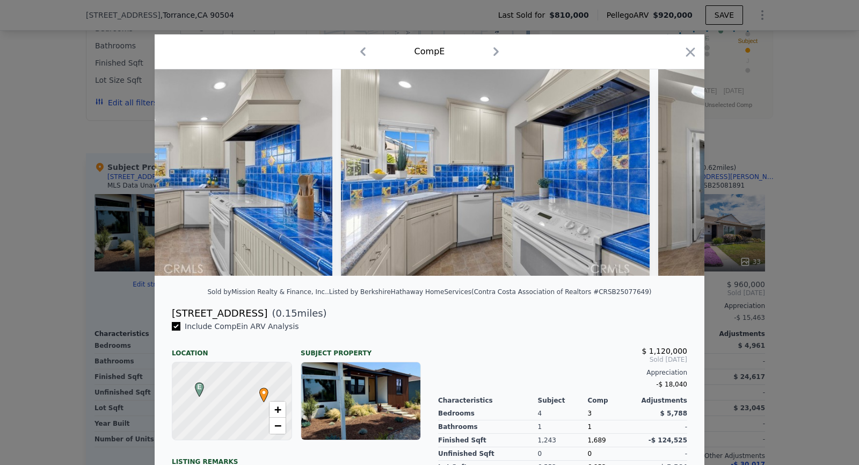
click at [676, 166] on img at bounding box center [812, 172] width 309 height 206
click at [676, 166] on icon at bounding box center [676, 172] width 21 height 21
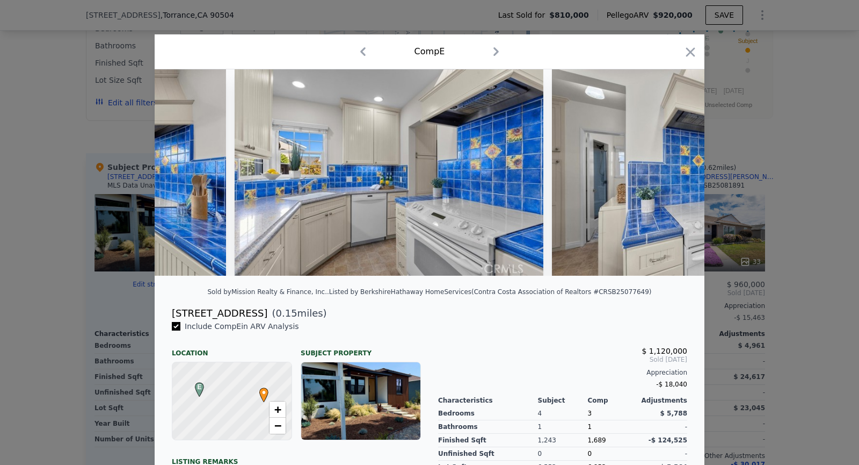
click at [676, 166] on img at bounding box center [706, 172] width 309 height 206
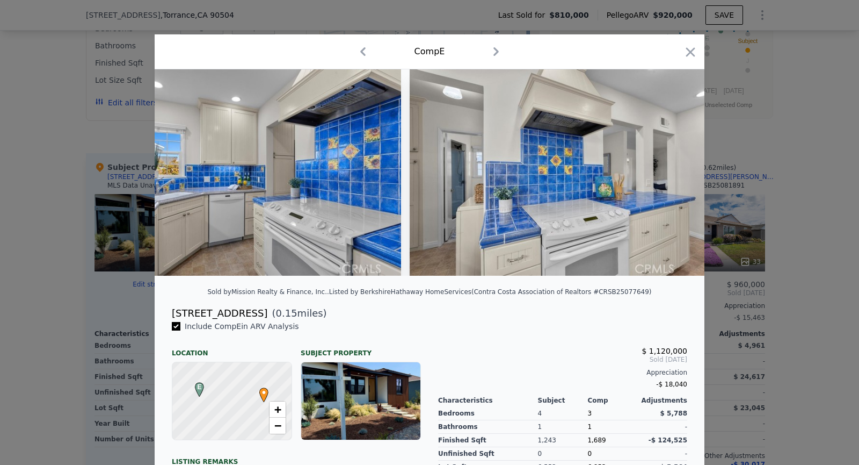
click at [676, 166] on img at bounding box center [564, 172] width 309 height 206
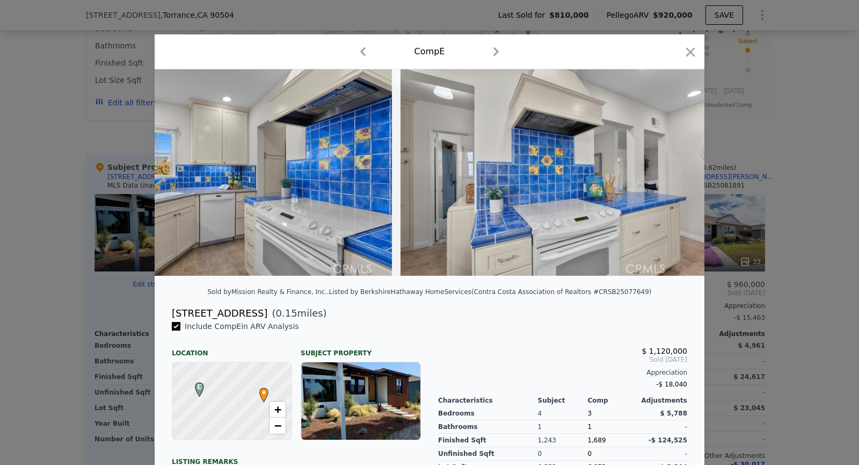
click at [676, 166] on img at bounding box center [555, 172] width 309 height 206
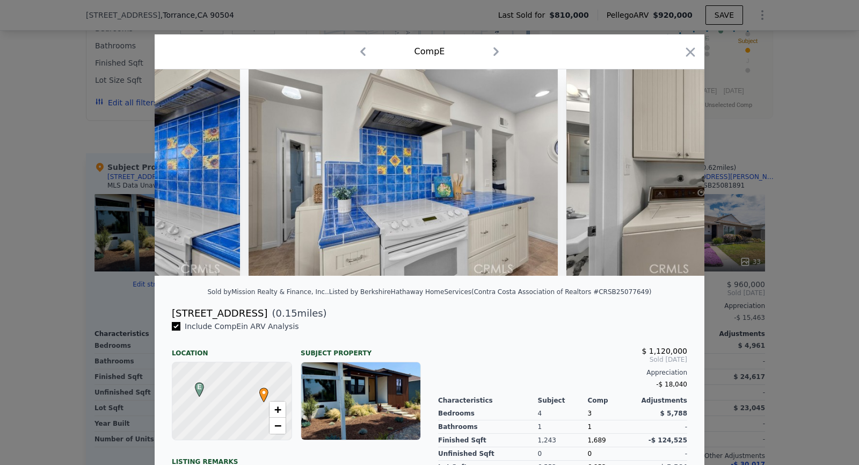
click at [676, 166] on img at bounding box center [721, 172] width 309 height 206
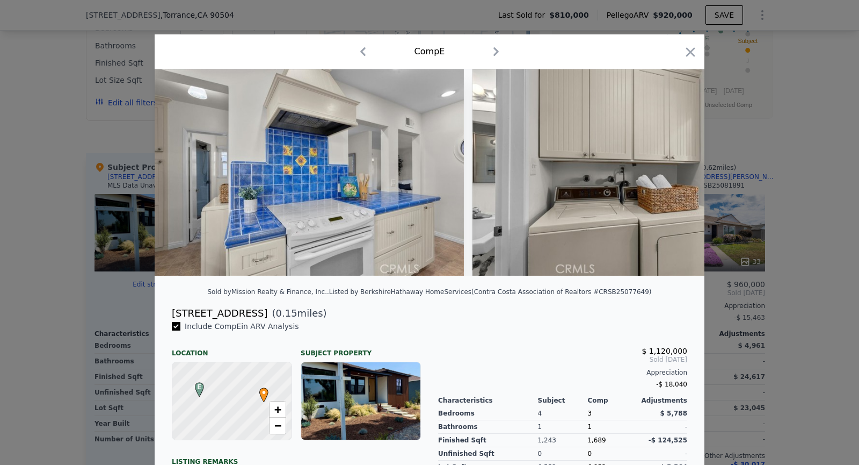
click at [676, 166] on img at bounding box center [627, 172] width 309 height 206
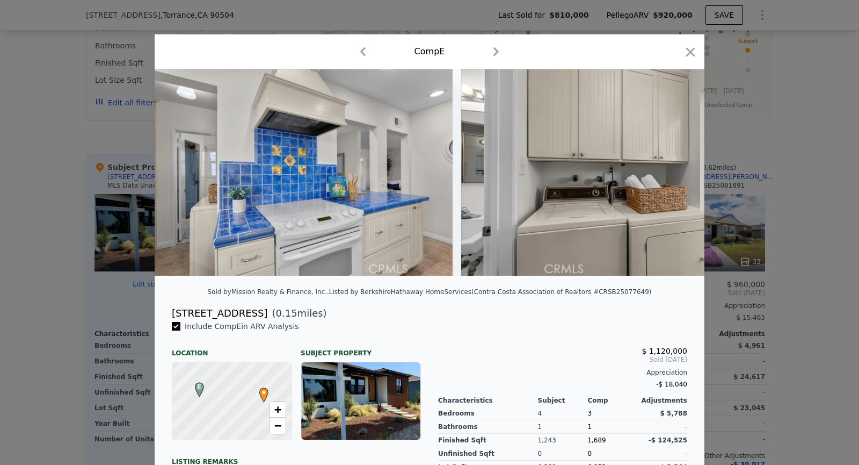
click at [676, 166] on img at bounding box center [615, 172] width 309 height 206
click at [676, 166] on icon at bounding box center [676, 172] width 21 height 21
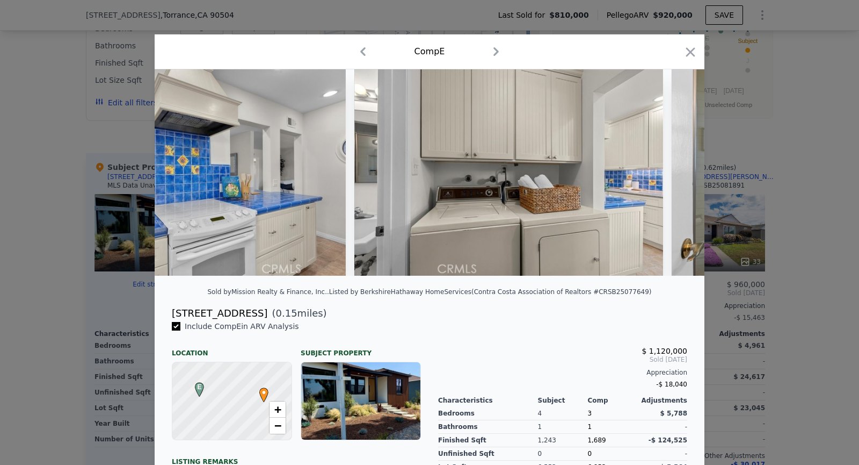
click at [676, 166] on img at bounding box center [826, 172] width 309 height 206
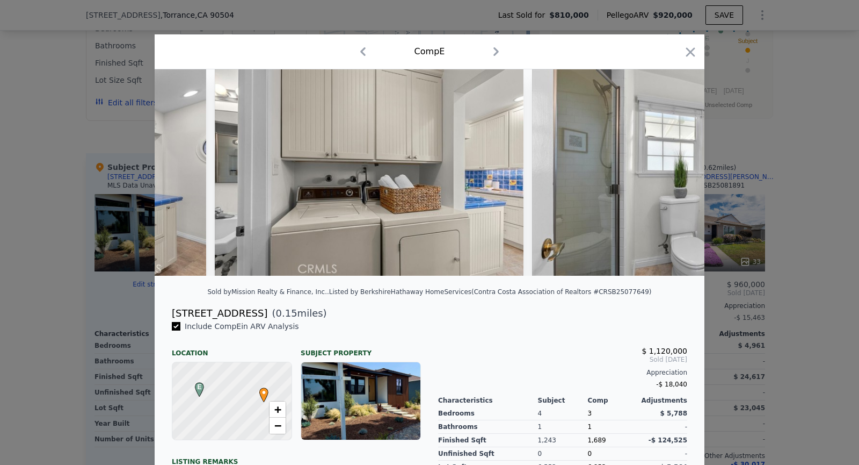
click at [676, 166] on img at bounding box center [686, 172] width 309 height 206
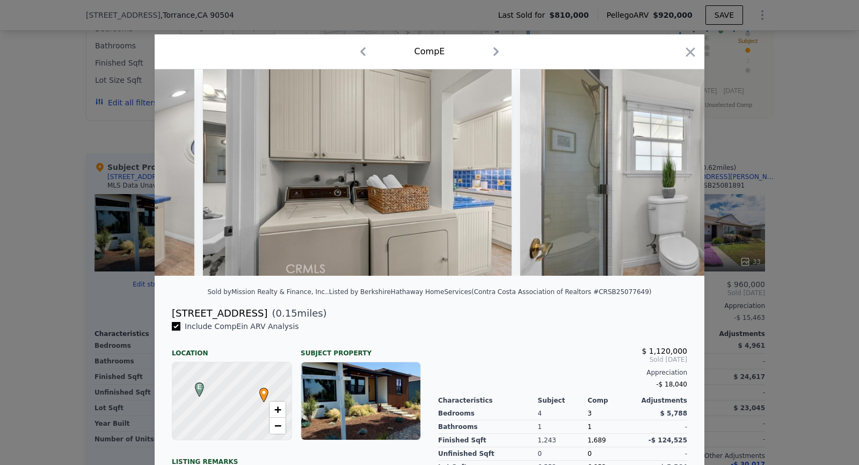
click at [676, 166] on img at bounding box center [674, 172] width 309 height 206
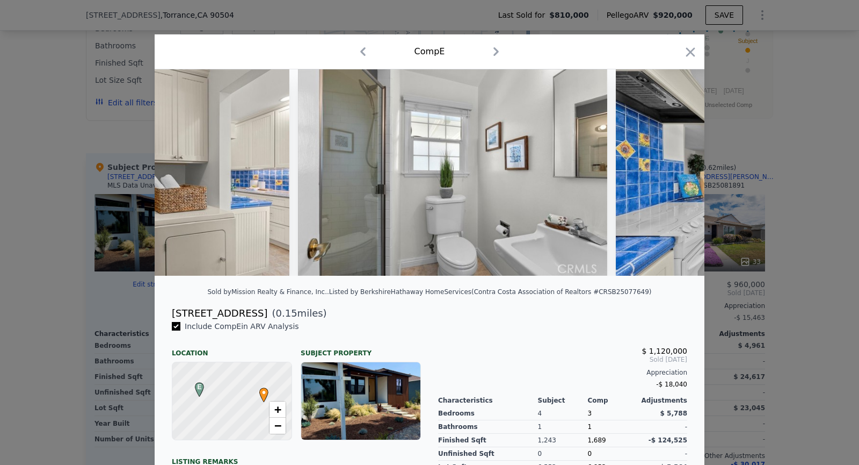
click at [676, 166] on img at bounding box center [770, 172] width 309 height 206
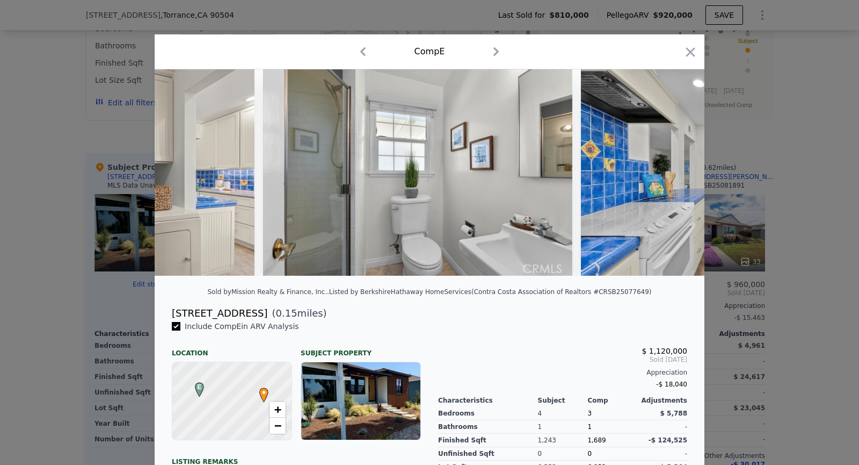
click at [676, 166] on img at bounding box center [735, 172] width 309 height 206
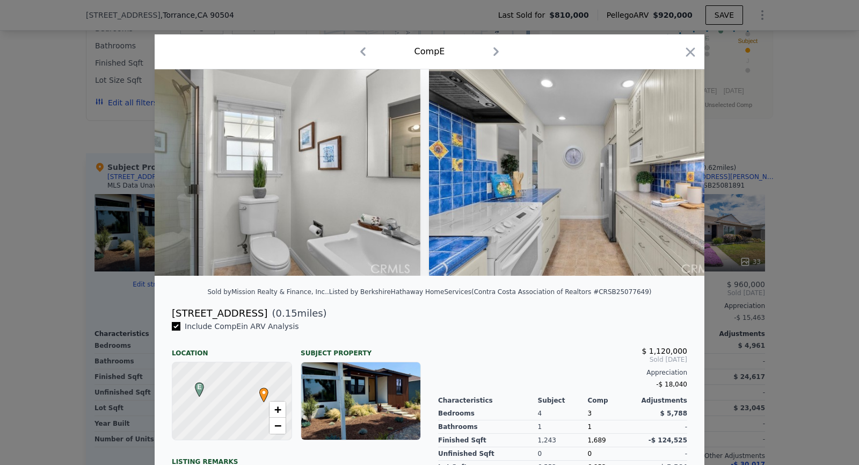
click at [676, 166] on img at bounding box center [583, 172] width 309 height 206
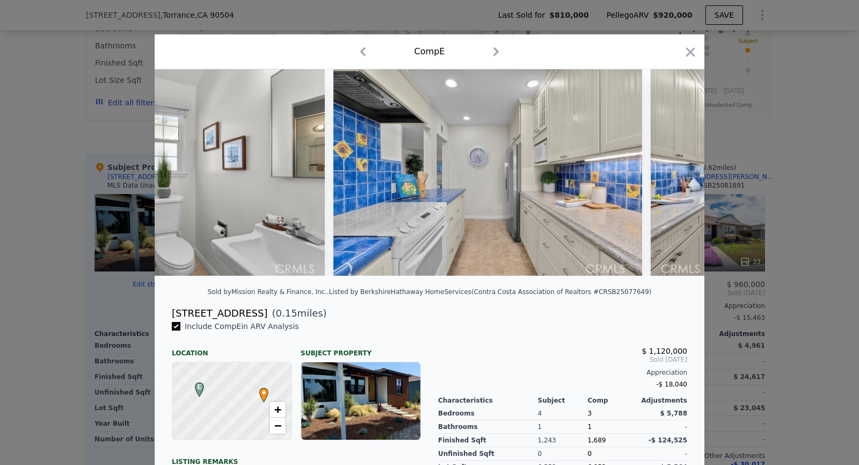
click at [676, 166] on img at bounding box center [805, 172] width 309 height 206
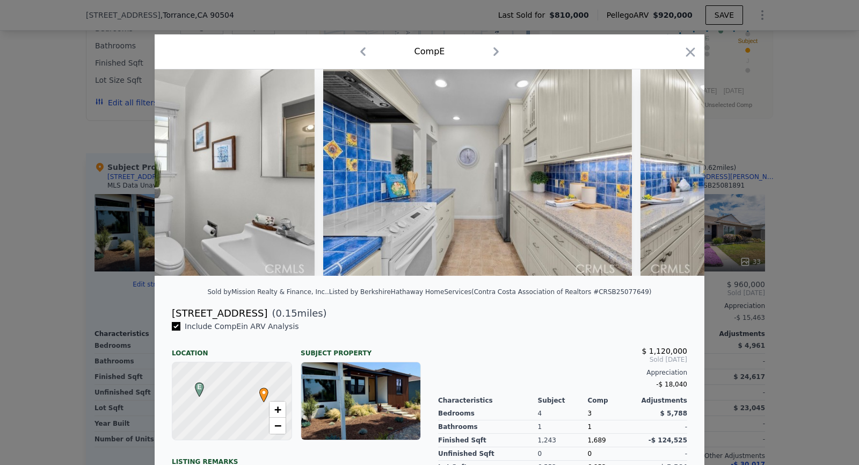
click at [676, 166] on img at bounding box center [795, 172] width 309 height 206
click at [676, 166] on img at bounding box center [794, 172] width 309 height 206
click at [676, 166] on icon at bounding box center [676, 172] width 21 height 21
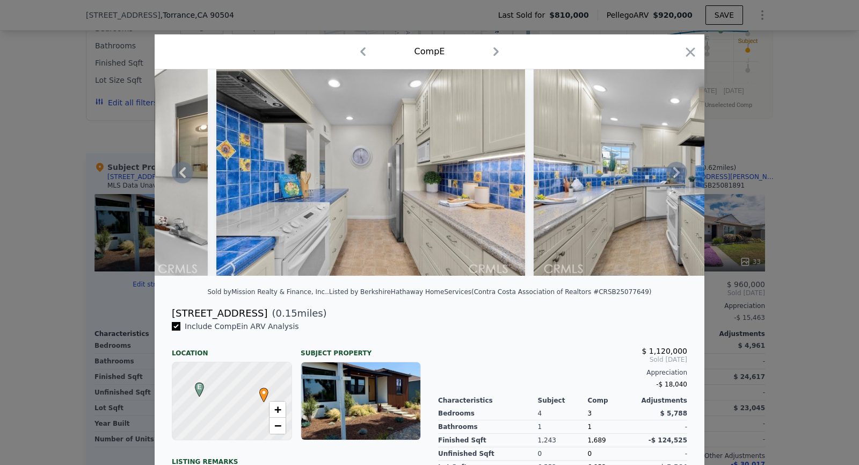
click at [676, 166] on img at bounding box center [688, 172] width 309 height 206
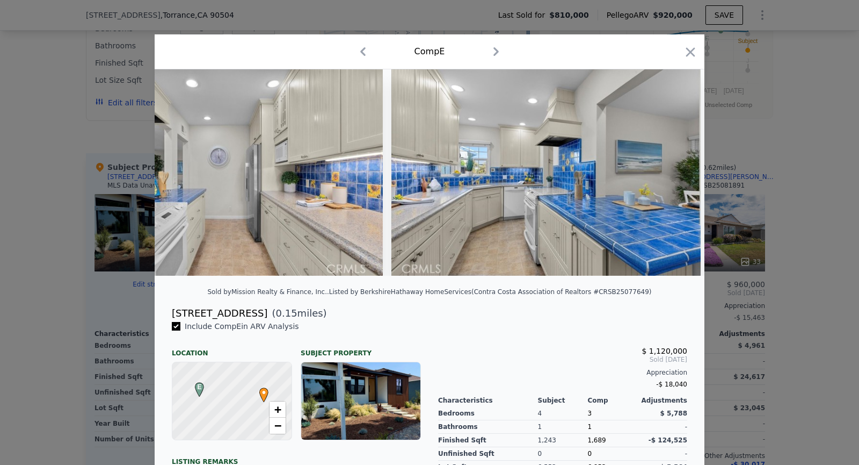
click at [676, 166] on img at bounding box center [545, 172] width 309 height 206
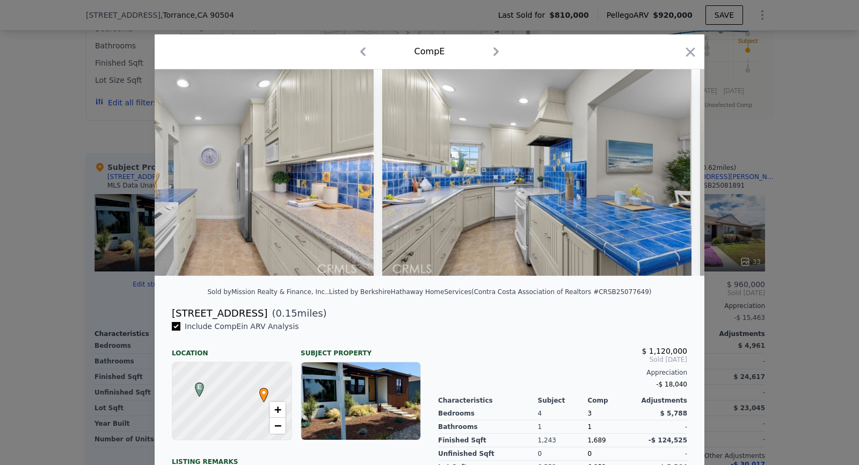
click at [676, 166] on img at bounding box center [536, 172] width 309 height 206
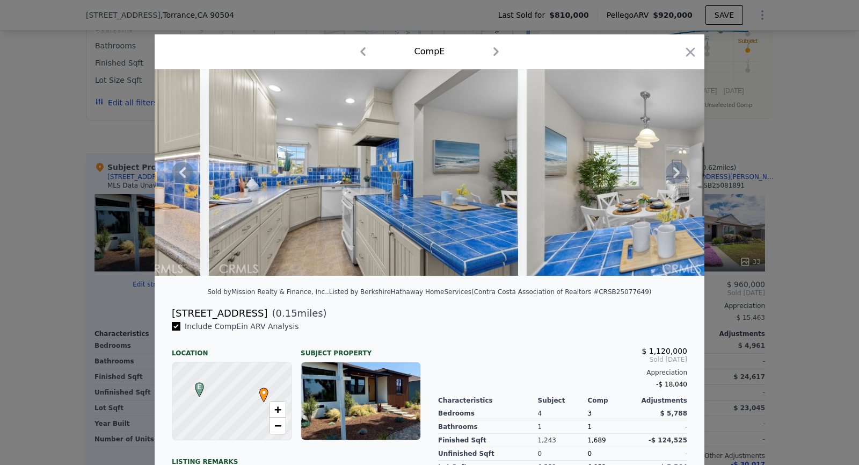
click at [676, 166] on img at bounding box center [681, 172] width 309 height 206
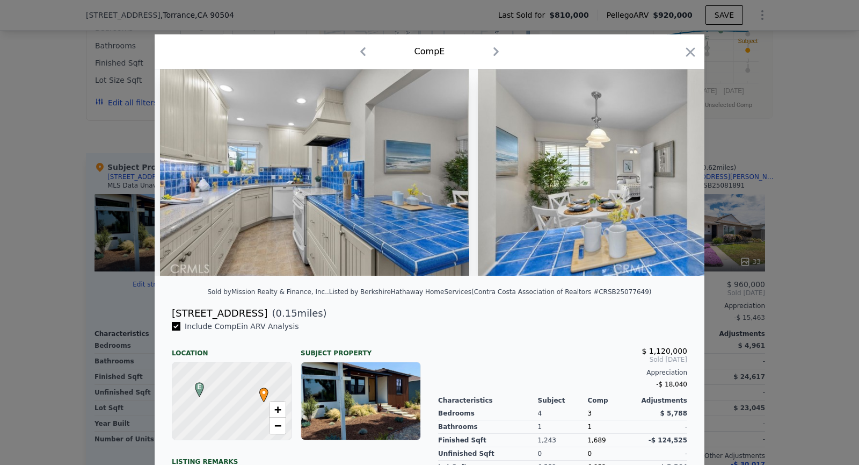
scroll to position [0, 5413]
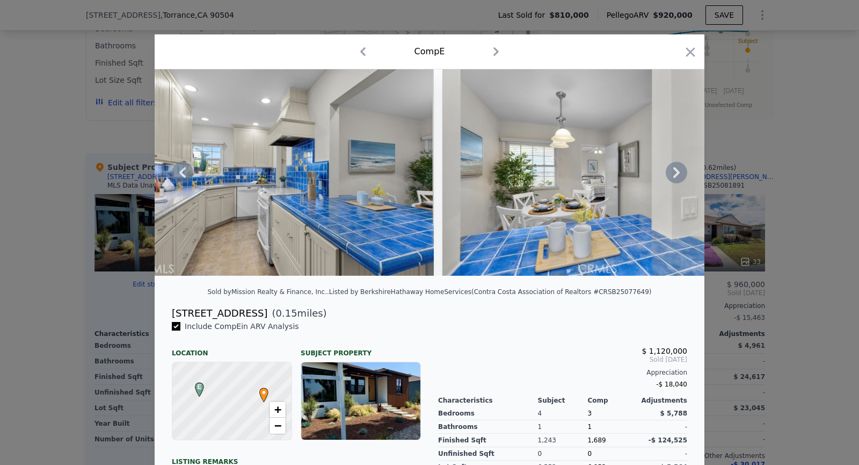
click at [676, 166] on icon at bounding box center [676, 172] width 21 height 21
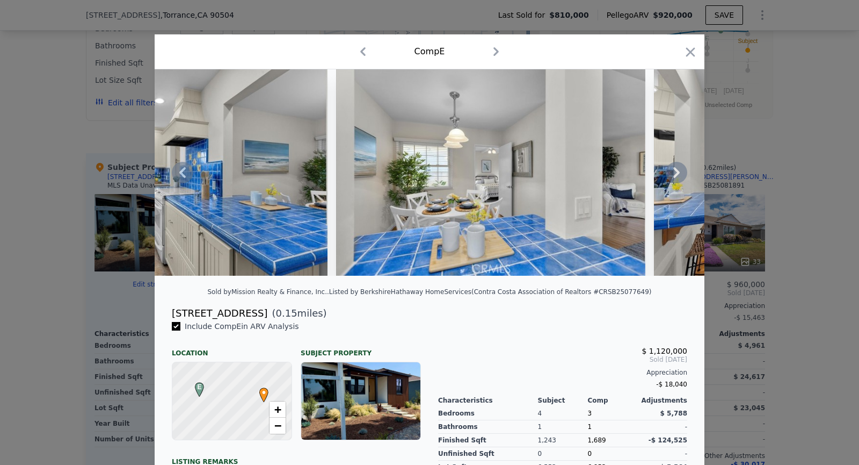
click at [676, 166] on img at bounding box center [808, 172] width 309 height 206
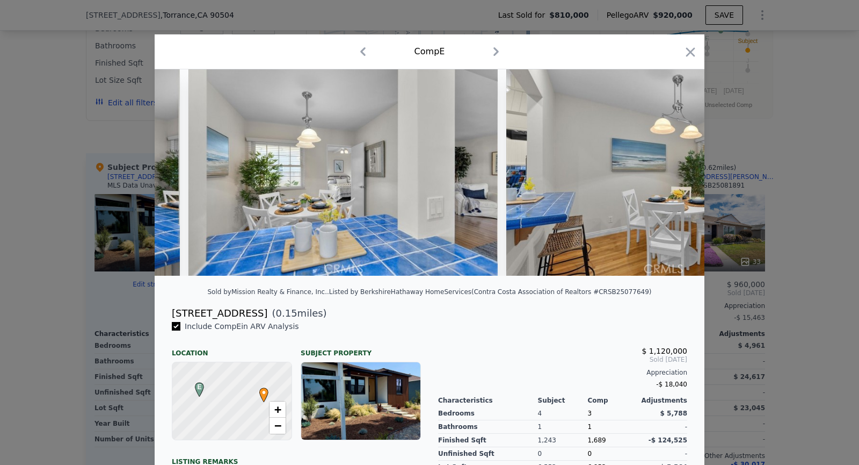
click at [676, 166] on img at bounding box center [660, 172] width 309 height 206
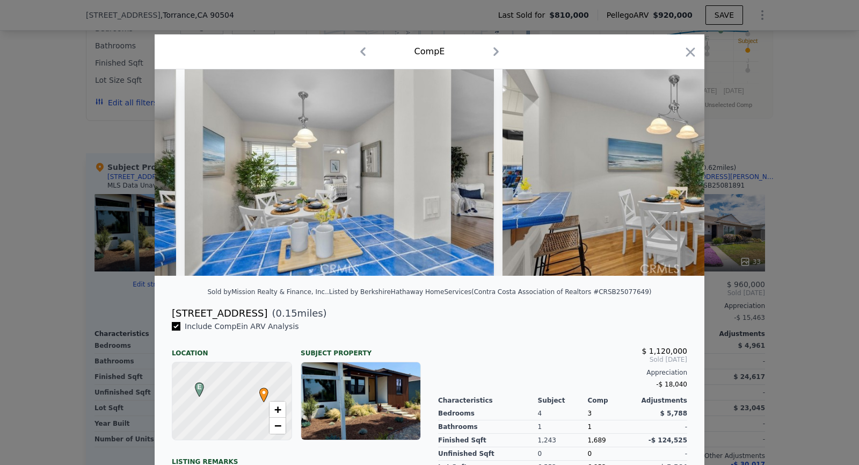
click at [676, 166] on img at bounding box center [657, 172] width 309 height 206
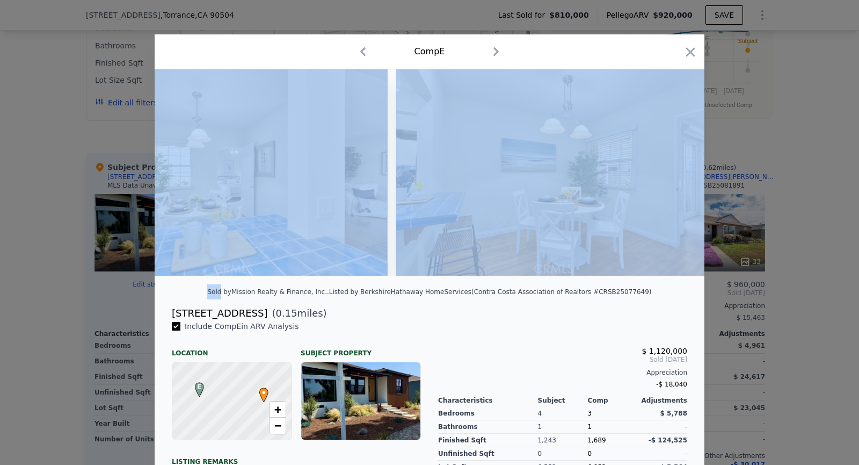
click at [714, 166] on img at bounding box center [868, 172] width 309 height 206
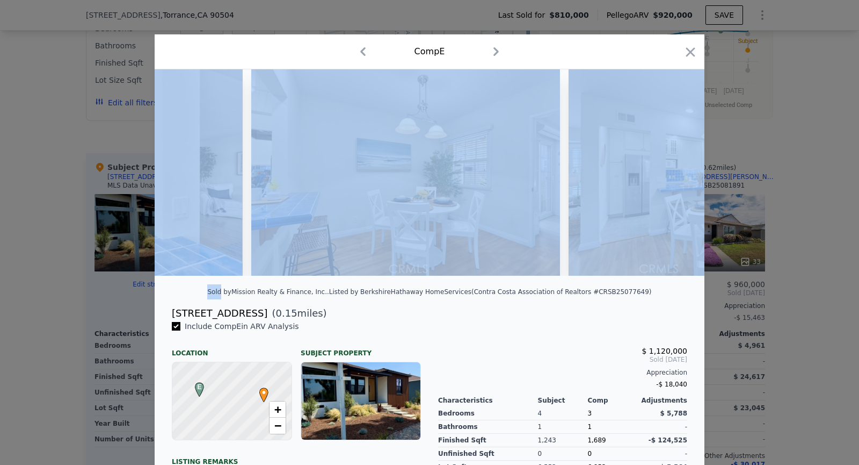
click at [676, 166] on img at bounding box center [723, 172] width 309 height 206
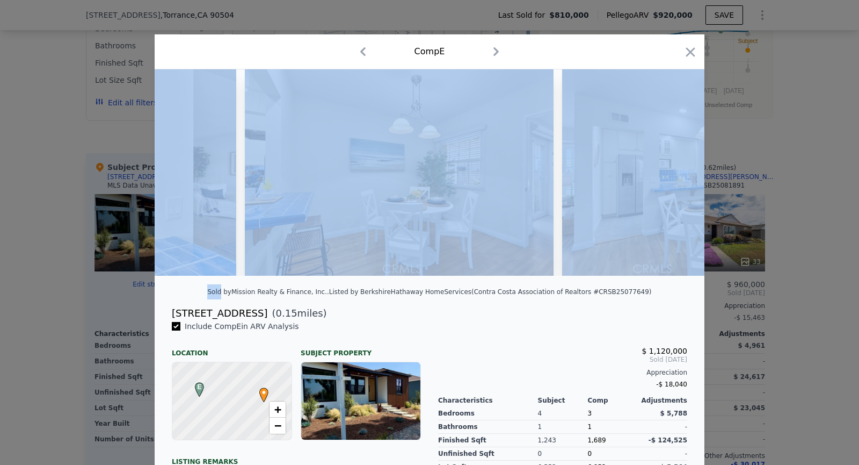
click at [676, 166] on img at bounding box center [716, 172] width 309 height 206
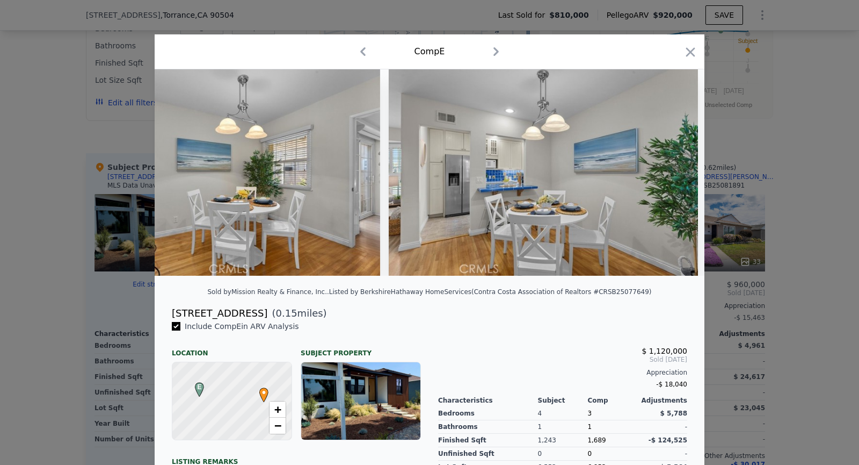
click at [676, 166] on img at bounding box center [543, 172] width 309 height 206
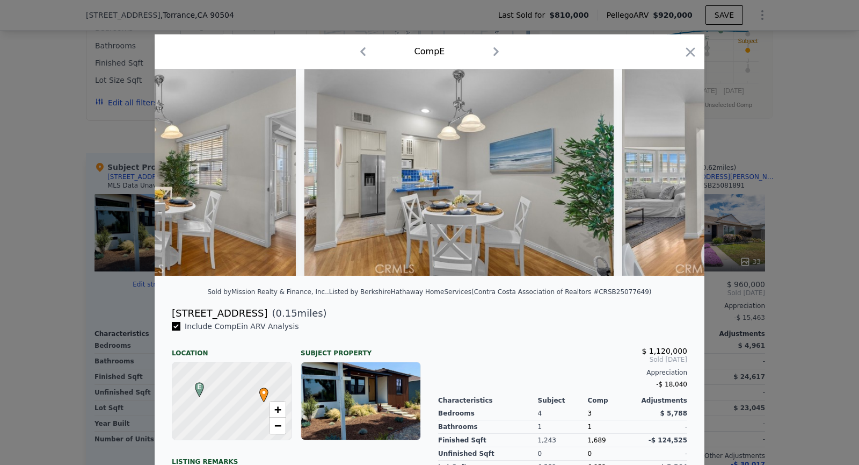
click at [676, 166] on img at bounding box center [776, 172] width 309 height 206
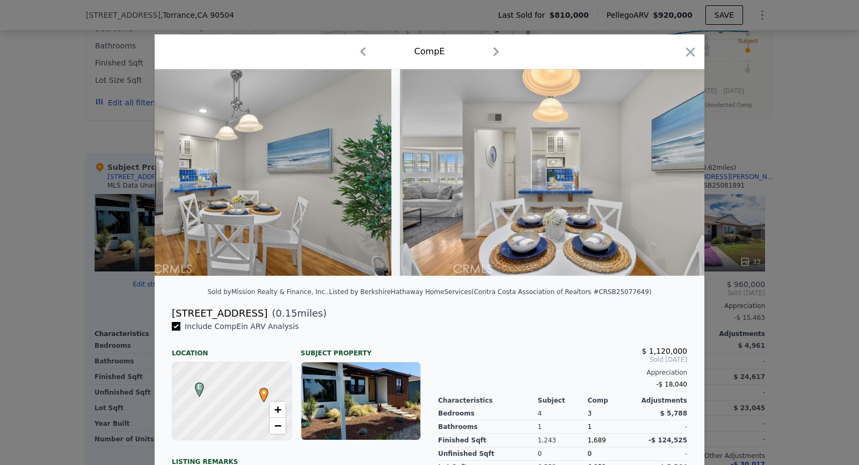
click at [676, 166] on img at bounding box center [554, 172] width 309 height 206
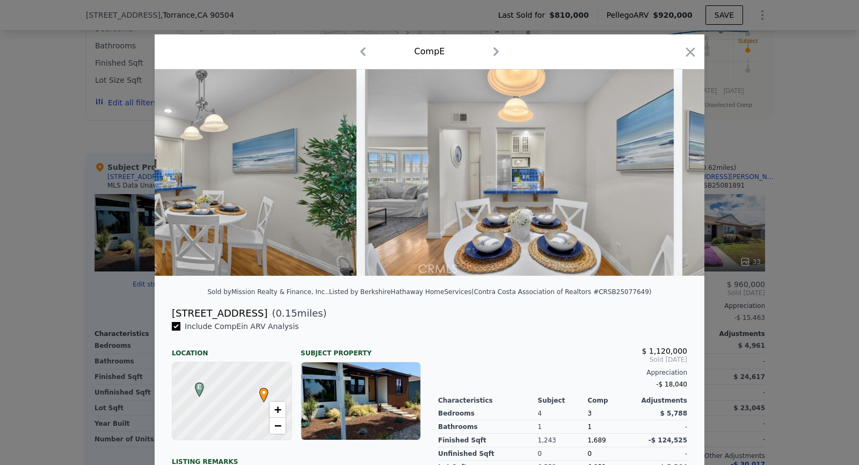
click at [676, 166] on div at bounding box center [430, 172] width 550 height 206
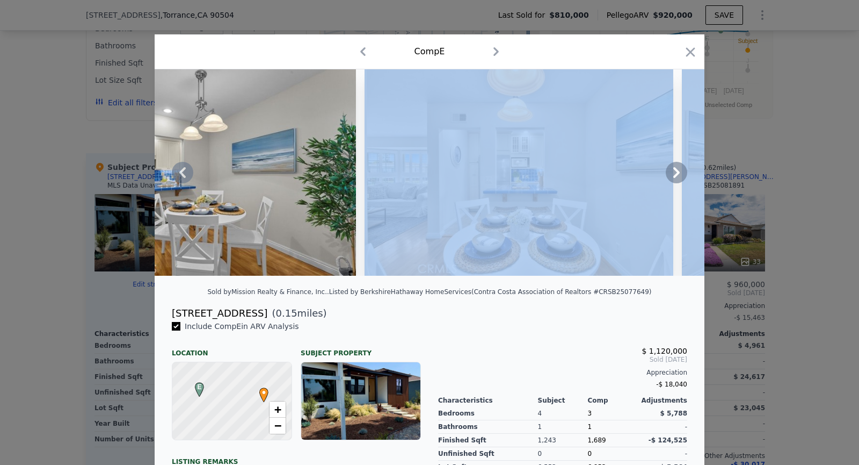
click at [676, 166] on icon at bounding box center [676, 172] width 21 height 21
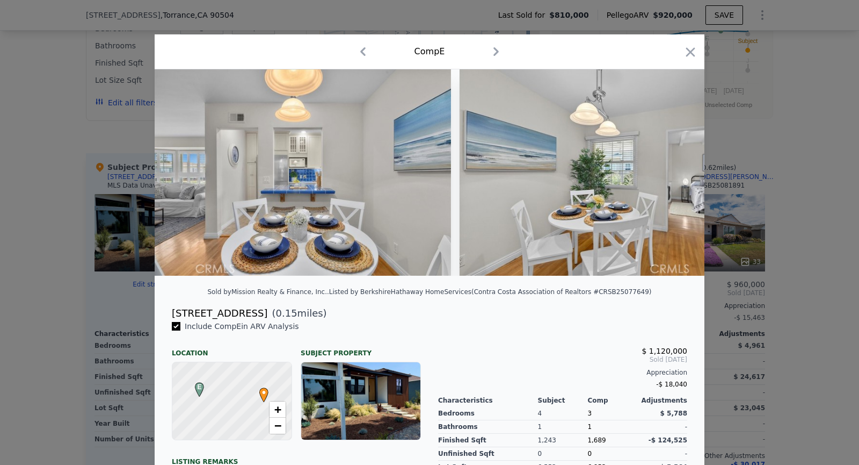
click at [676, 166] on img at bounding box center [614, 172] width 309 height 206
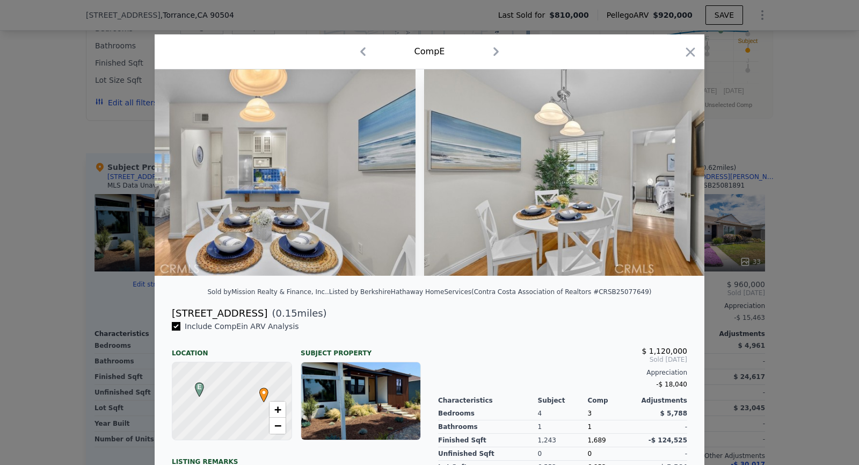
click at [676, 166] on img at bounding box center [578, 172] width 309 height 206
click at [676, 166] on icon at bounding box center [676, 172] width 21 height 21
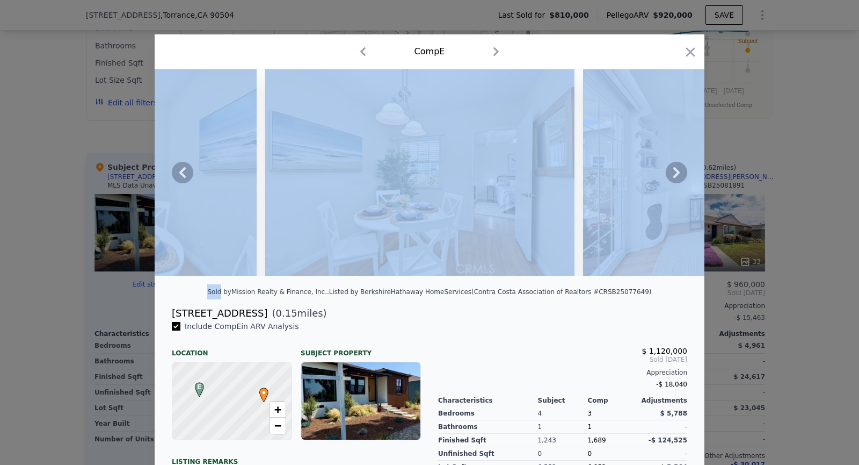
click at [676, 166] on img at bounding box center [737, 172] width 309 height 206
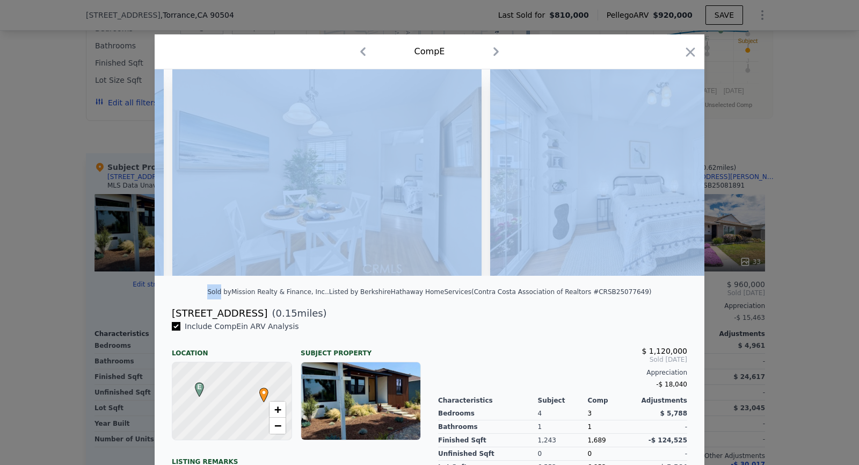
click at [676, 166] on img at bounding box center [644, 172] width 309 height 206
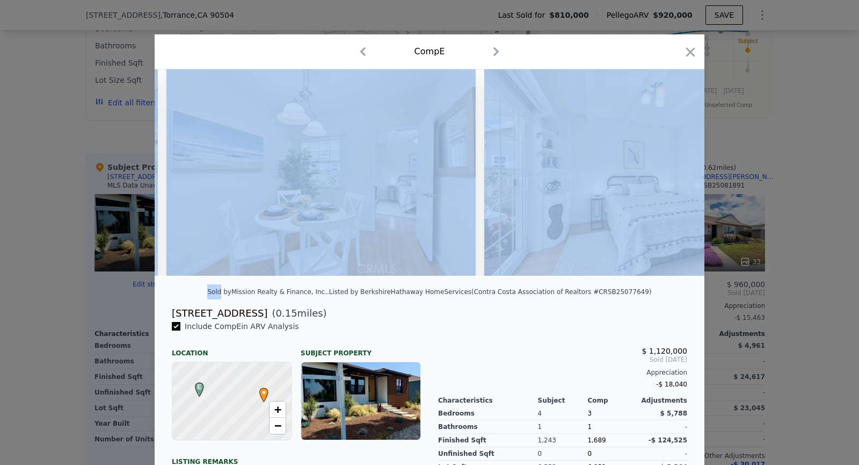
click at [676, 166] on img at bounding box center [638, 172] width 309 height 206
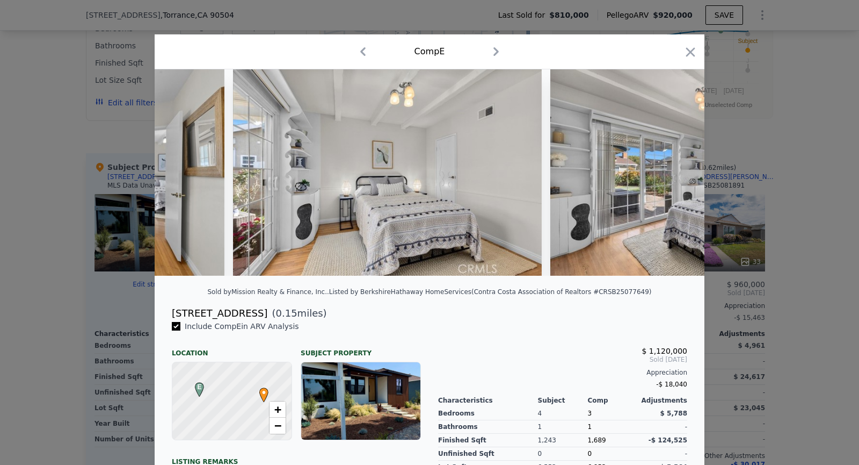
scroll to position [0, 7218]
